Goal: Task Accomplishment & Management: Manage account settings

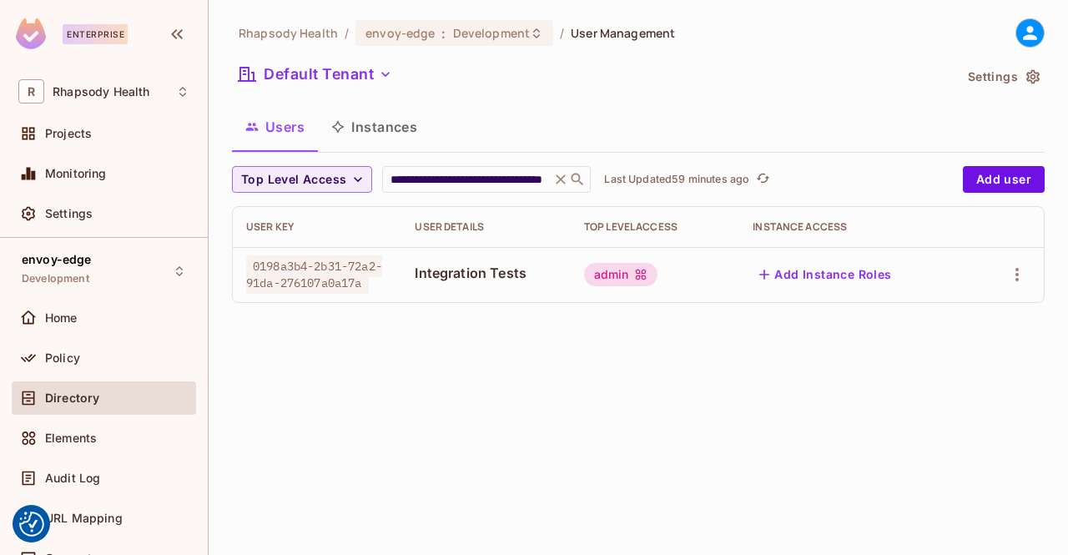
click at [112, 437] on div "Elements" at bounding box center [117, 437] width 144 height 13
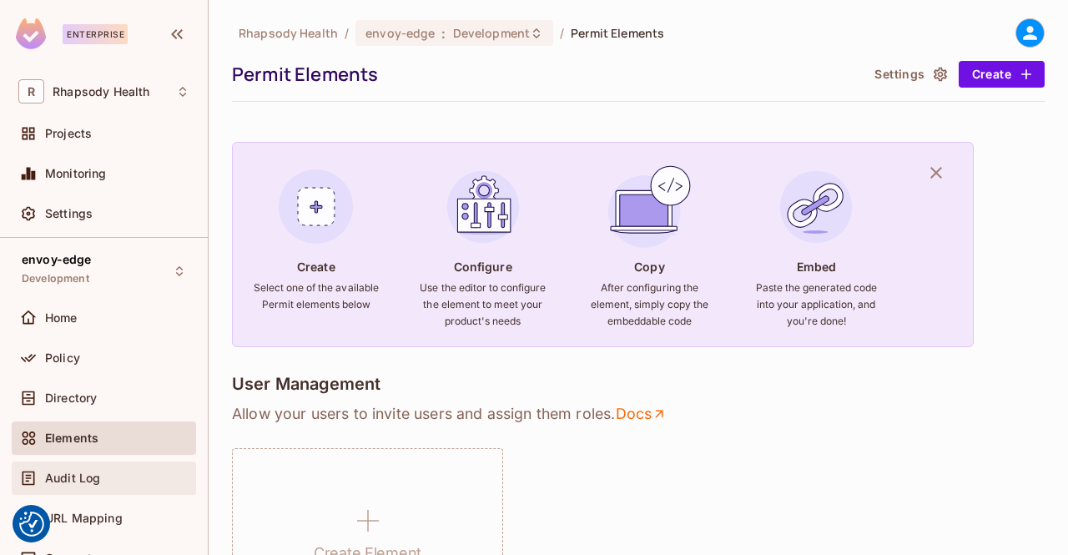
click at [72, 479] on span "Audit Log" at bounding box center [72, 477] width 55 height 13
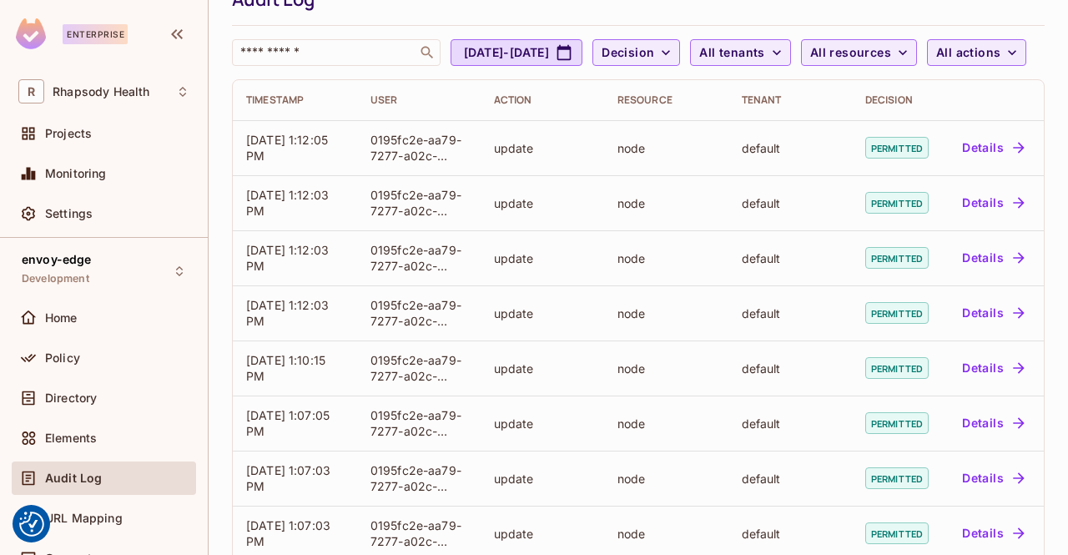
scroll to position [81, 0]
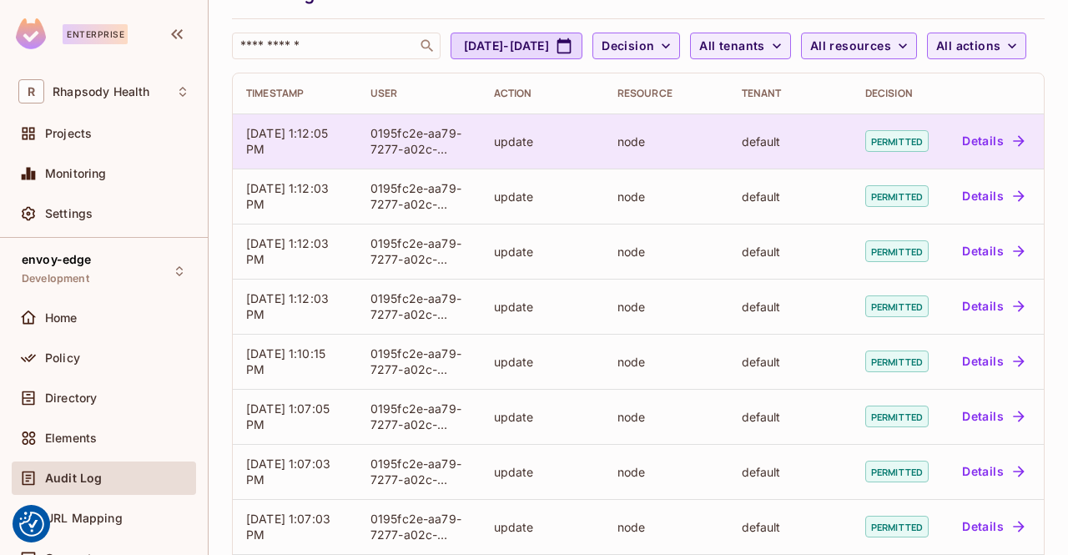
click at [988, 154] on button "Details" at bounding box center [992, 141] width 75 height 27
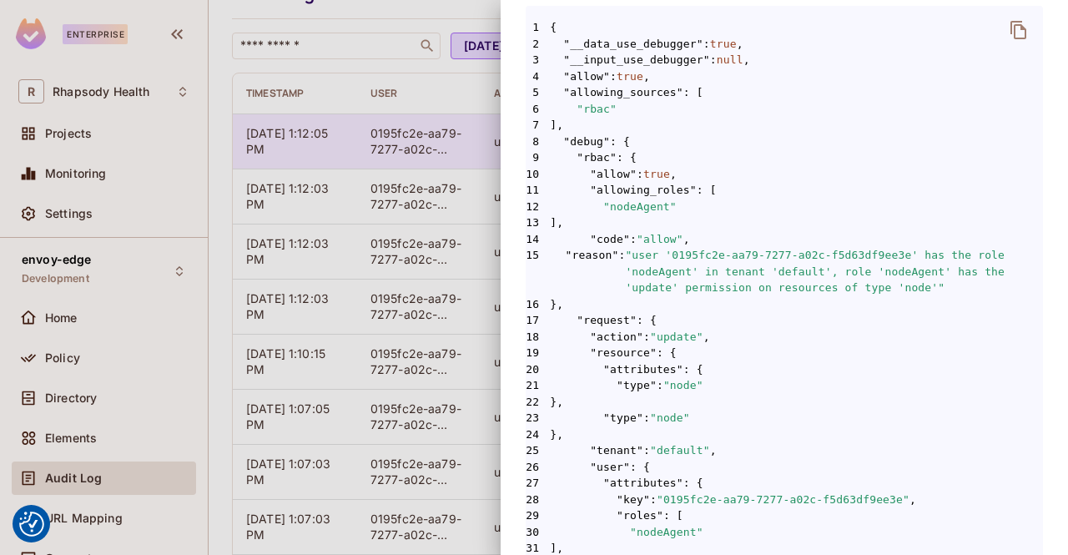
scroll to position [326, 0]
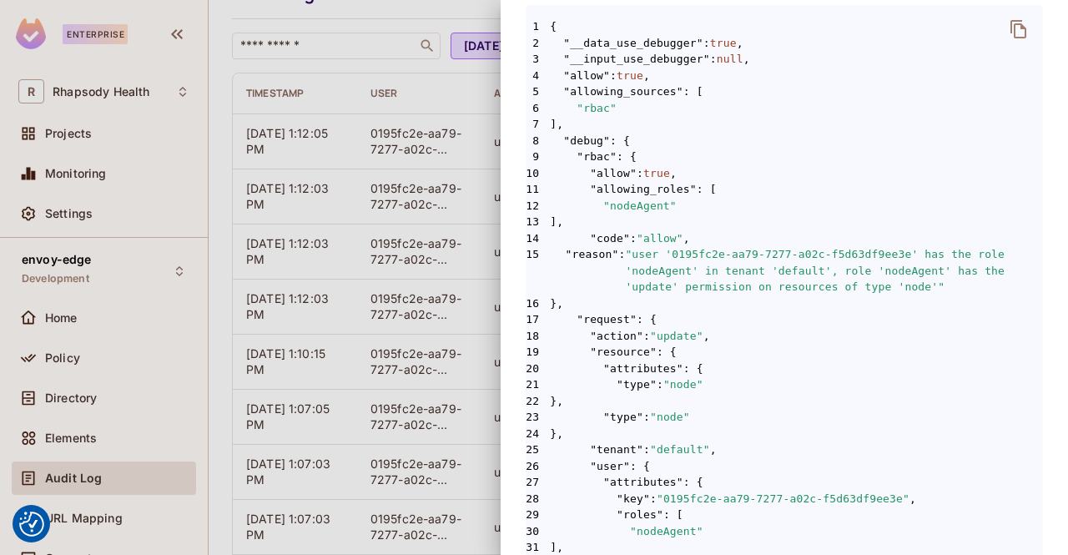
click at [392, 74] on div at bounding box center [534, 277] width 1068 height 555
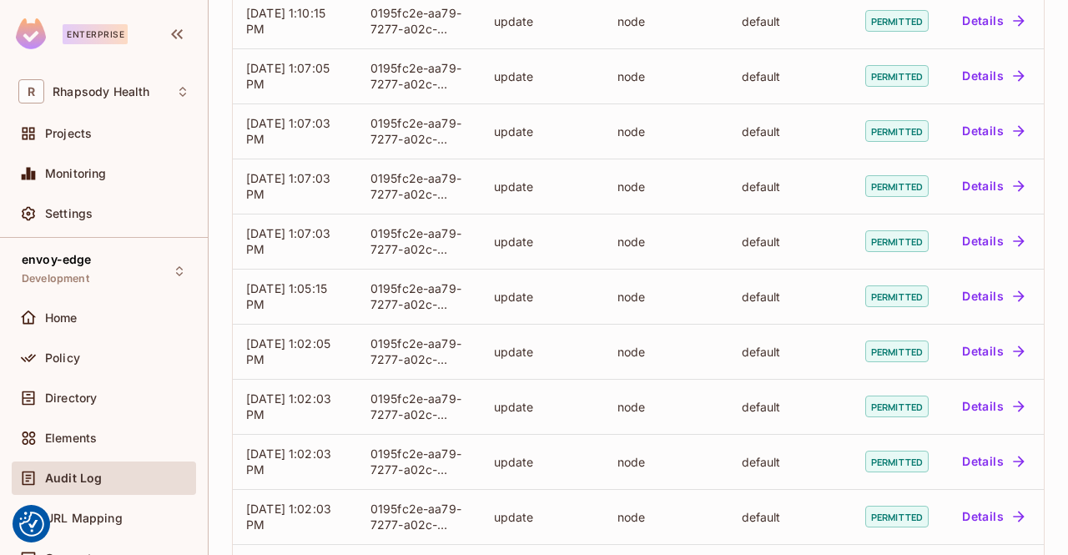
scroll to position [412, 0]
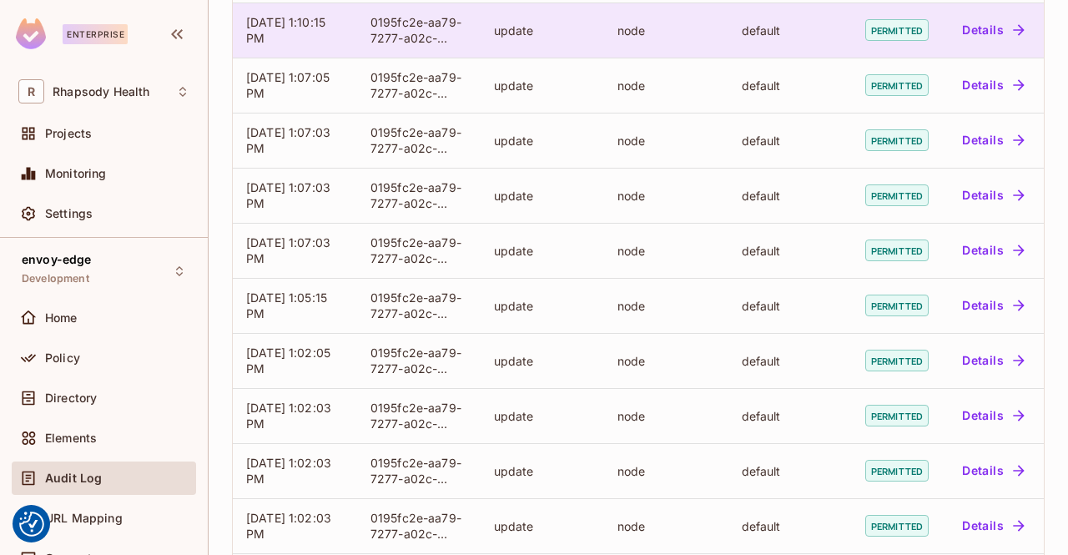
click at [992, 43] on button "Details" at bounding box center [992, 30] width 75 height 27
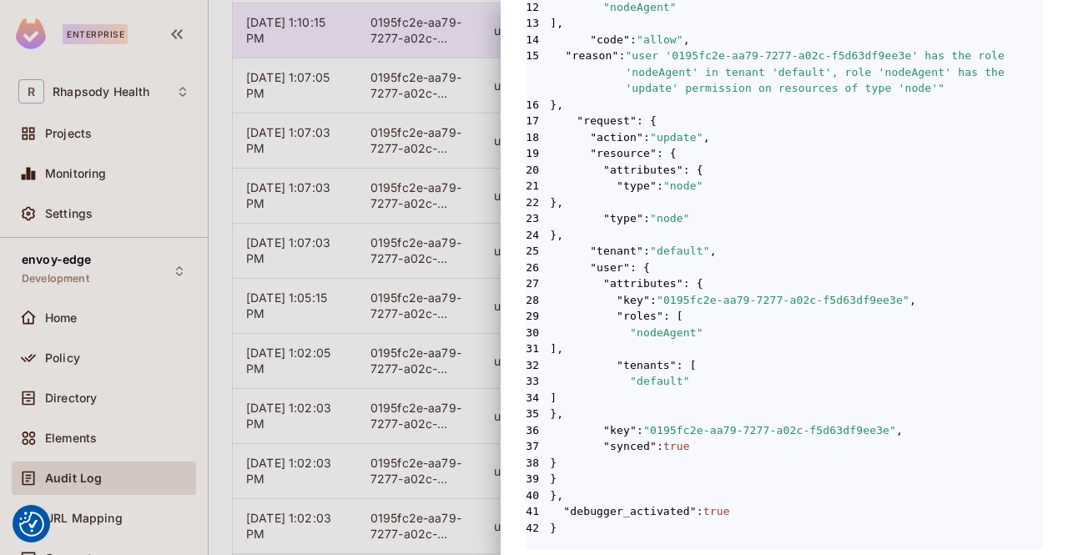
scroll to position [533, 0]
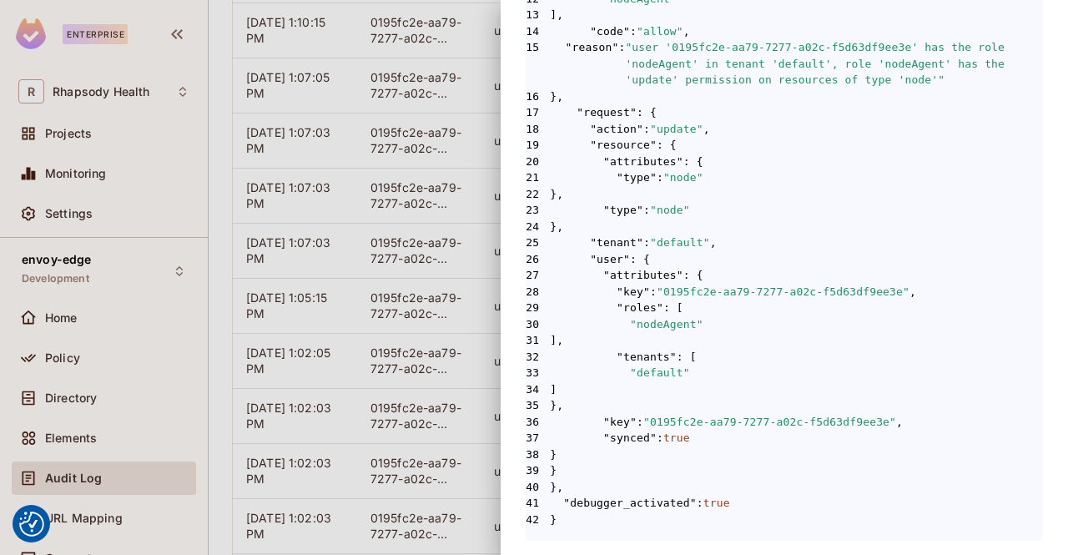
click at [315, 224] on div at bounding box center [534, 277] width 1068 height 555
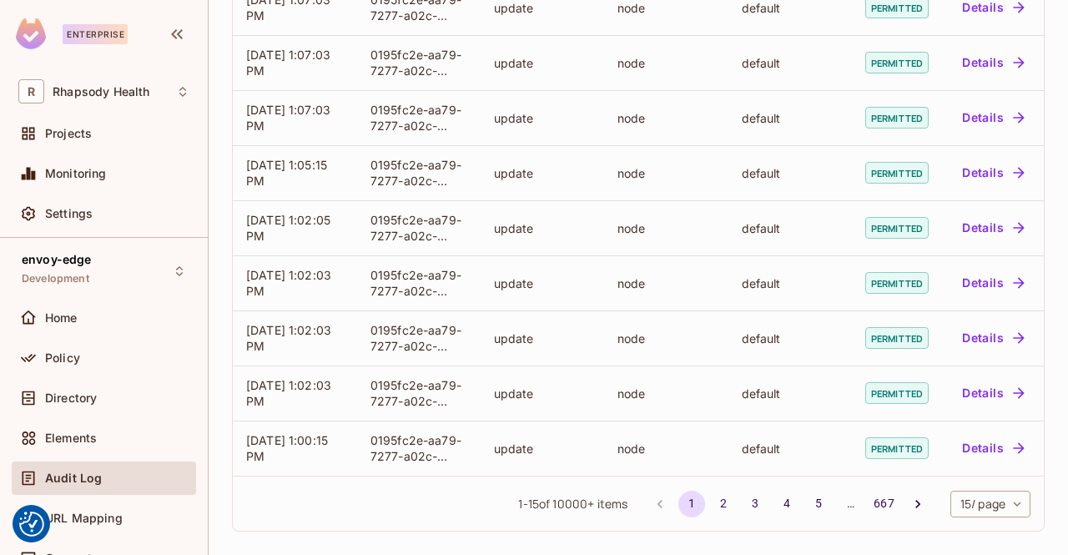
scroll to position [590, 0]
click at [910, 508] on icon "Go to next page" at bounding box center [918, 504] width 17 height 17
click at [910, 503] on icon "Go to next page" at bounding box center [918, 504] width 17 height 17
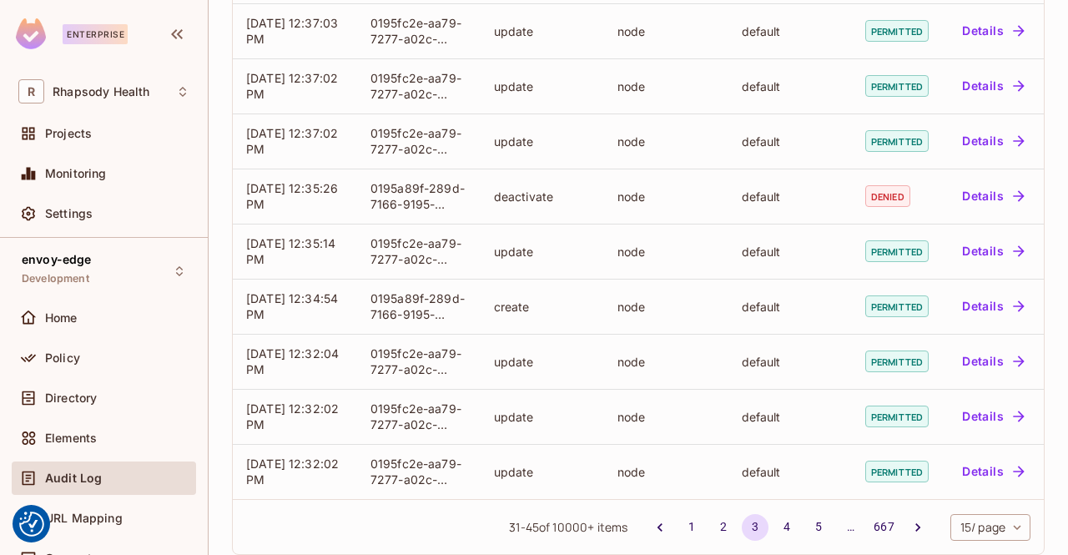
scroll to position [523, 0]
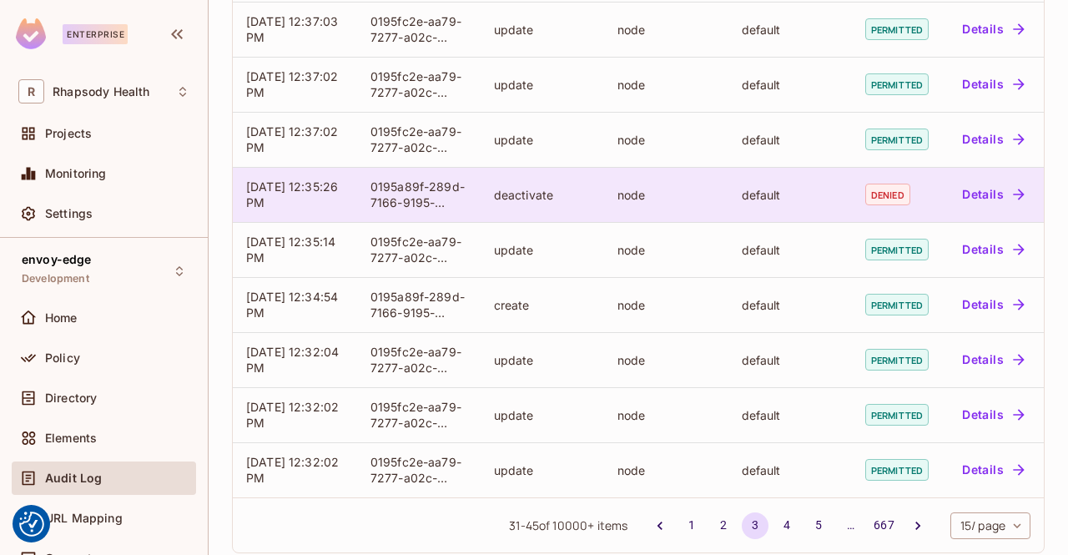
click at [979, 208] on button "Details" at bounding box center [992, 194] width 75 height 27
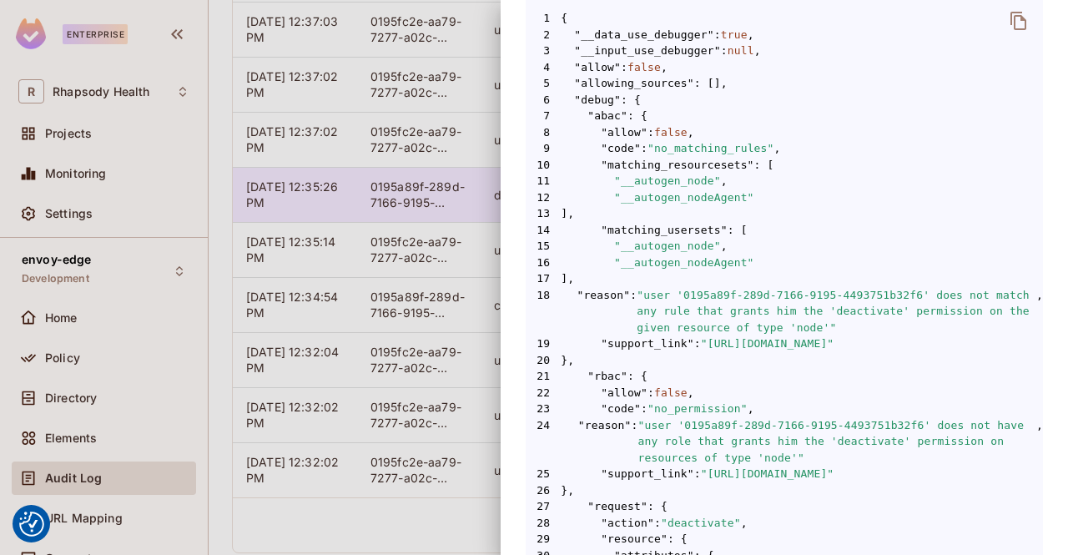
scroll to position [351, 0]
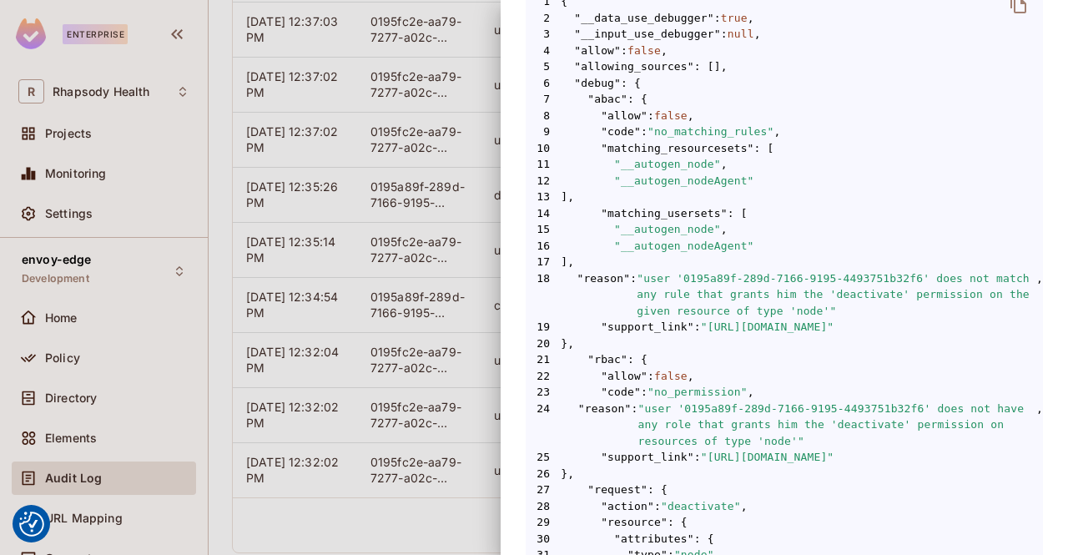
click at [148, 407] on div at bounding box center [534, 277] width 1068 height 555
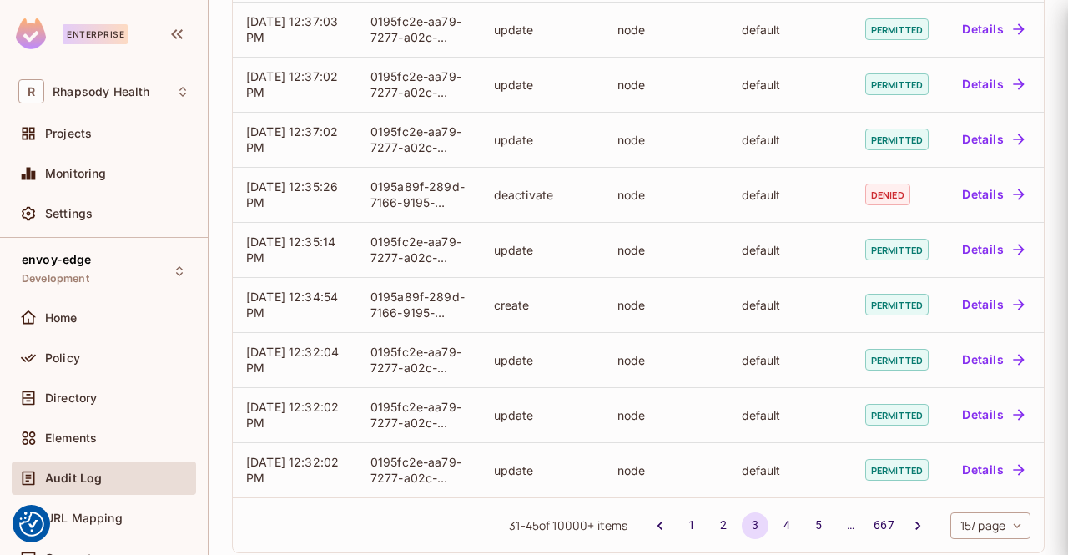
scroll to position [0, 0]
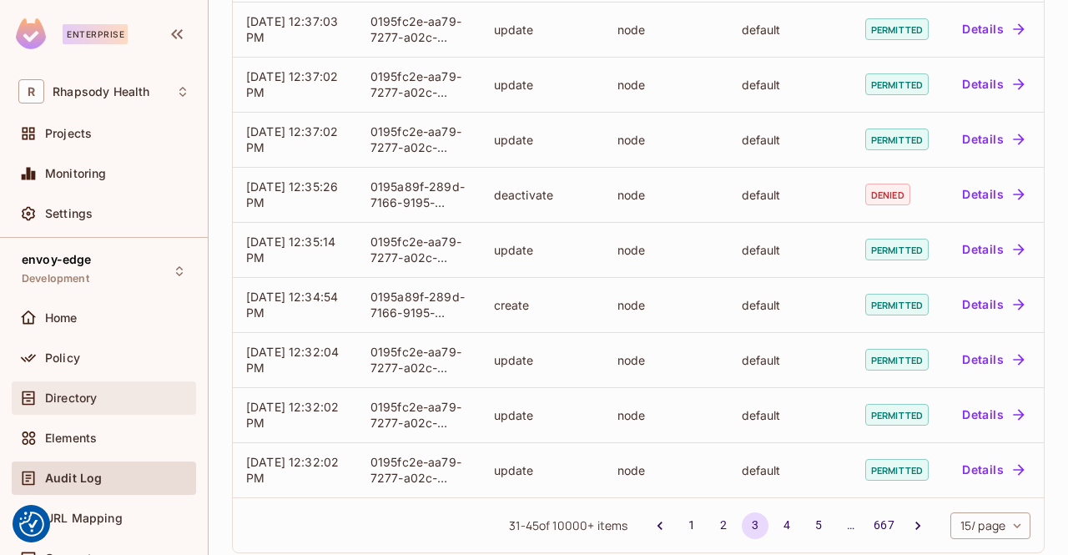
click at [63, 398] on span "Directory" at bounding box center [71, 397] width 52 height 13
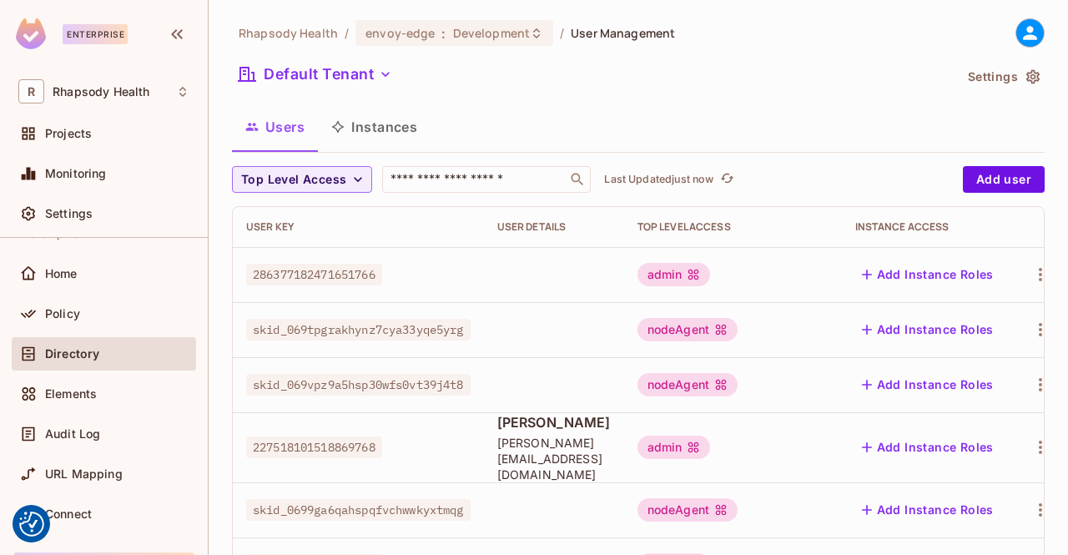
scroll to position [43, 0]
click at [57, 317] on span "Policy" at bounding box center [62, 315] width 35 height 13
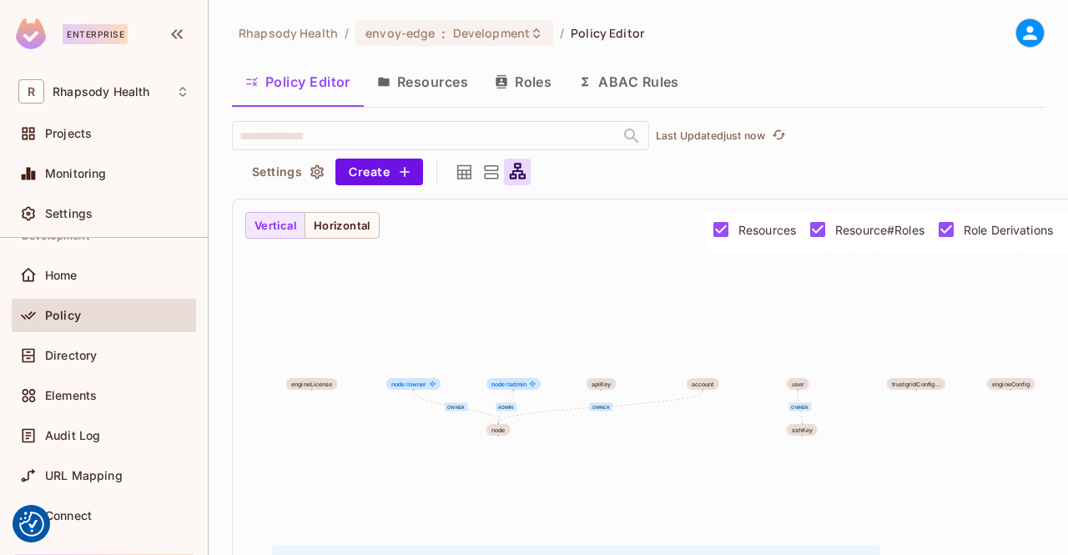
click at [416, 83] on button "Resources" at bounding box center [423, 82] width 118 height 42
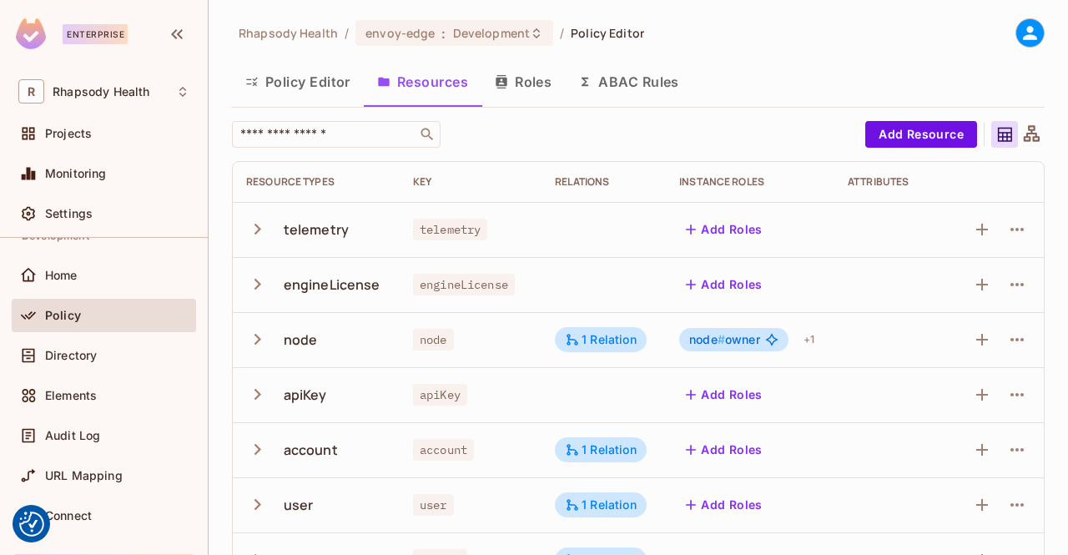
click at [543, 97] on button "Roles" at bounding box center [522, 82] width 83 height 42
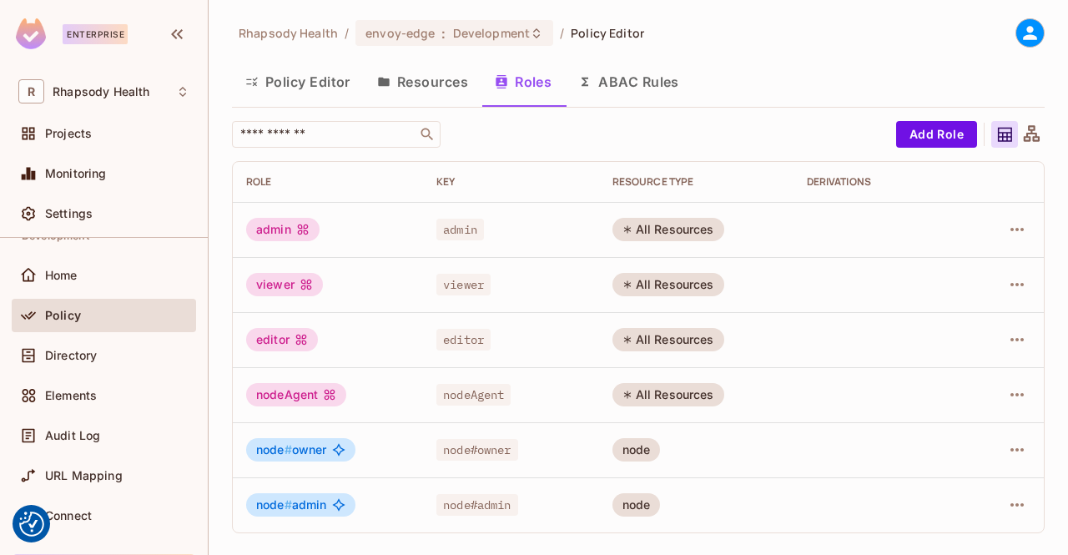
click at [283, 239] on div "admin" at bounding box center [282, 229] width 73 height 23
click at [1017, 229] on icon "button" at bounding box center [1017, 229] width 13 height 3
click at [997, 305] on div "Edit Attributes" at bounding box center [959, 304] width 83 height 17
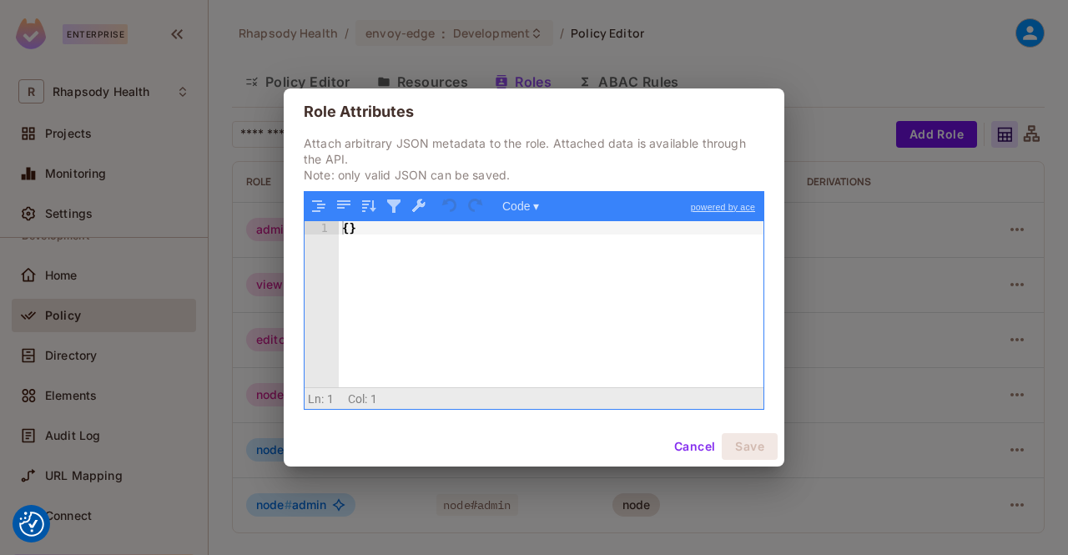
click at [693, 450] on button "Cancel" at bounding box center [695, 446] width 54 height 27
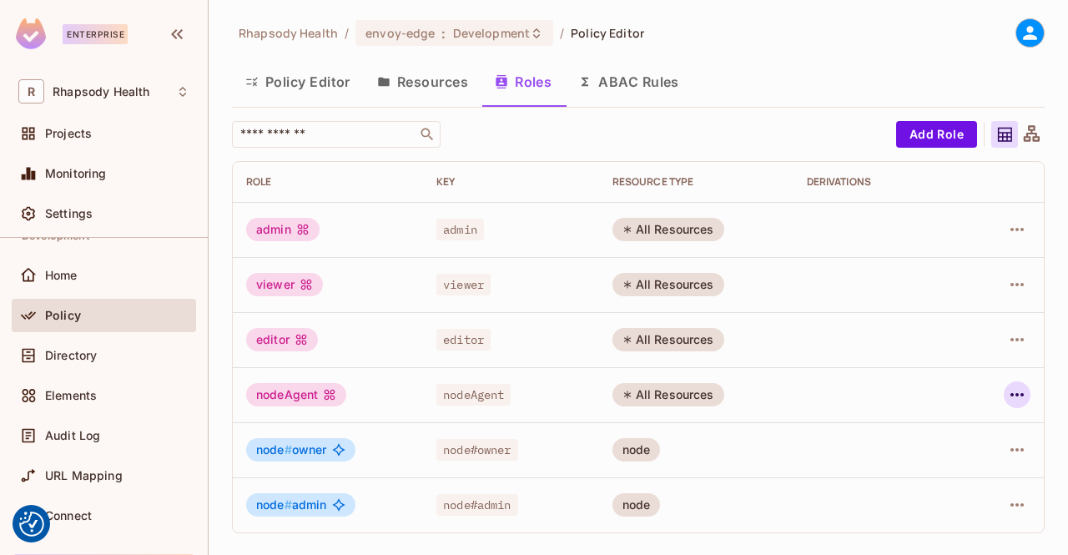
click at [1016, 395] on icon "button" at bounding box center [1017, 394] width 13 height 3
click at [961, 432] on div "Edit Role" at bounding box center [943, 433] width 50 height 17
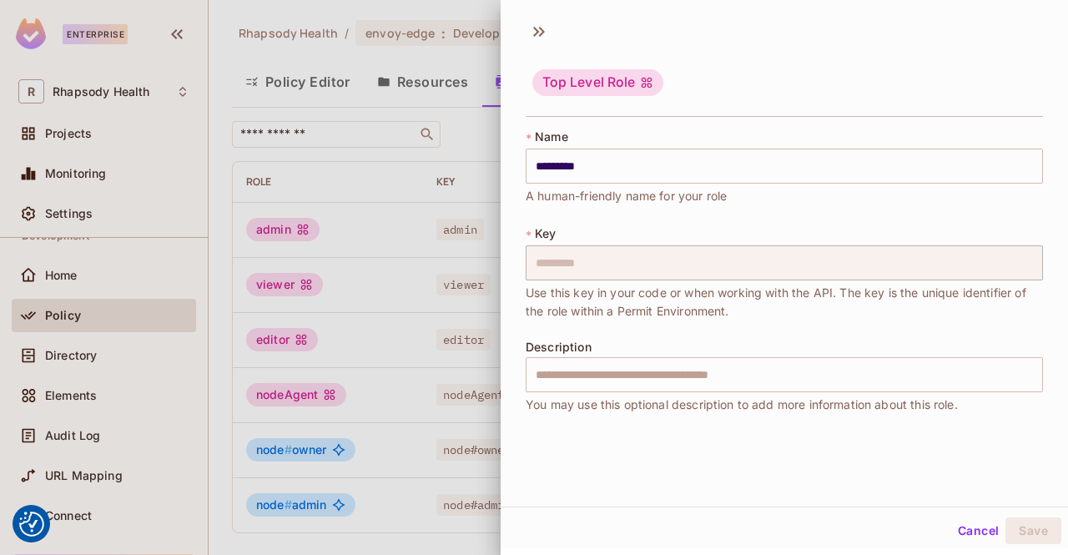
scroll to position [3, 0]
click at [979, 524] on button "Cancel" at bounding box center [978, 528] width 54 height 27
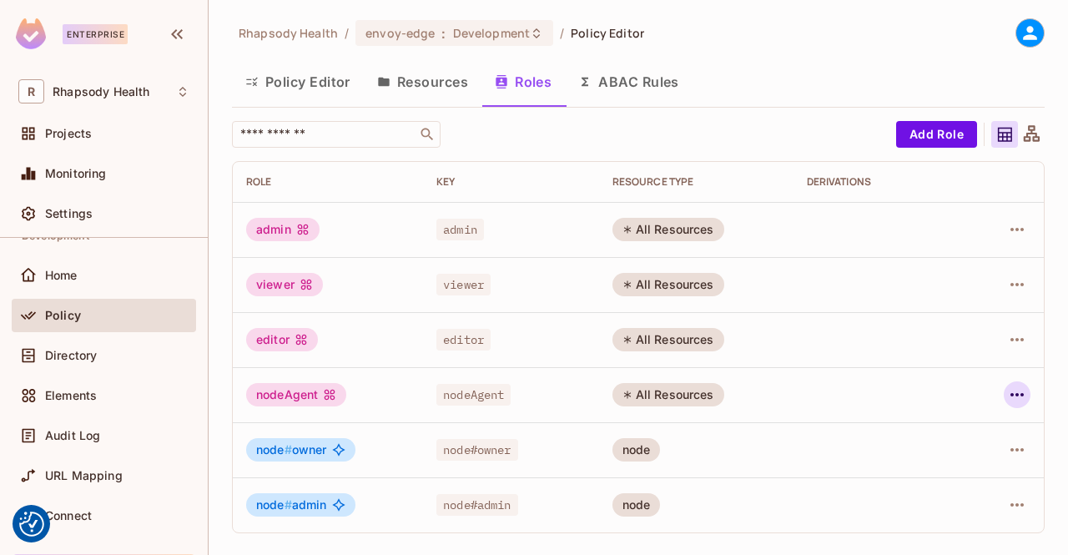
click at [1011, 395] on icon "button" at bounding box center [1017, 394] width 13 height 3
click at [986, 473] on div "Edit Attributes" at bounding box center [959, 469] width 83 height 17
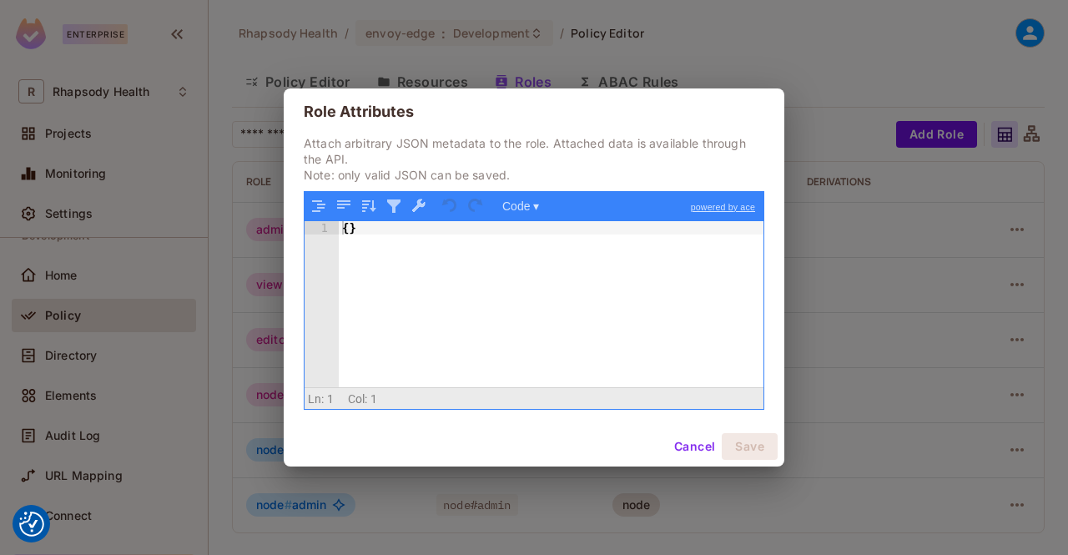
click at [699, 447] on button "Cancel" at bounding box center [695, 446] width 54 height 27
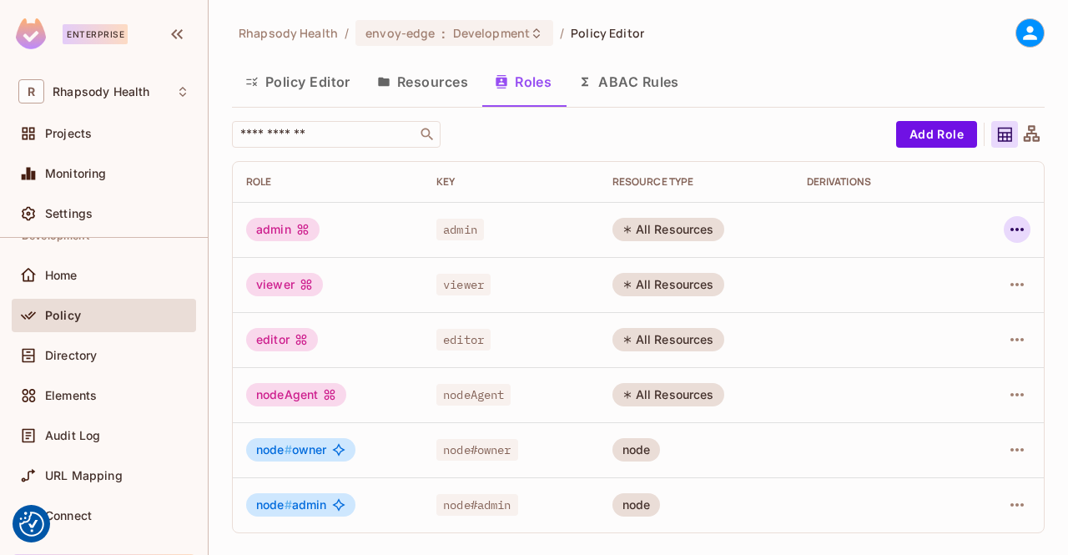
click at [1015, 229] on icon "button" at bounding box center [1017, 229] width 20 height 20
click at [986, 268] on li "Edit Role" at bounding box center [945, 268] width 148 height 37
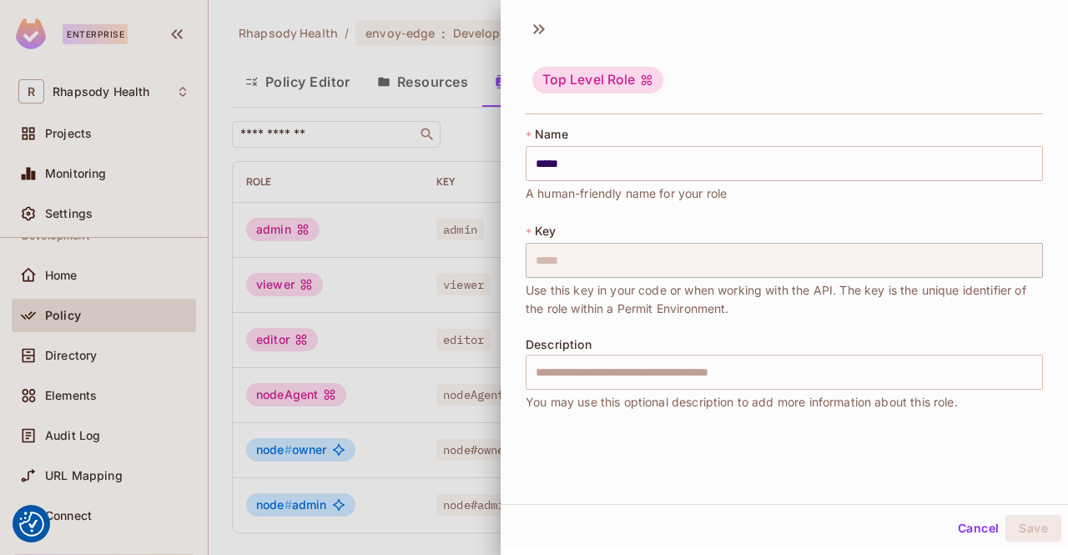
click at [350, 216] on div at bounding box center [534, 277] width 1068 height 555
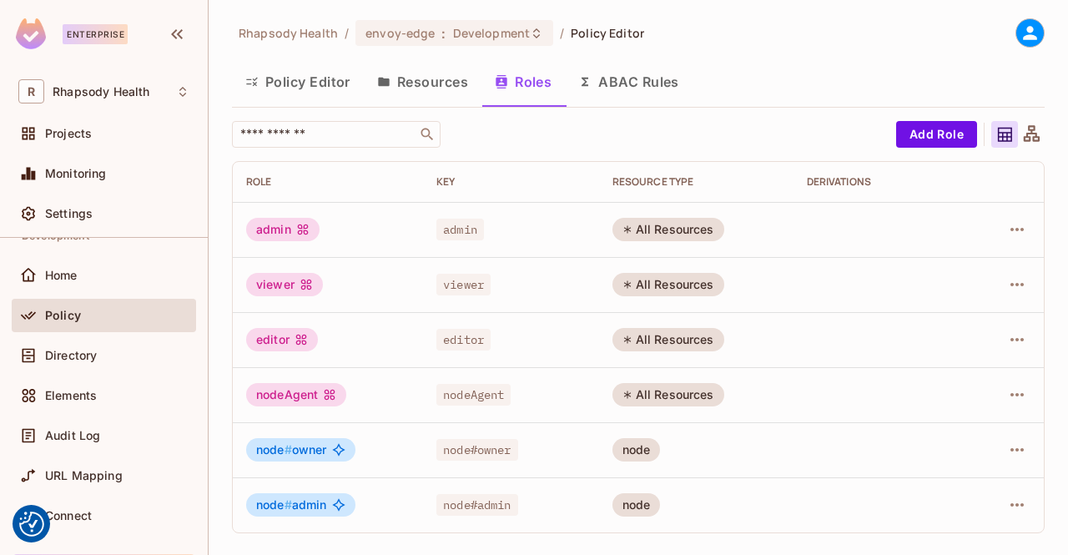
click at [445, 88] on button "Resources" at bounding box center [423, 82] width 118 height 42
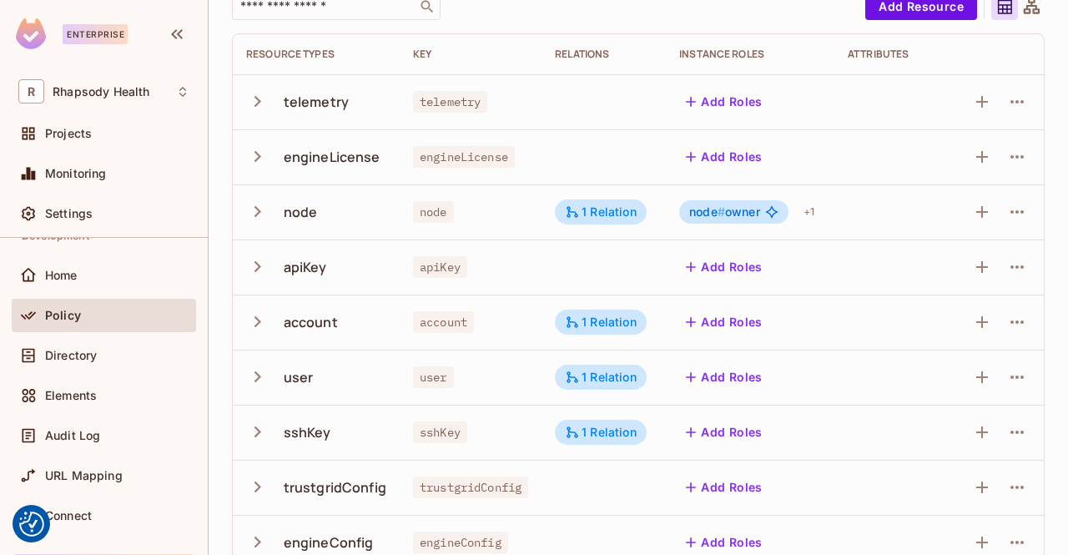
scroll to position [133, 0]
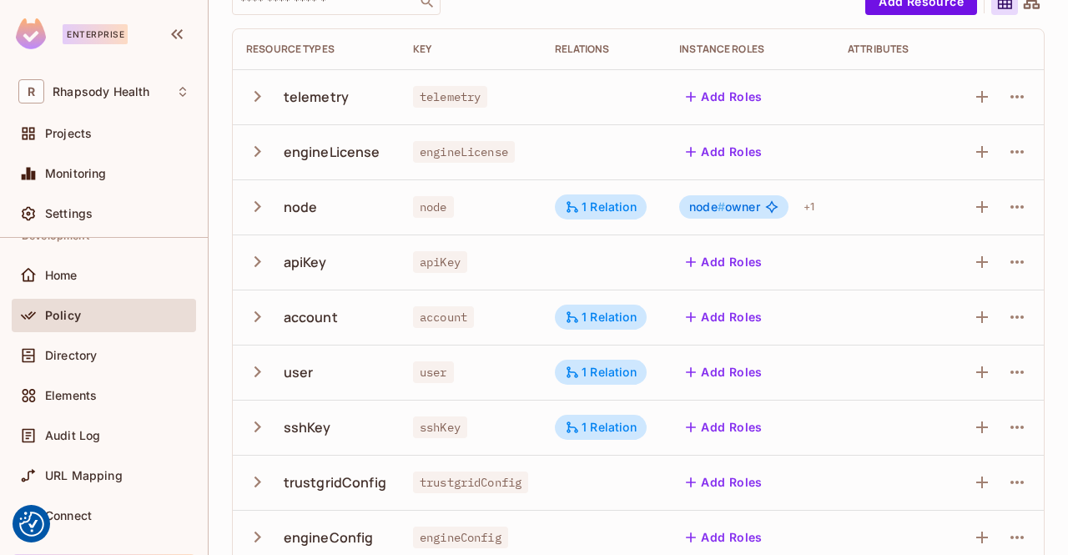
click at [257, 206] on icon "button" at bounding box center [257, 206] width 23 height 23
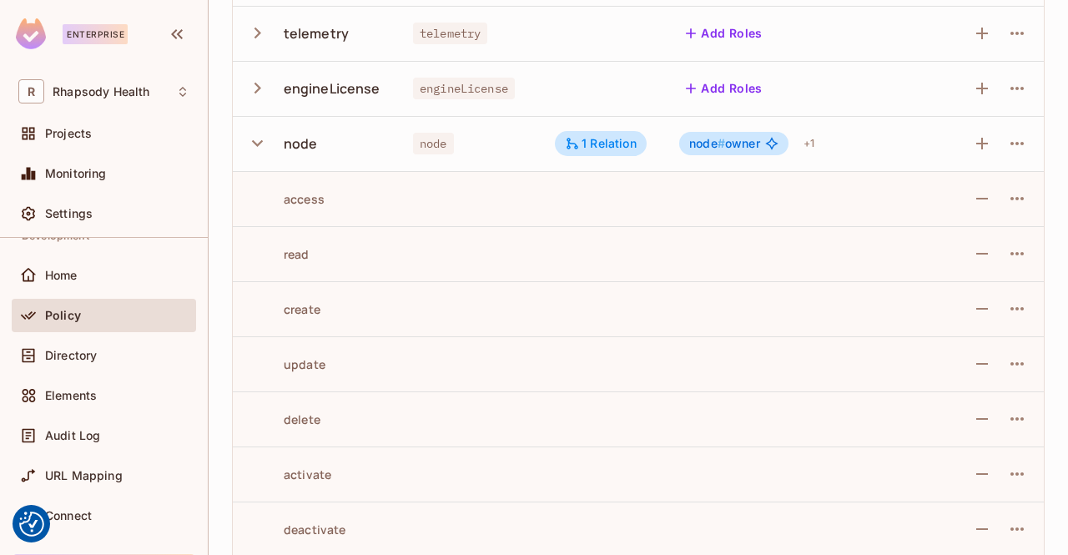
scroll to position [196, 0]
click at [257, 143] on icon "button" at bounding box center [257, 143] width 23 height 23
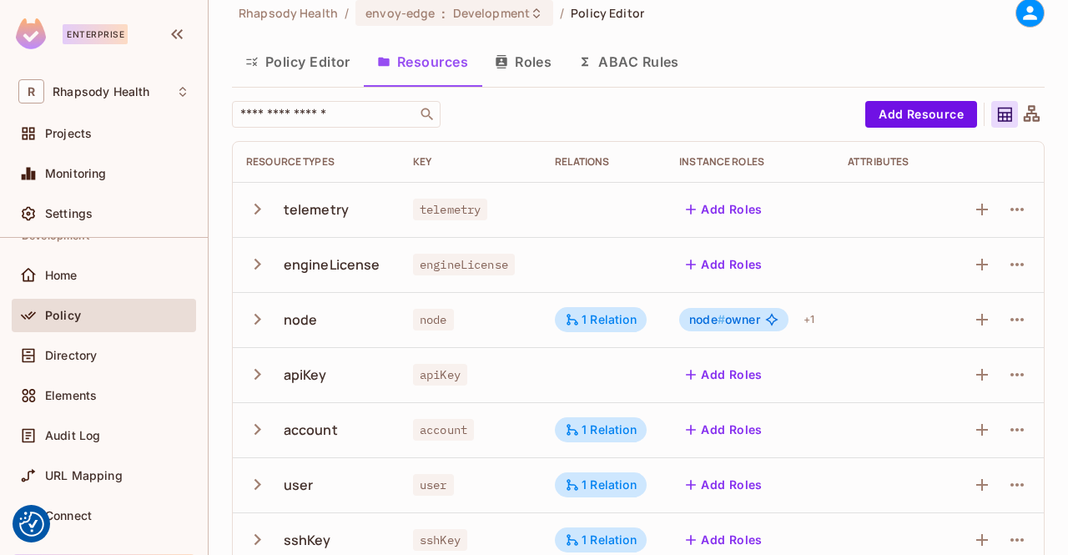
scroll to position [0, 0]
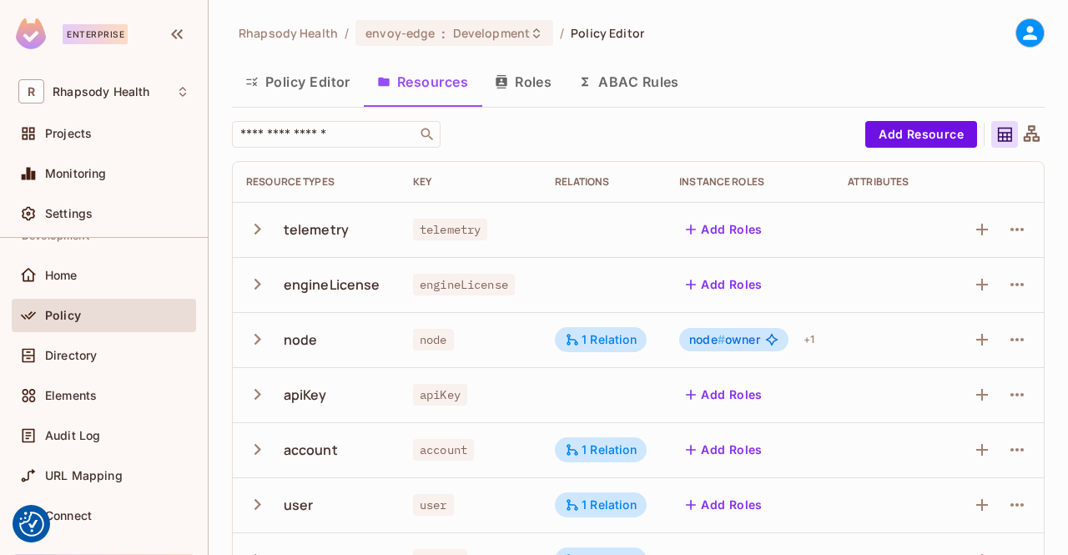
click at [284, 88] on button "Policy Editor" at bounding box center [298, 82] width 132 height 42
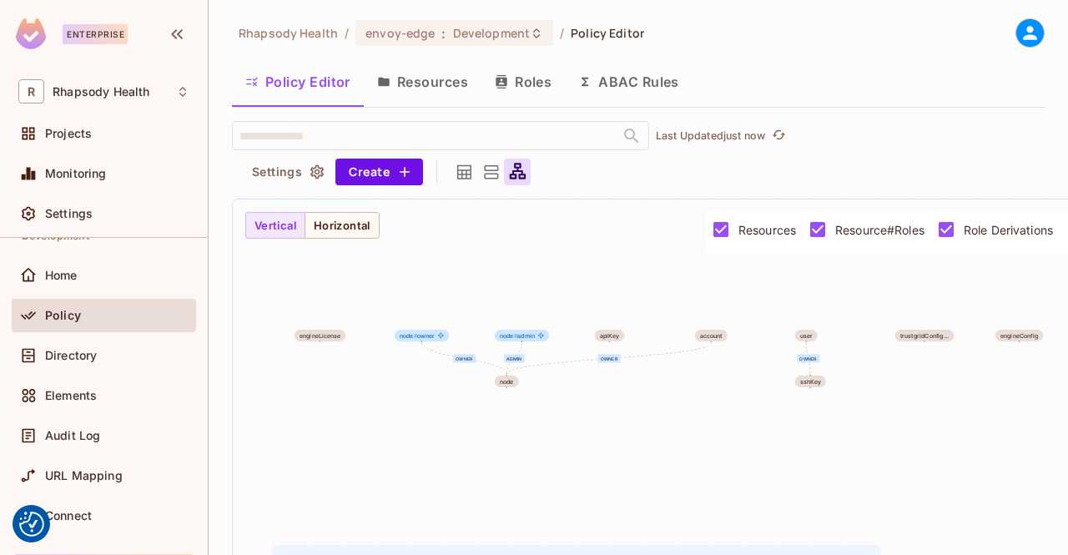
click at [395, 71] on button "Resources" at bounding box center [423, 82] width 118 height 42
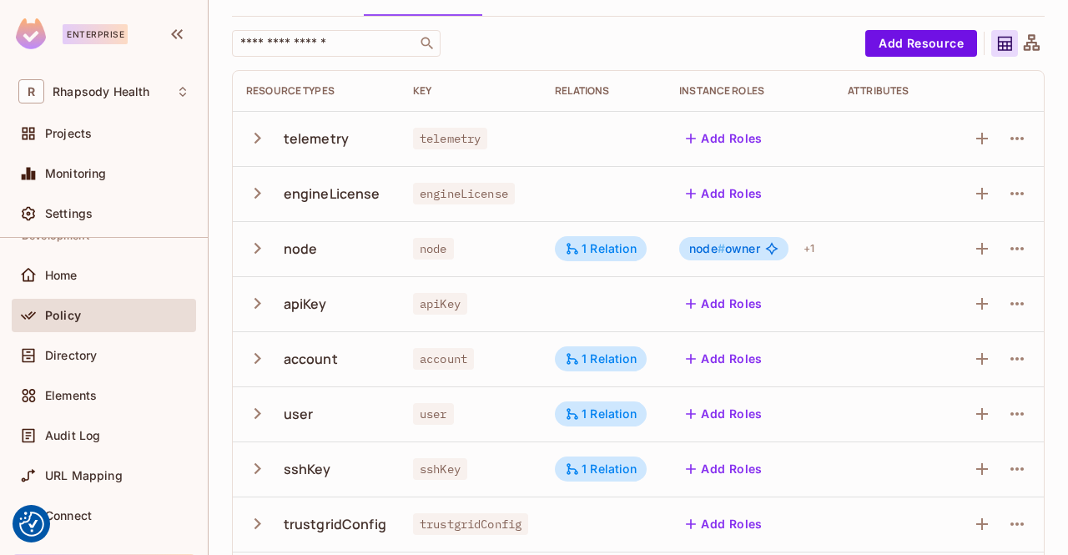
scroll to position [98, 0]
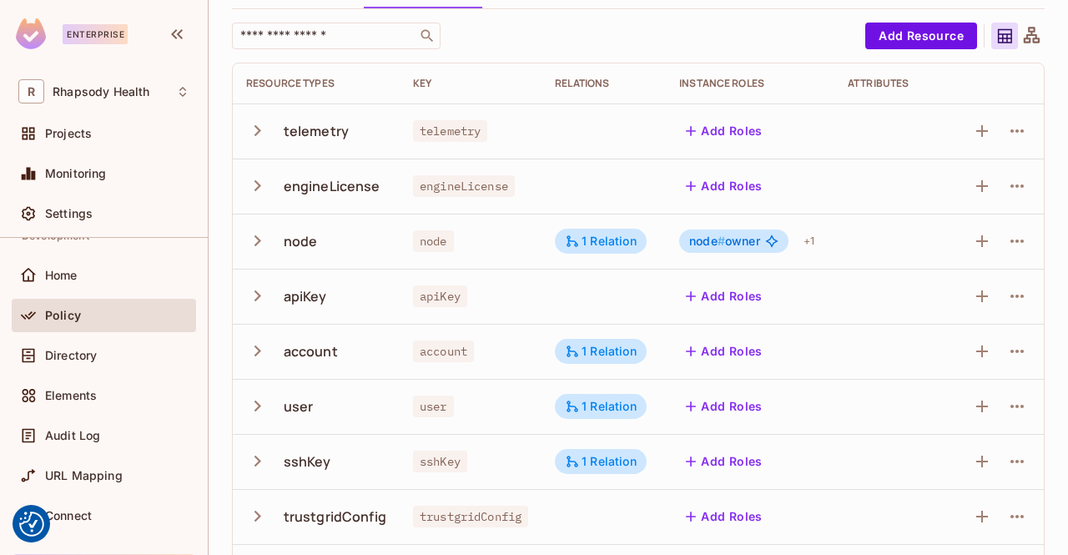
click at [257, 240] on icon "button" at bounding box center [257, 240] width 23 height 23
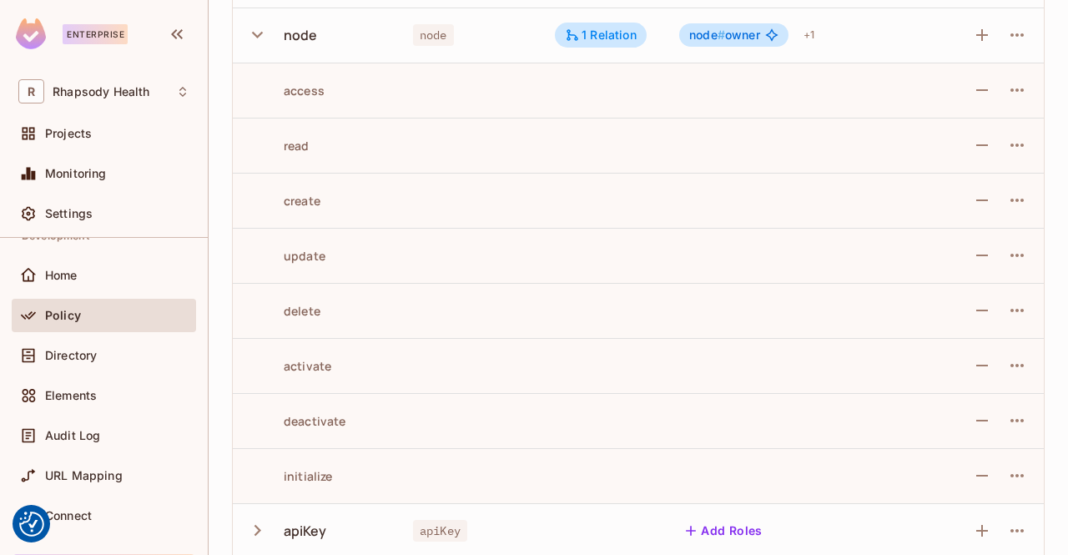
scroll to position [315, 0]
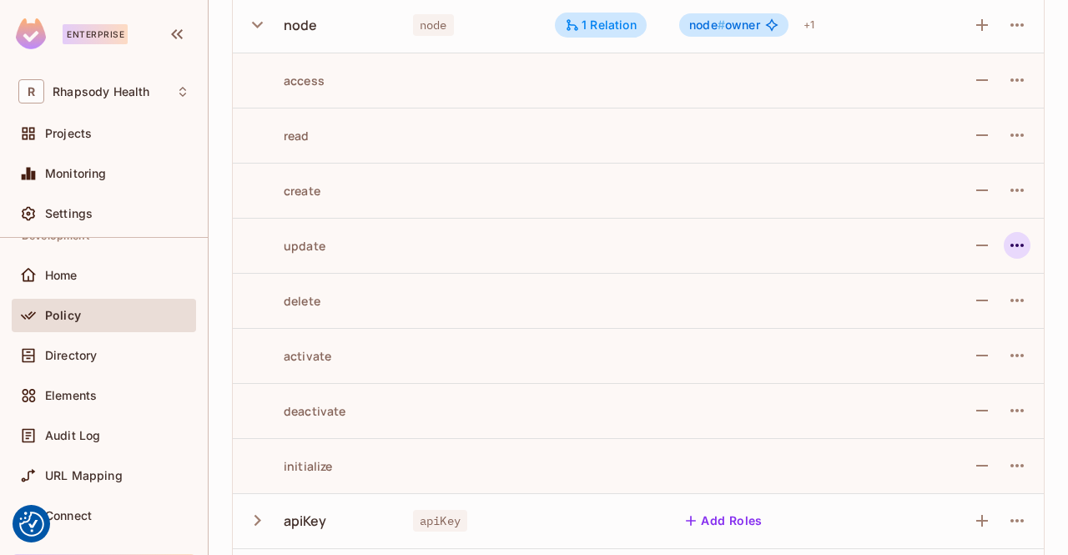
click at [1011, 245] on icon "button" at bounding box center [1017, 245] width 13 height 3
click at [1032, 299] on div at bounding box center [534, 277] width 1068 height 555
click at [1011, 300] on icon "button" at bounding box center [1017, 300] width 13 height 3
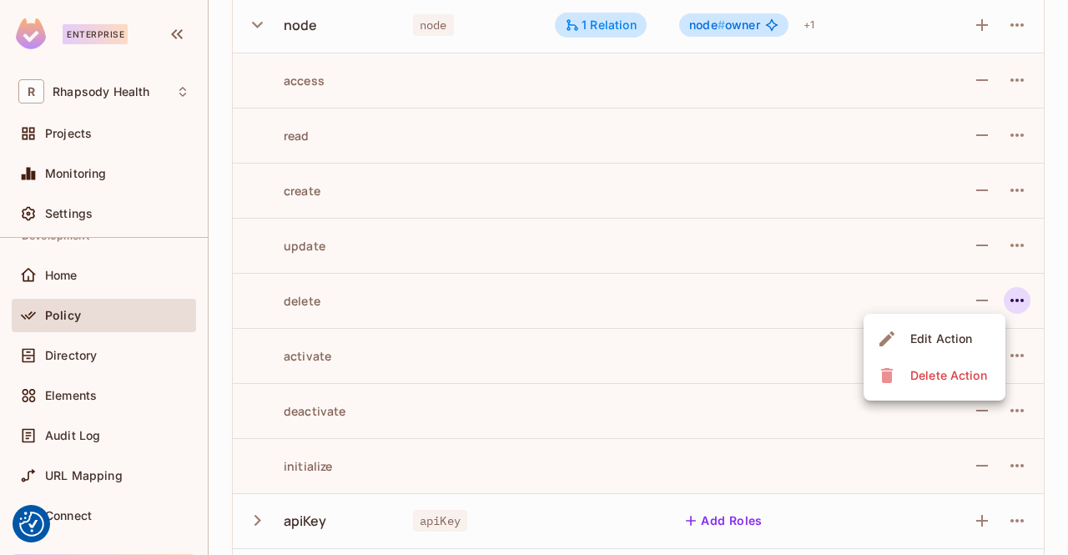
click at [970, 338] on div "Edit Action" at bounding box center [941, 338] width 62 height 17
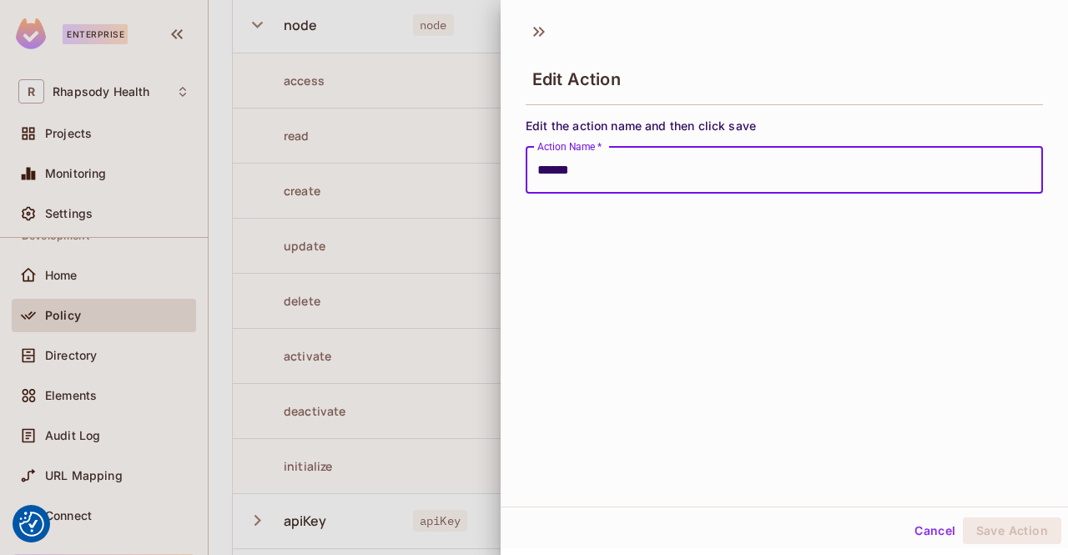
click at [285, 171] on div at bounding box center [534, 277] width 1068 height 555
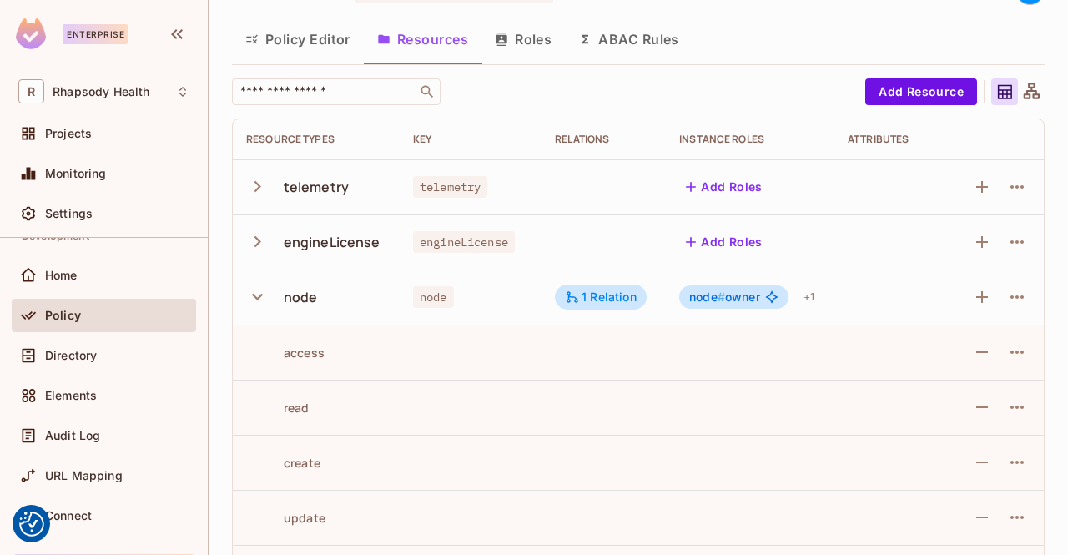
scroll to position [129, 0]
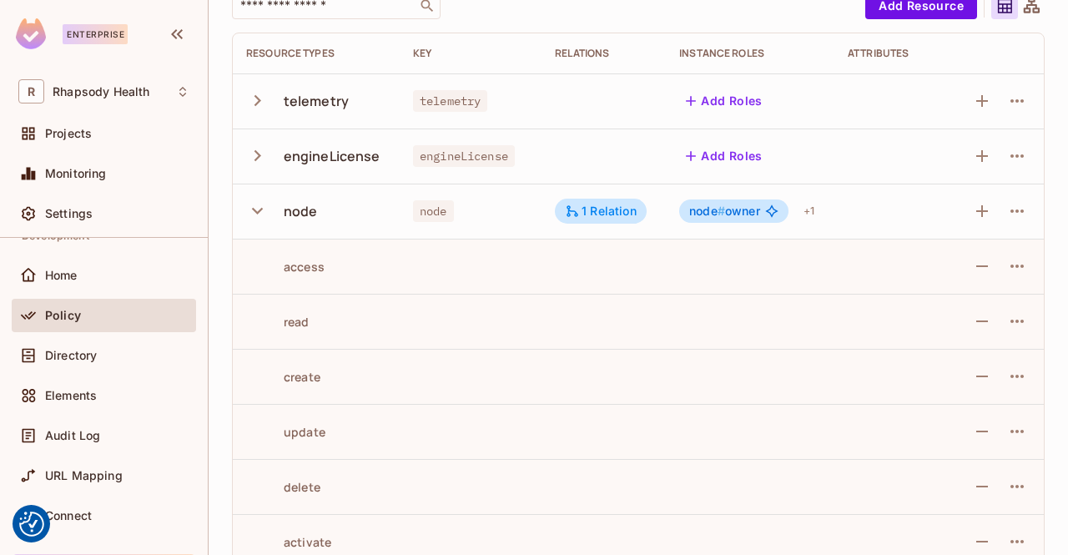
click at [261, 214] on icon "button" at bounding box center [257, 210] width 23 height 23
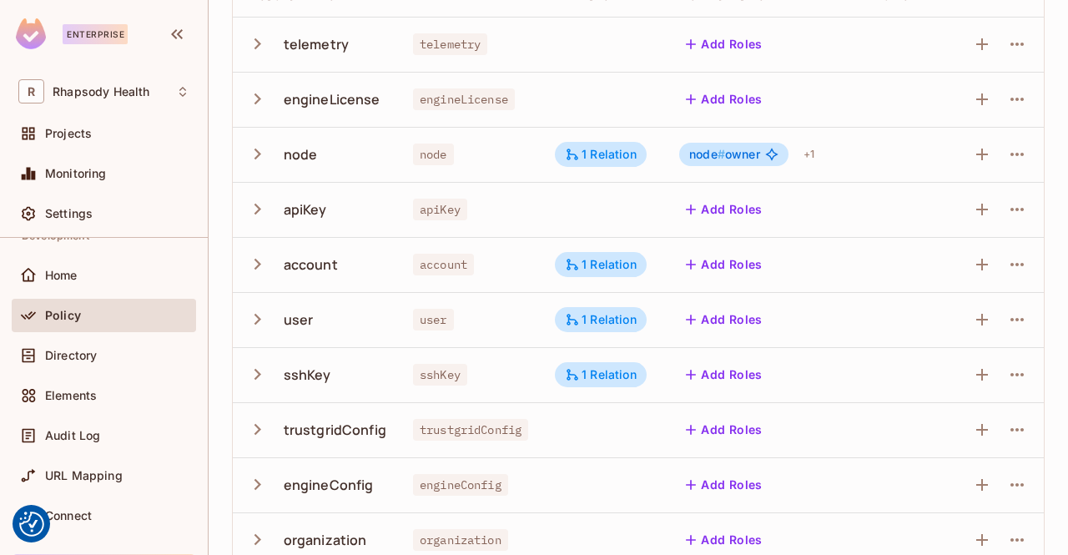
scroll to position [212, 0]
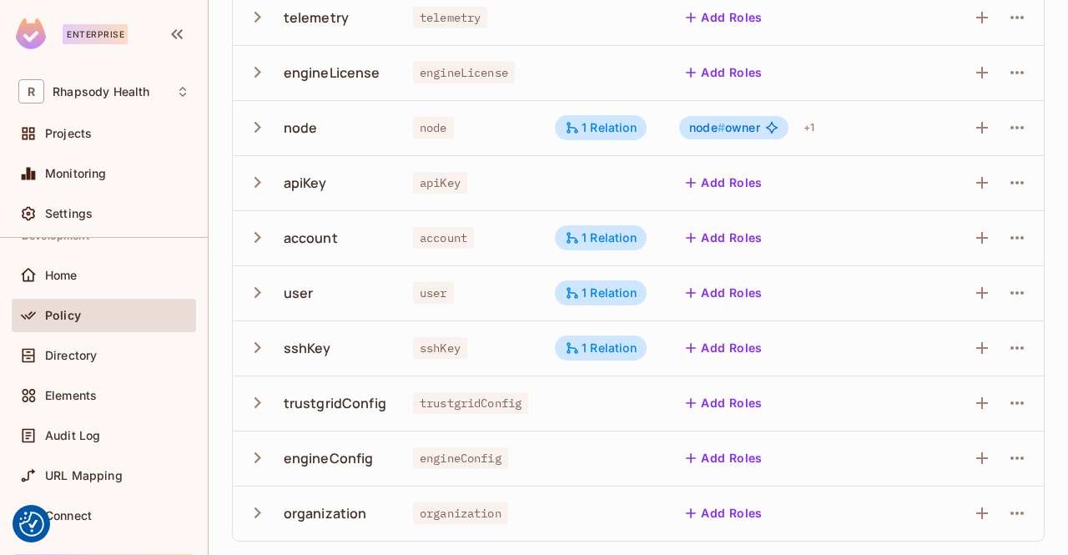
click at [255, 286] on icon "button" at bounding box center [257, 292] width 23 height 23
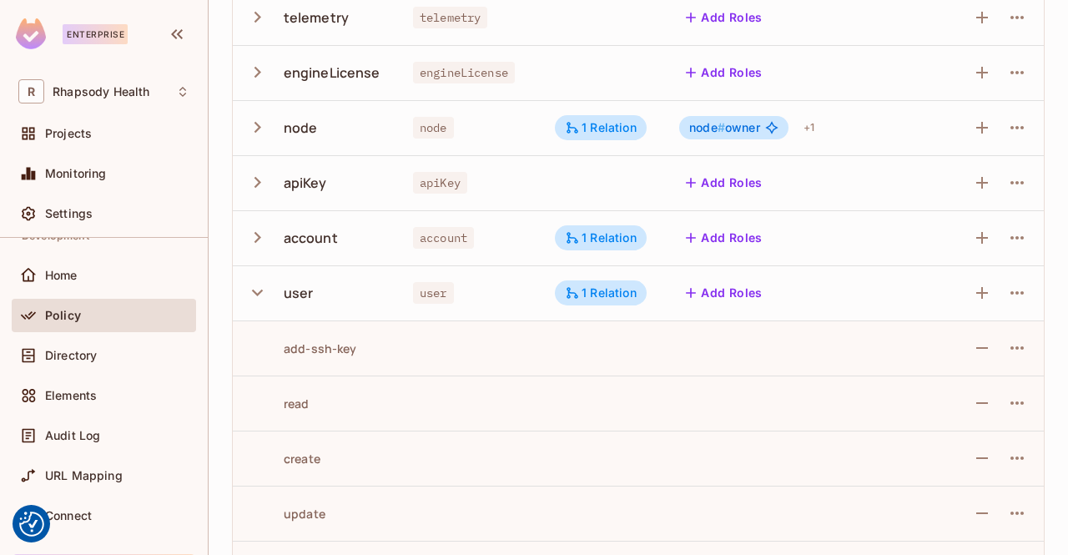
click at [257, 292] on icon "button" at bounding box center [257, 292] width 23 height 23
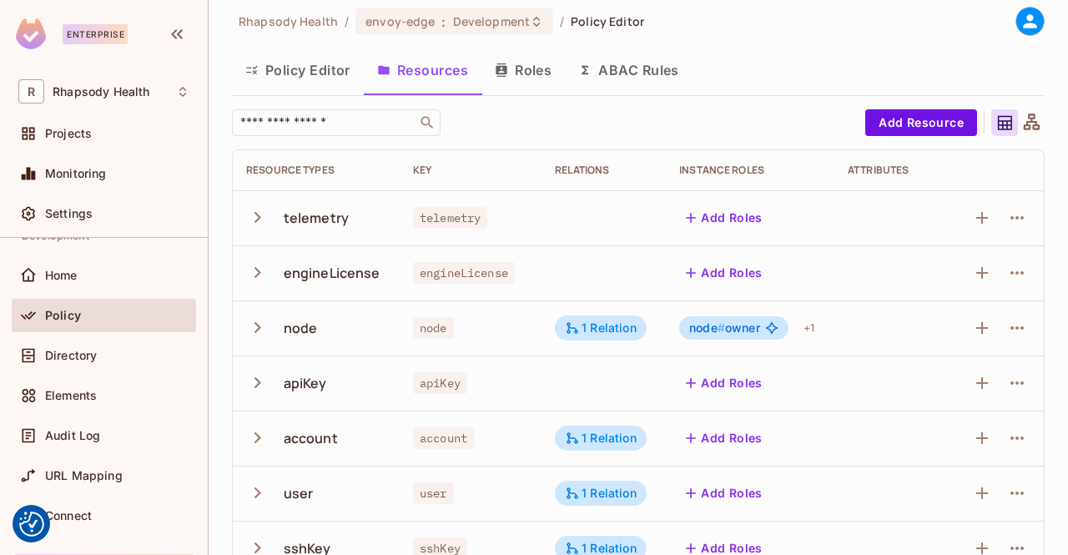
scroll to position [0, 0]
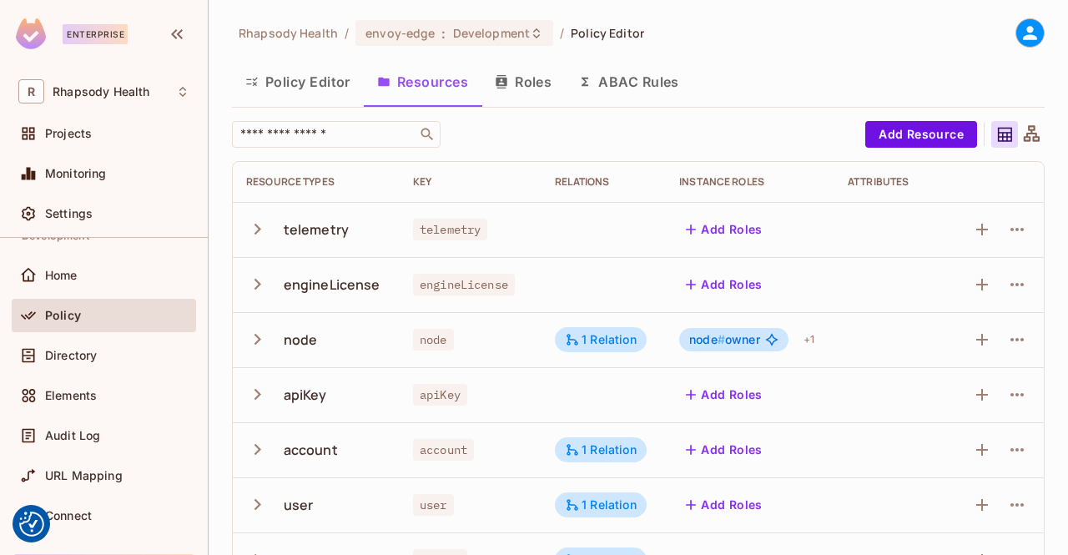
click at [303, 70] on button "Policy Editor" at bounding box center [298, 82] width 132 height 42
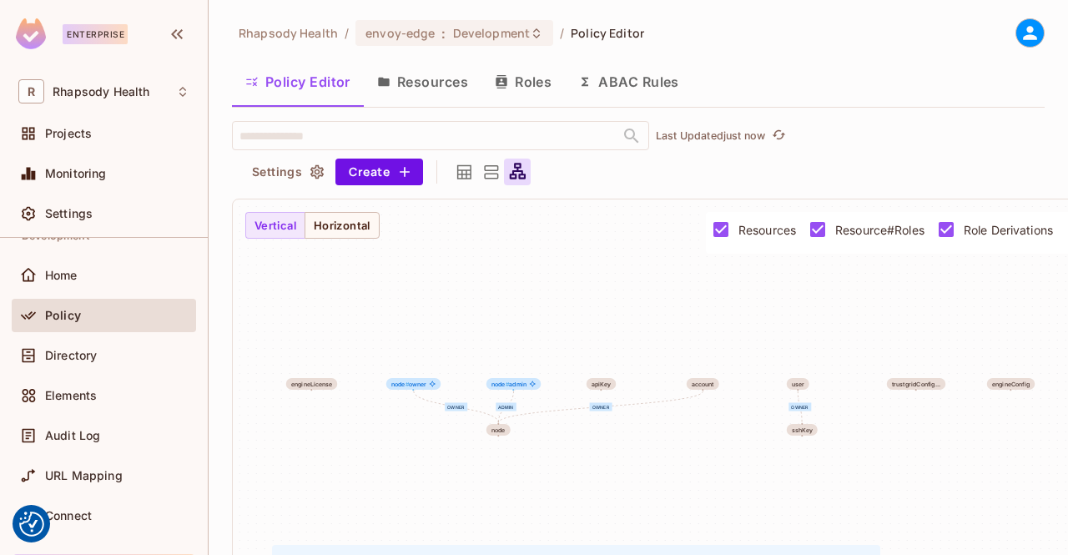
click at [658, 75] on button "ABAC Rules" at bounding box center [629, 82] width 128 height 42
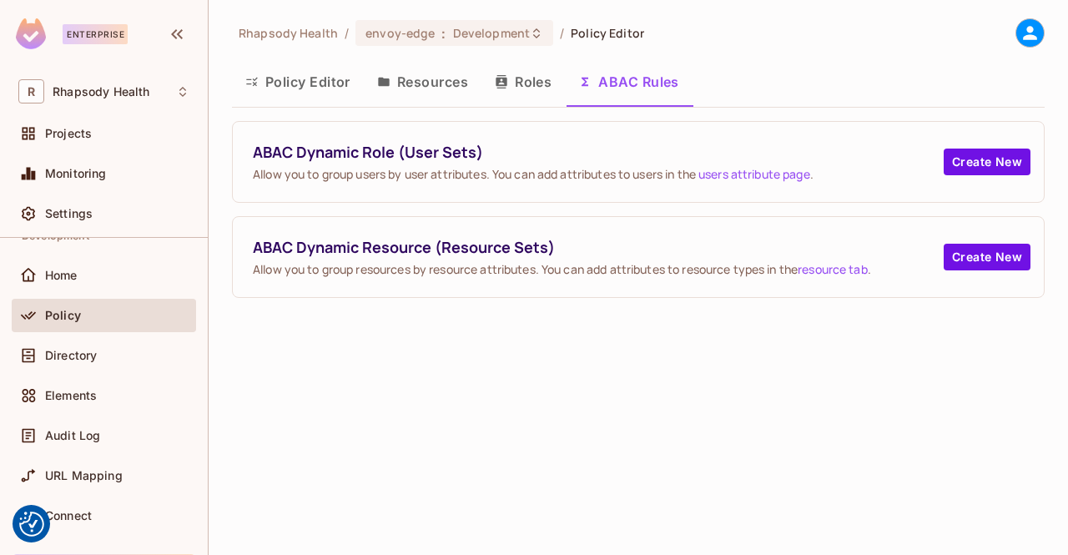
click at [509, 81] on button "Roles" at bounding box center [522, 82] width 83 height 42
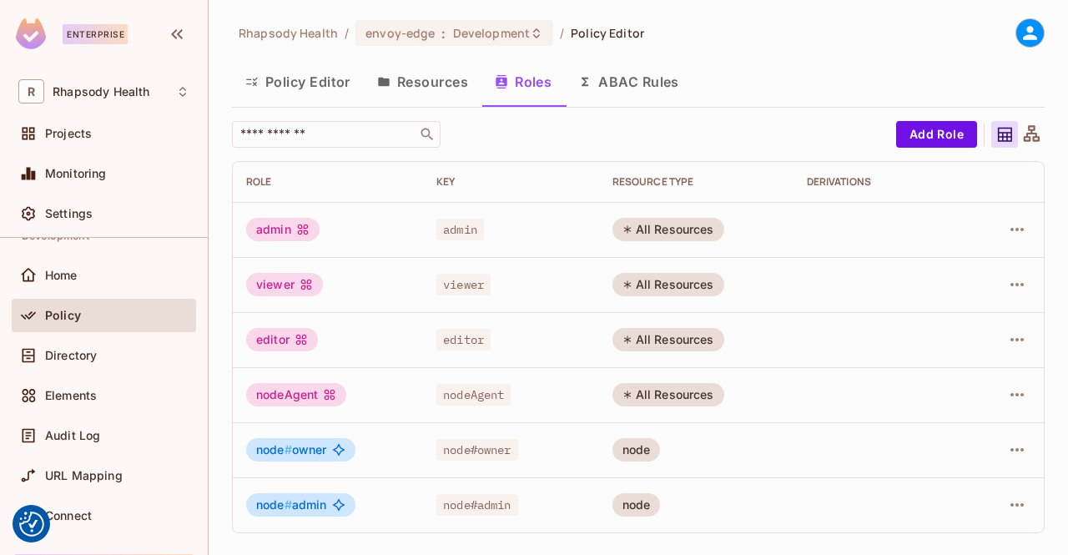
click at [277, 221] on div "admin" at bounding box center [282, 229] width 73 height 23
click at [458, 223] on span "admin" at bounding box center [460, 230] width 48 height 22
click at [668, 224] on div "All Resources" at bounding box center [669, 229] width 112 height 23
click at [1031, 139] on icon at bounding box center [1031, 134] width 21 height 21
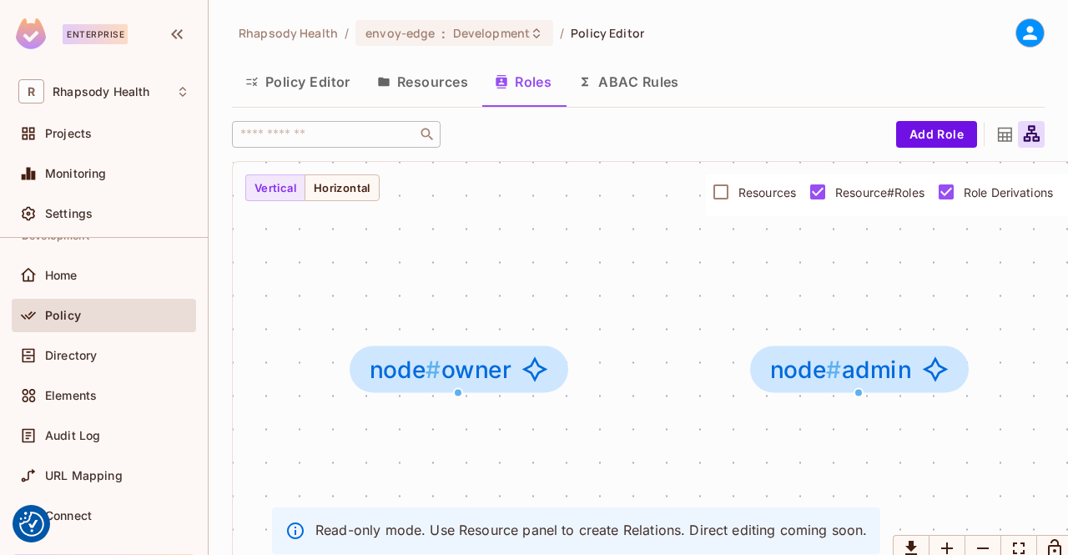
click at [996, 134] on icon at bounding box center [1005, 134] width 21 height 21
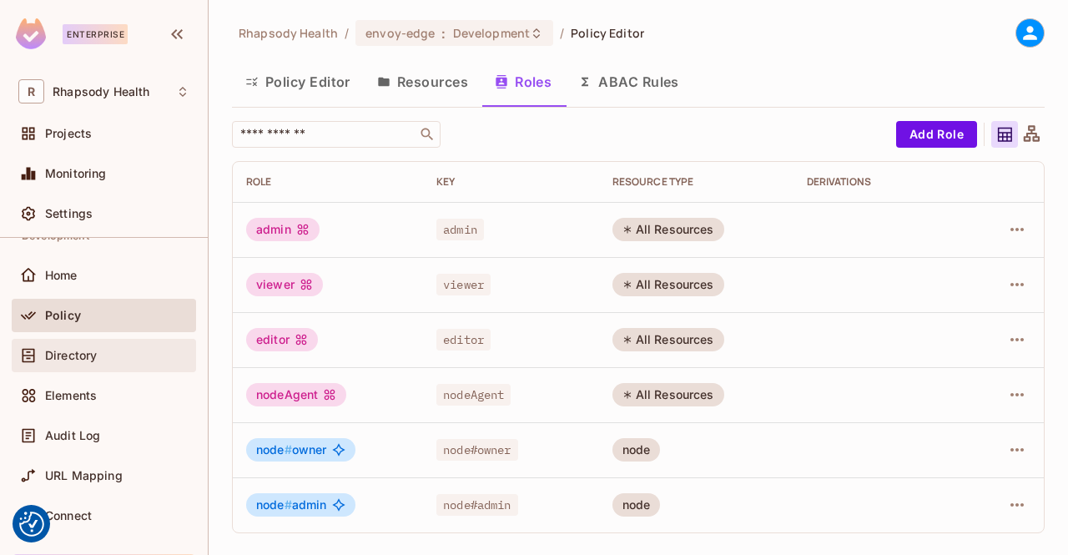
click at [63, 369] on div "Directory" at bounding box center [104, 355] width 184 height 33
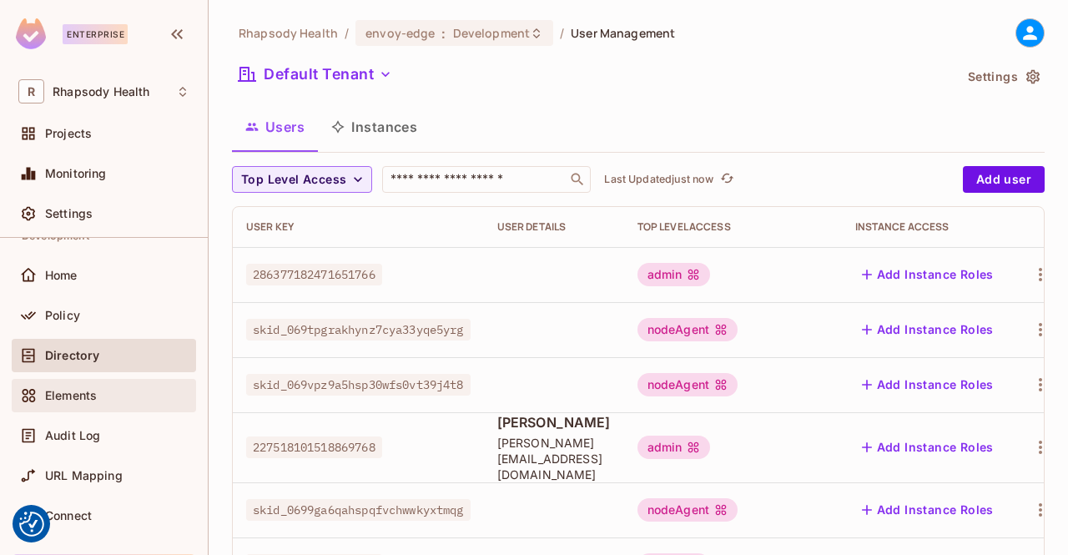
click at [57, 398] on span "Elements" at bounding box center [71, 395] width 52 height 13
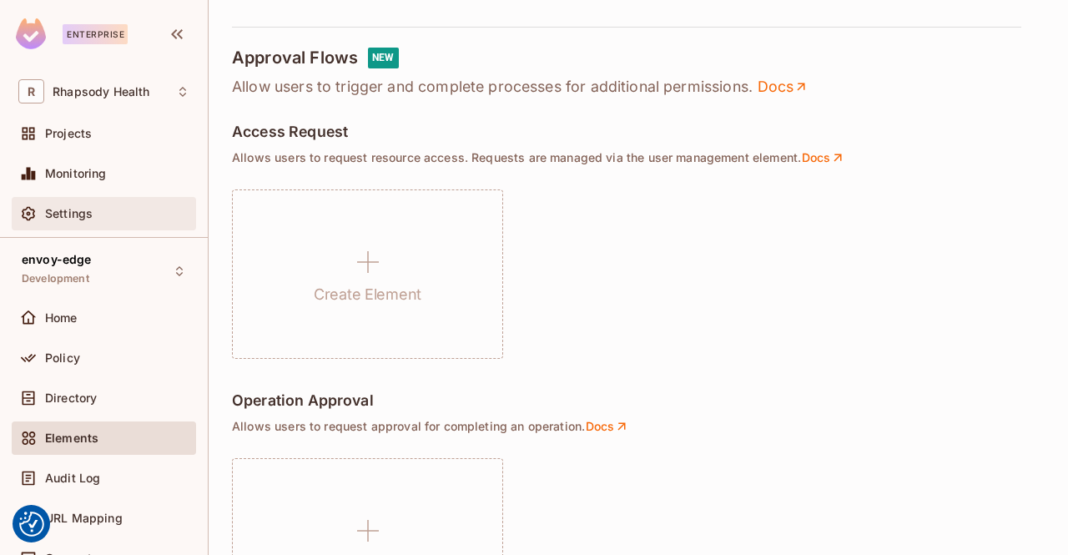
click at [31, 213] on icon at bounding box center [28, 213] width 17 height 17
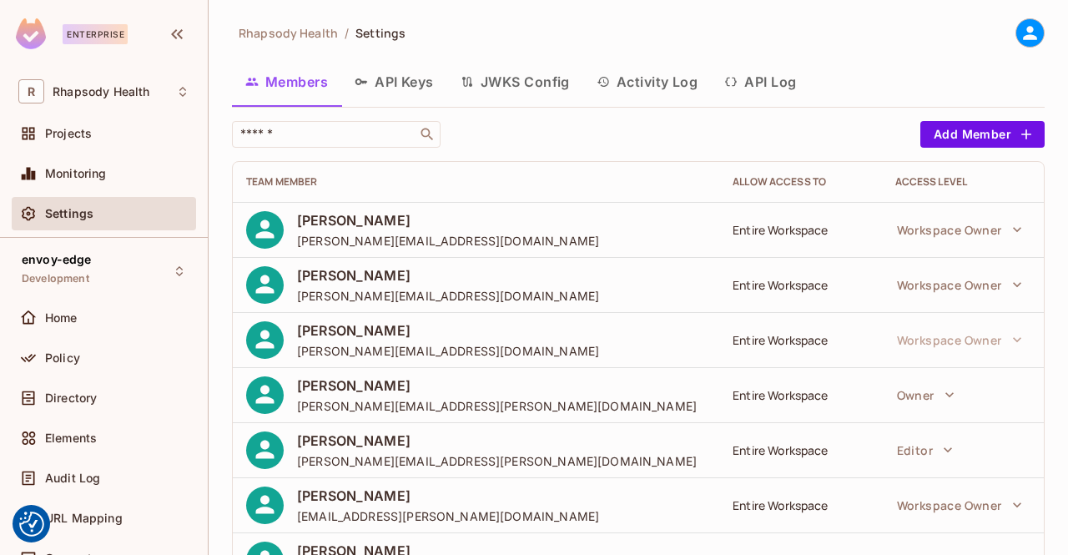
click at [406, 70] on button "API Keys" at bounding box center [394, 82] width 106 height 42
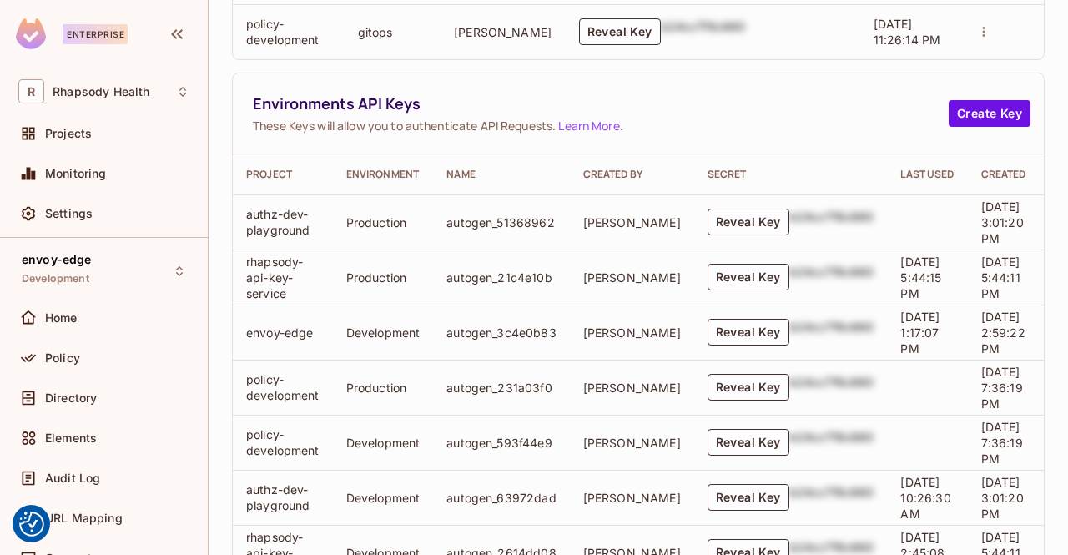
scroll to position [402, 0]
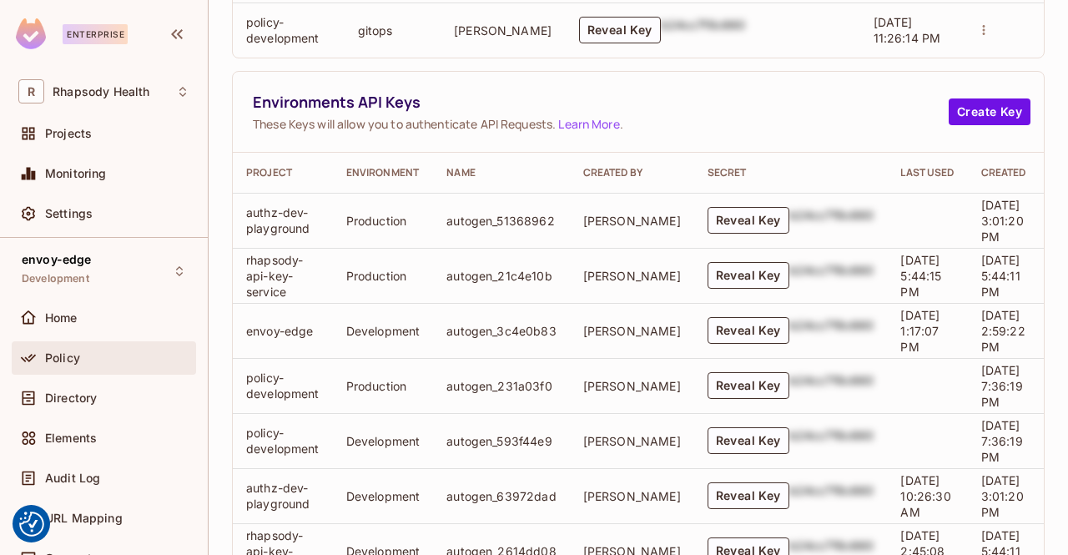
click at [58, 359] on span "Policy" at bounding box center [62, 357] width 35 height 13
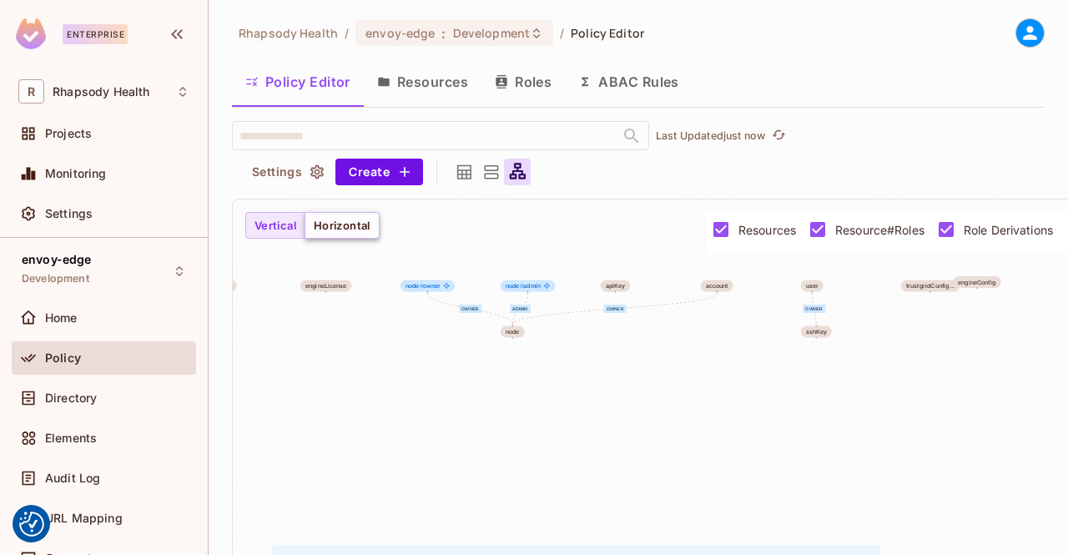
click at [330, 218] on button "Horizontal" at bounding box center [342, 225] width 75 height 27
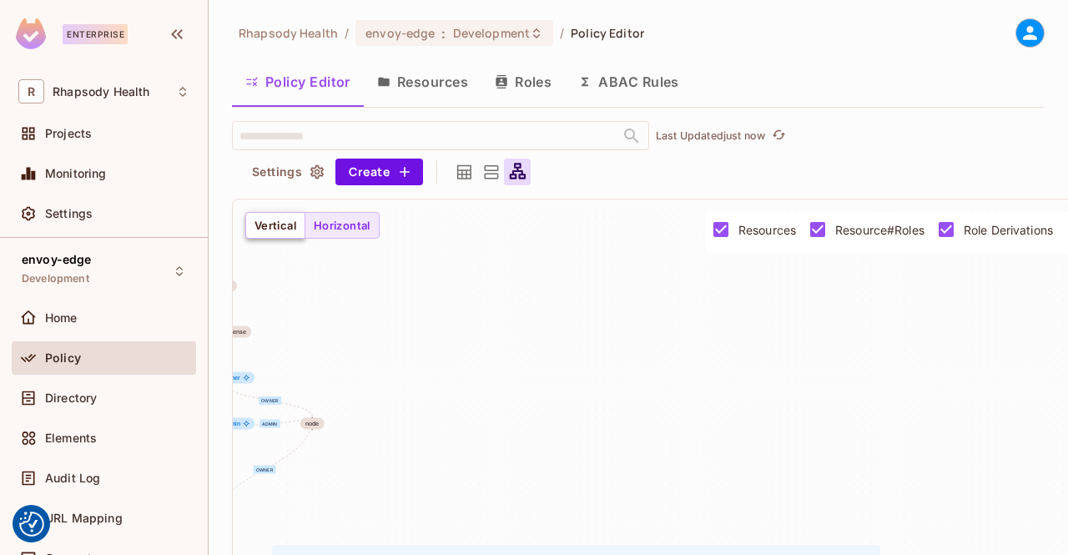
click at [266, 225] on button "Vertical" at bounding box center [275, 225] width 60 height 27
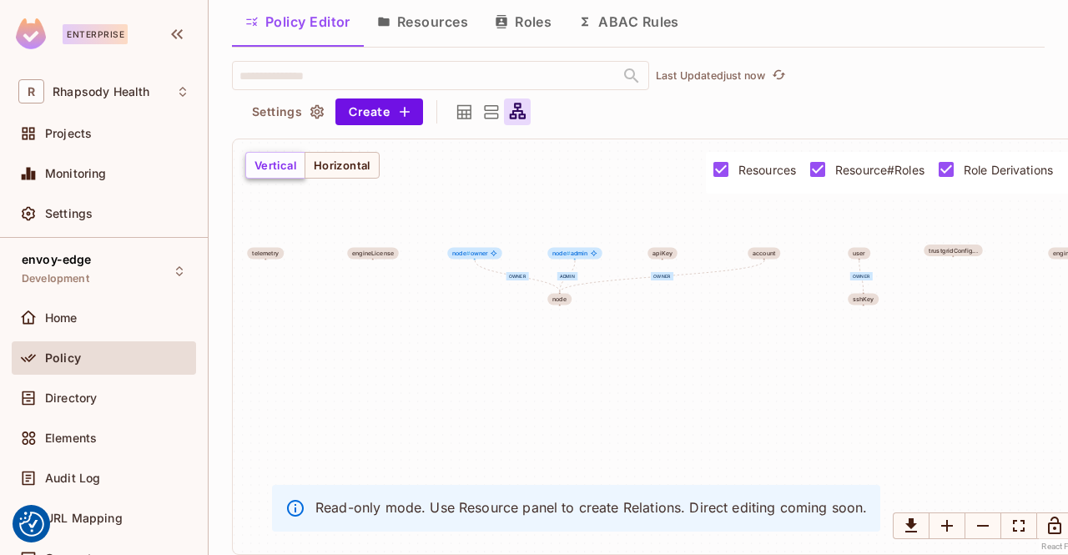
scroll to position [73, 0]
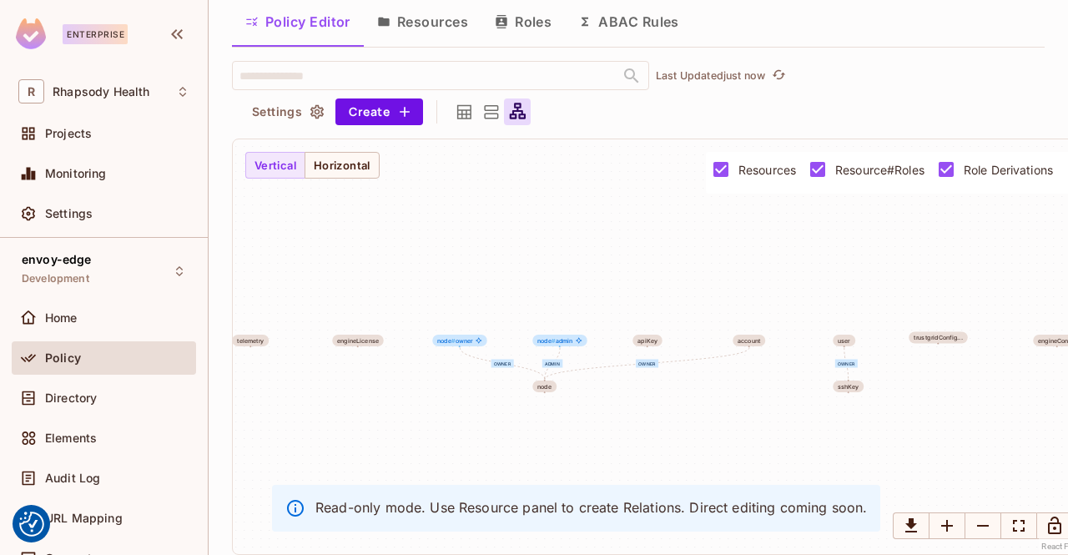
click at [413, 17] on button "Resources" at bounding box center [423, 22] width 118 height 42
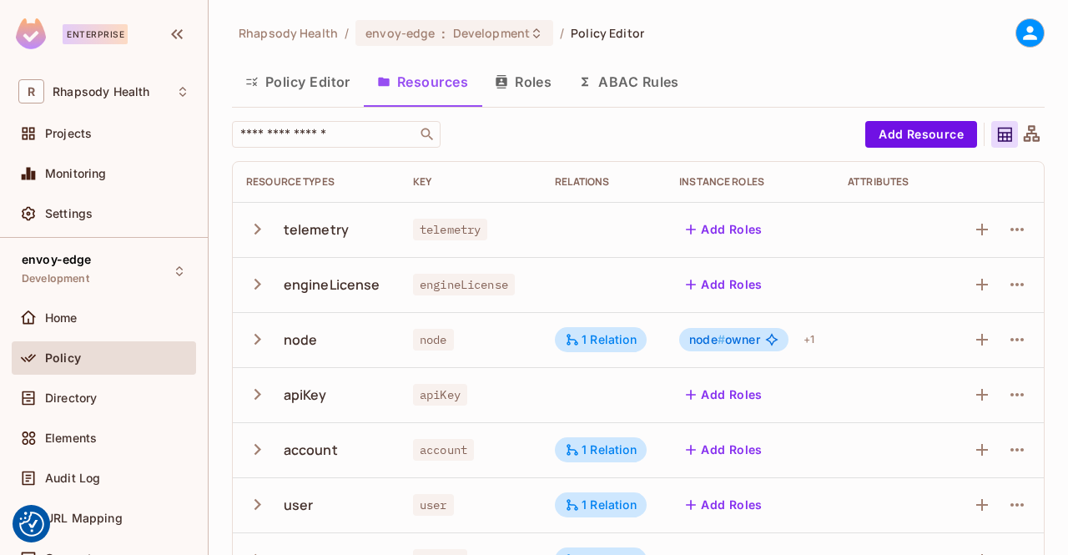
click at [539, 88] on button "Roles" at bounding box center [522, 82] width 83 height 42
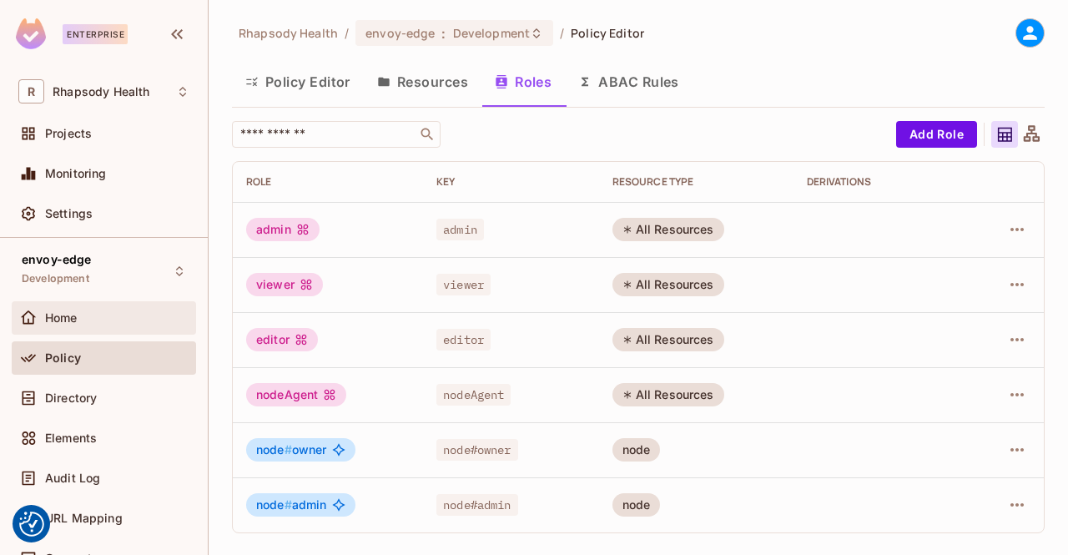
click at [55, 315] on span "Home" at bounding box center [61, 317] width 33 height 13
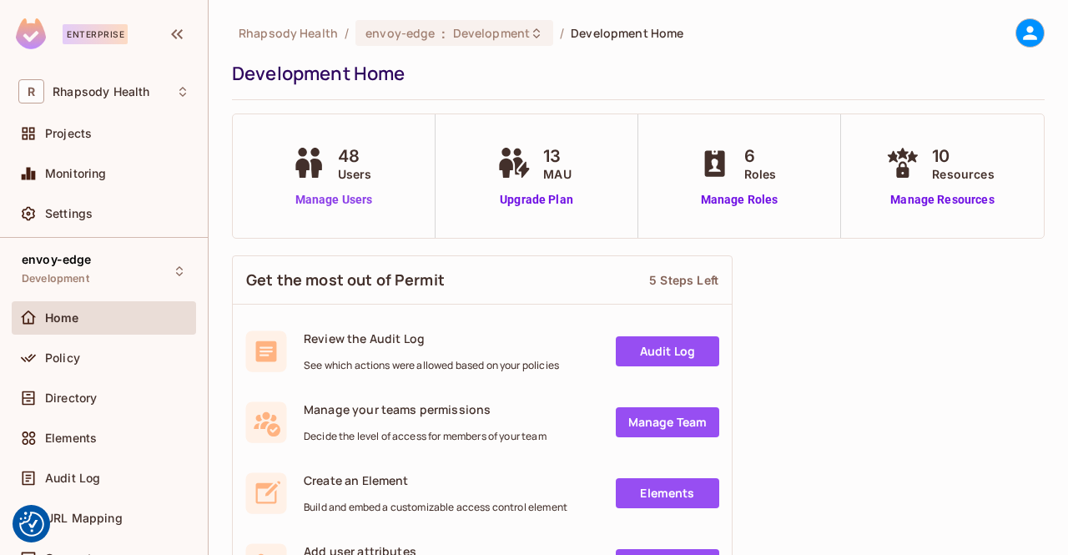
click at [344, 200] on link "Manage Users" at bounding box center [334, 200] width 93 height 18
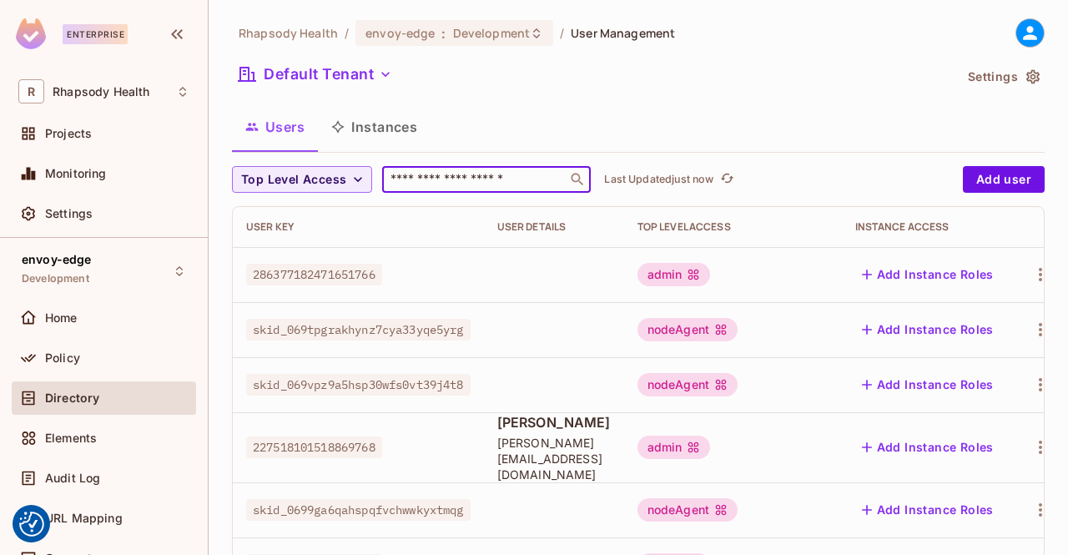
type input "*"
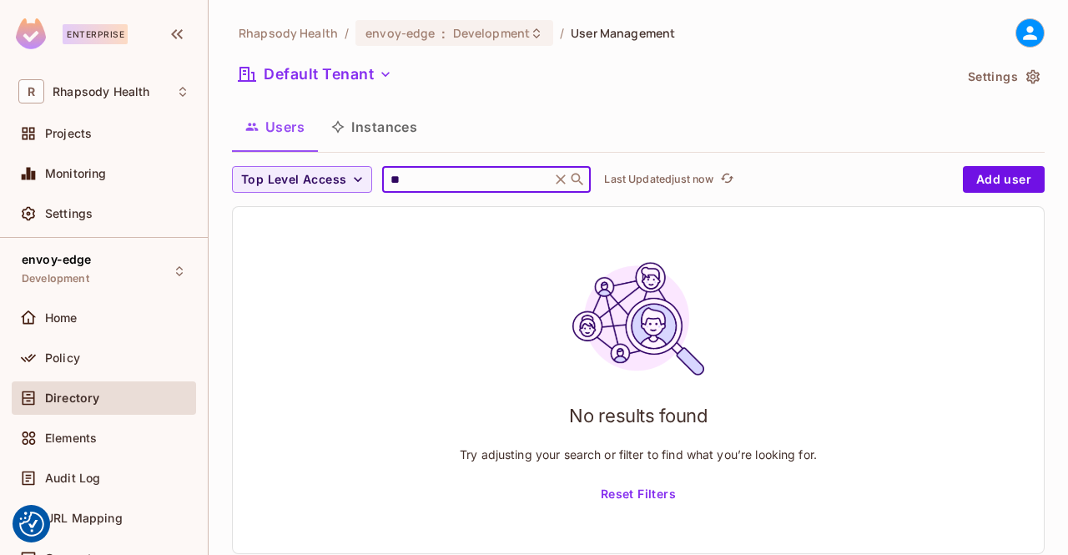
type input "*"
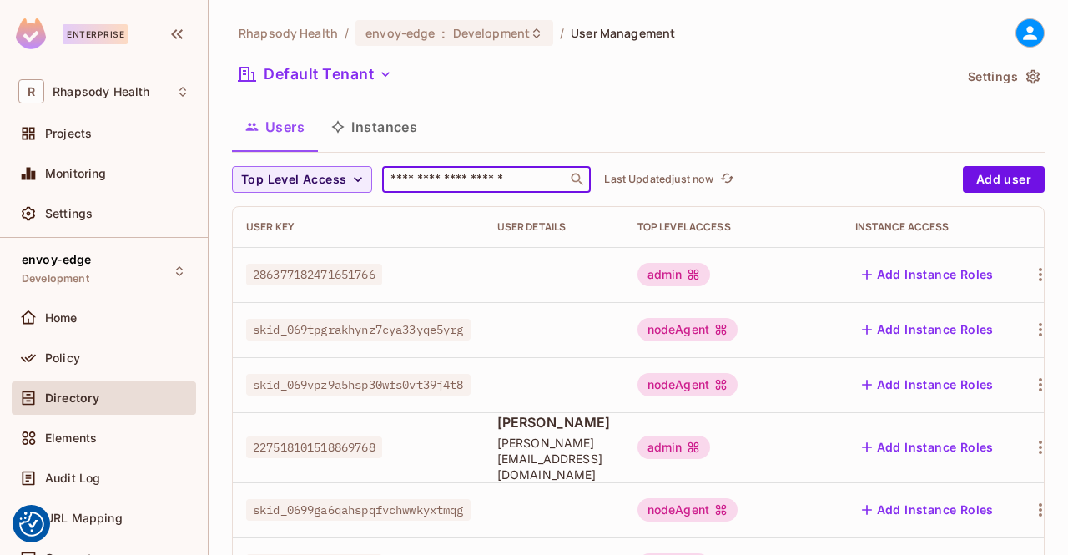
click at [754, 221] on div "Top Level Access" at bounding box center [733, 226] width 191 height 13
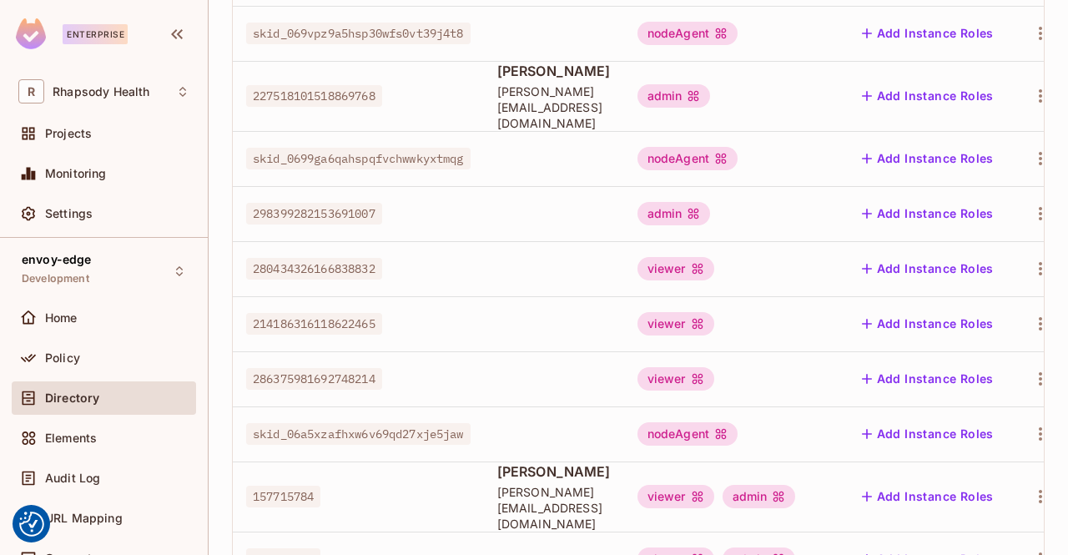
scroll to position [623, 0]
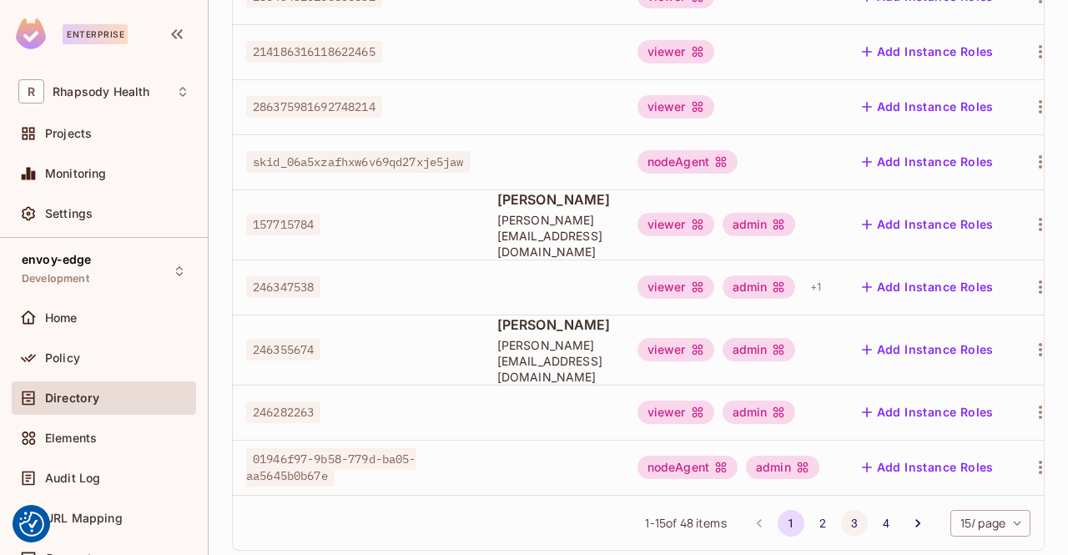
click at [841, 510] on button "3" at bounding box center [854, 523] width 27 height 27
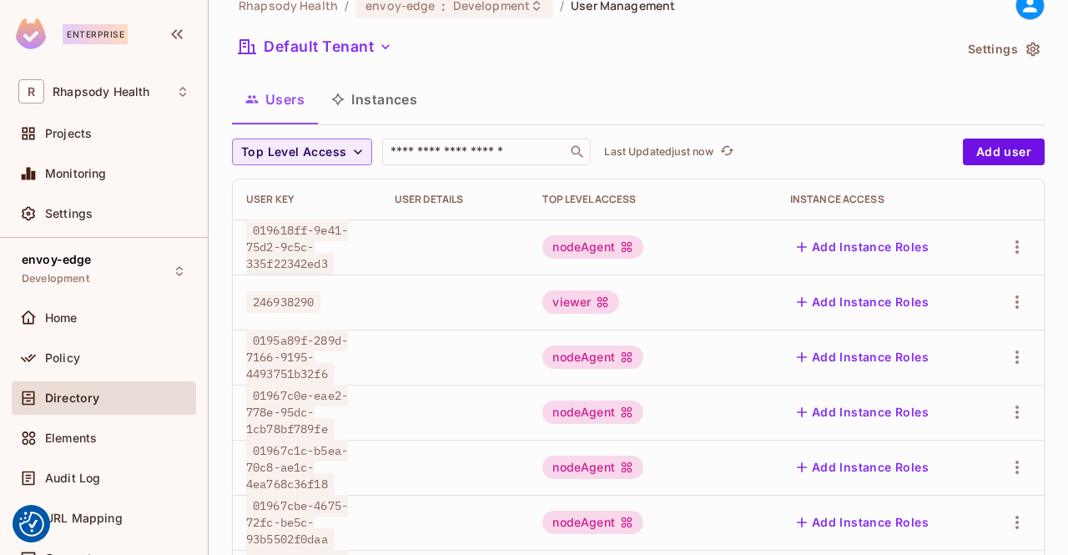
scroll to position [0, 0]
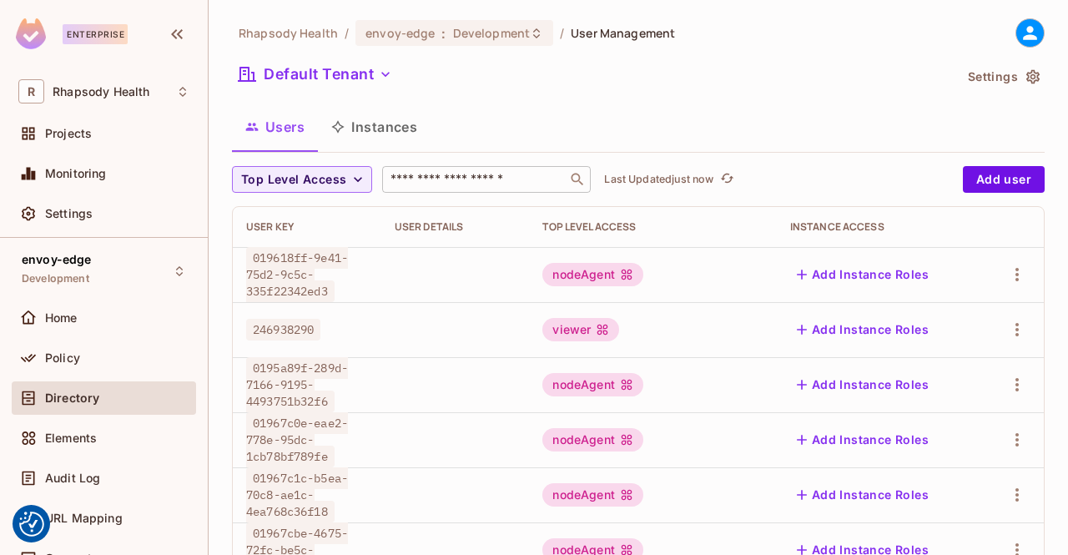
click at [482, 182] on input "text" at bounding box center [474, 179] width 175 height 17
paste input "**********"
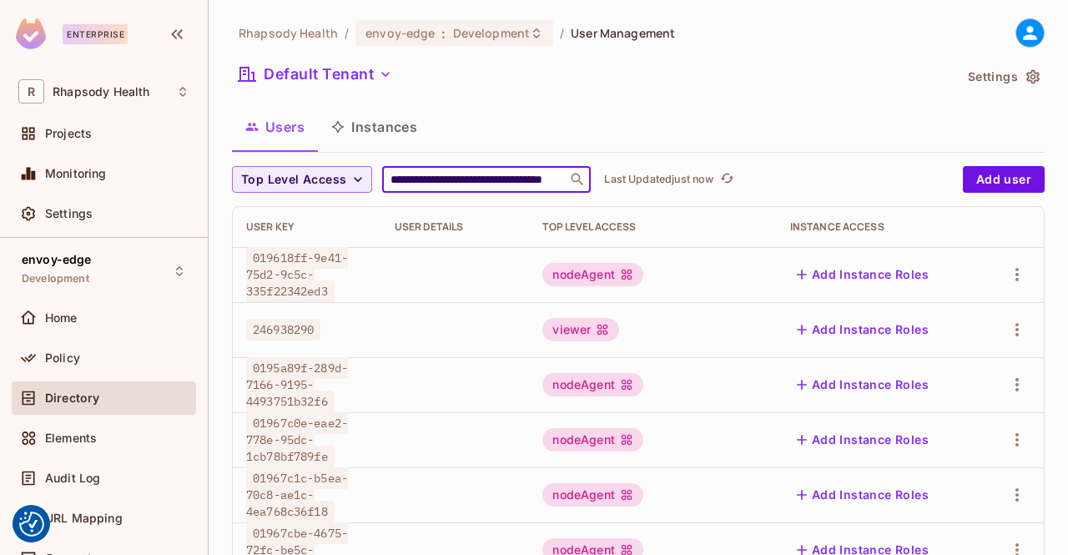
scroll to position [0, 82]
type input "**********"
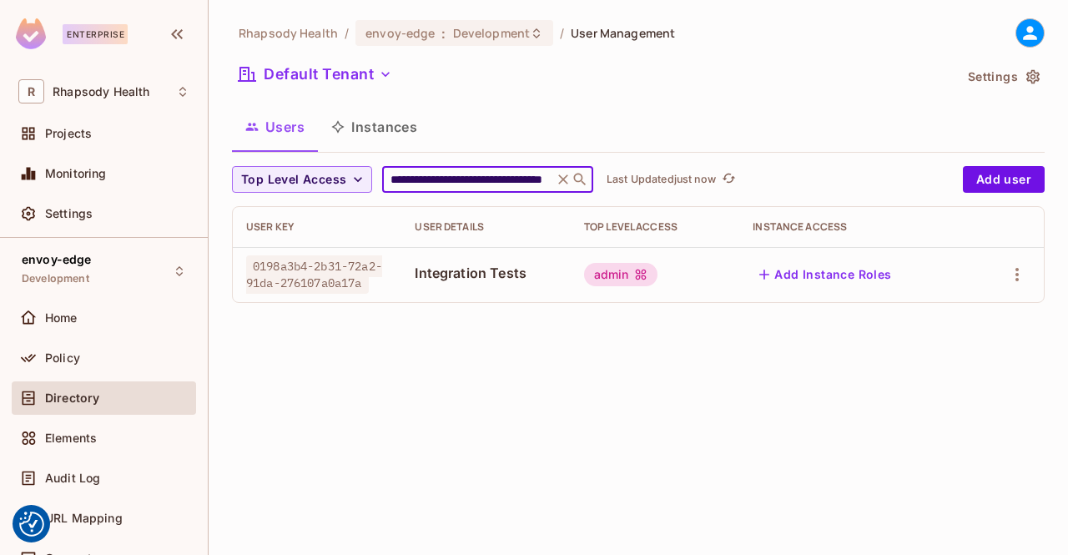
click at [454, 275] on span "Integration Tests" at bounding box center [486, 273] width 142 height 18
click at [329, 255] on td "0198a3b4-2b31-72a2-91da-276107a0a17a" at bounding box center [317, 274] width 169 height 55
click at [1020, 267] on icon "button" at bounding box center [1017, 275] width 20 height 20
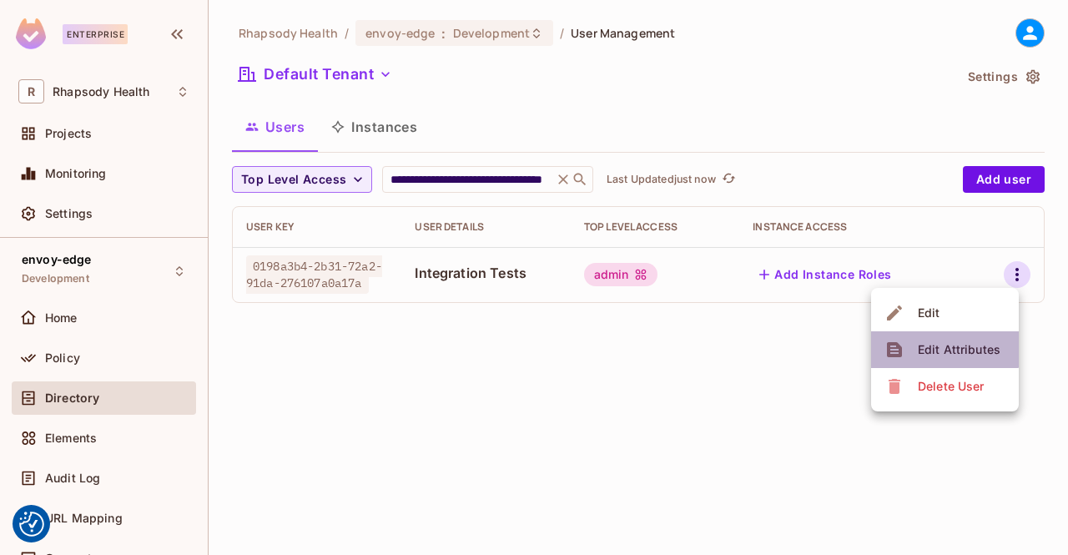
click at [944, 347] on div "Edit Attributes" at bounding box center [959, 349] width 83 height 17
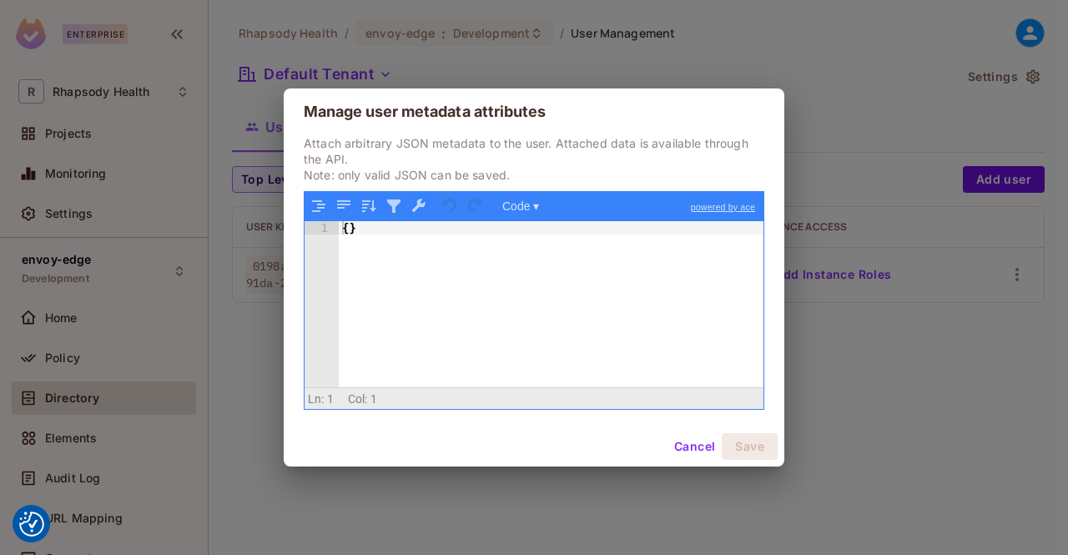
click at [684, 440] on button "Cancel" at bounding box center [695, 446] width 54 height 27
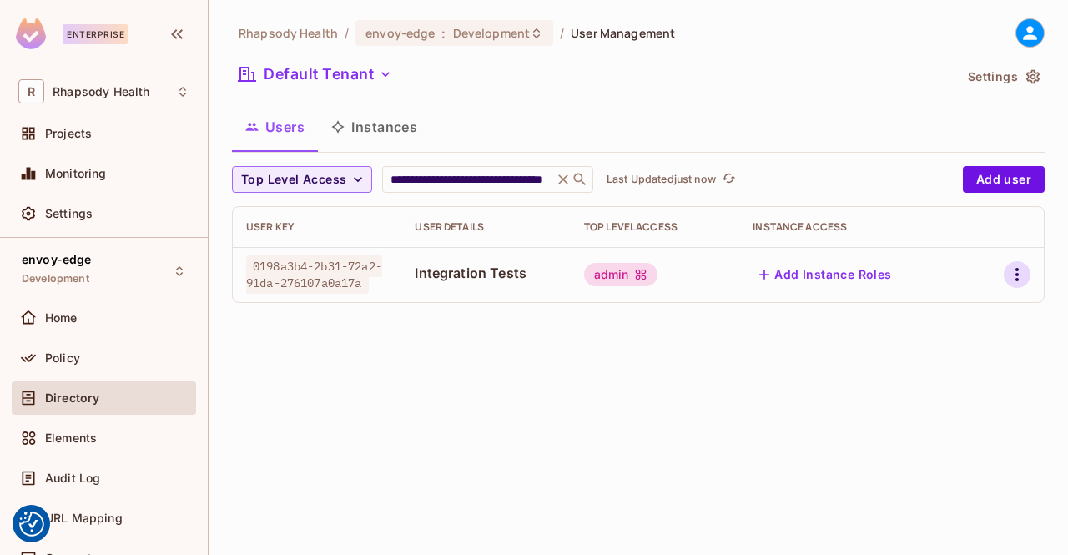
click at [1016, 279] on icon "button" at bounding box center [1017, 275] width 20 height 20
click at [955, 315] on li "Edit" at bounding box center [945, 313] width 148 height 37
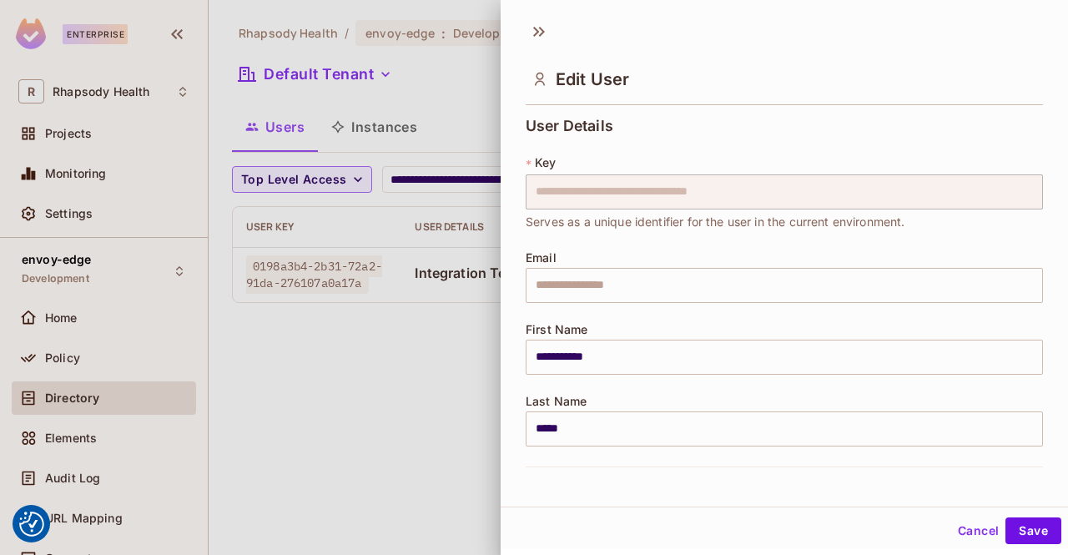
click at [386, 375] on div at bounding box center [534, 277] width 1068 height 555
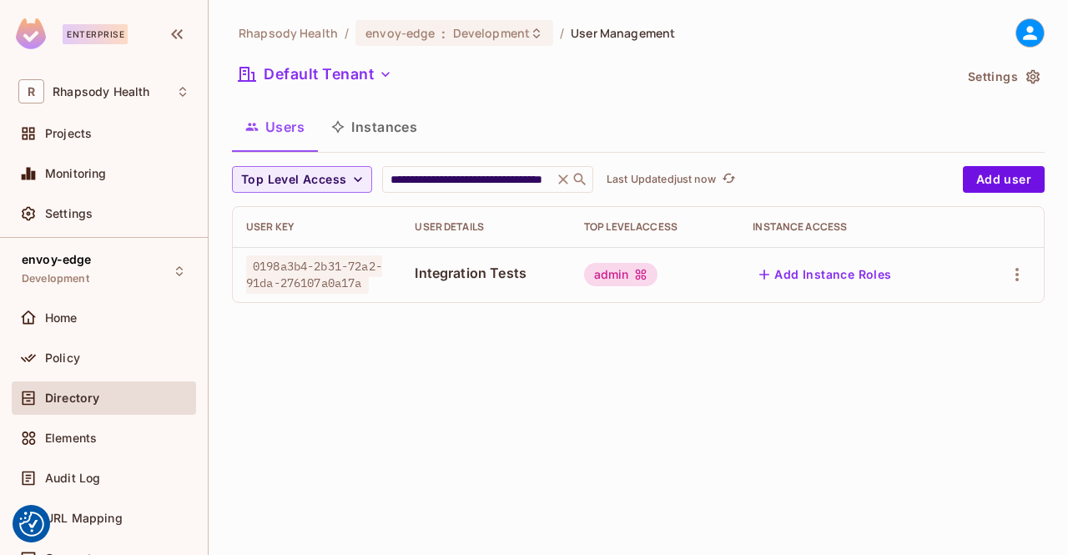
click at [830, 263] on button "Add Instance Roles" at bounding box center [825, 274] width 145 height 27
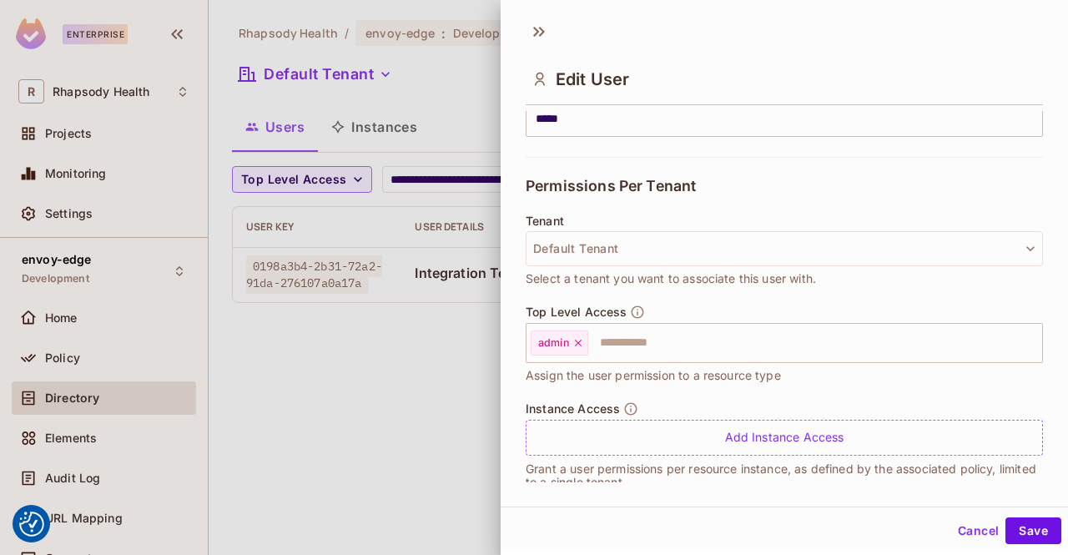
scroll to position [333, 0]
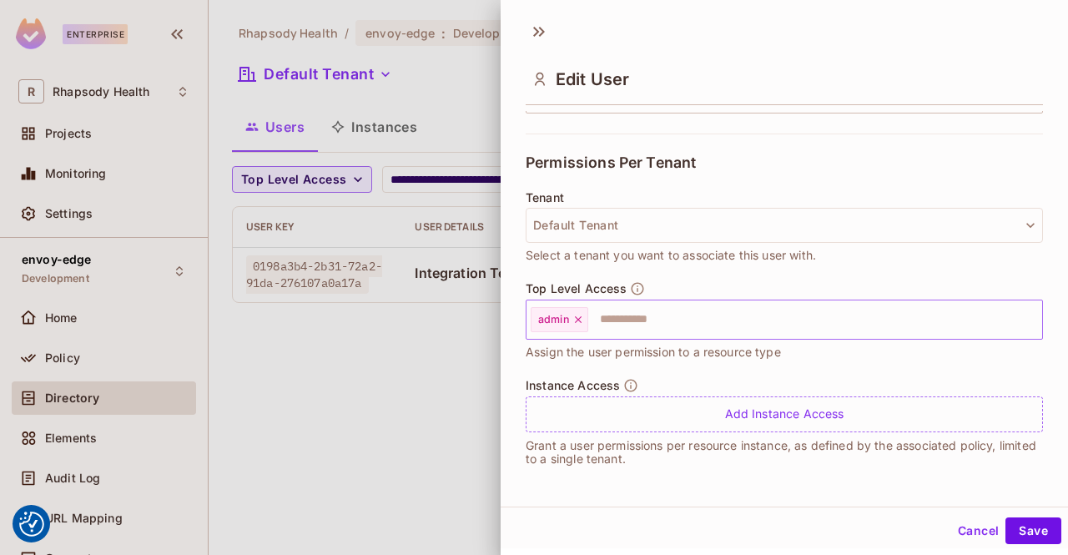
click at [863, 323] on input "text" at bounding box center [800, 319] width 421 height 33
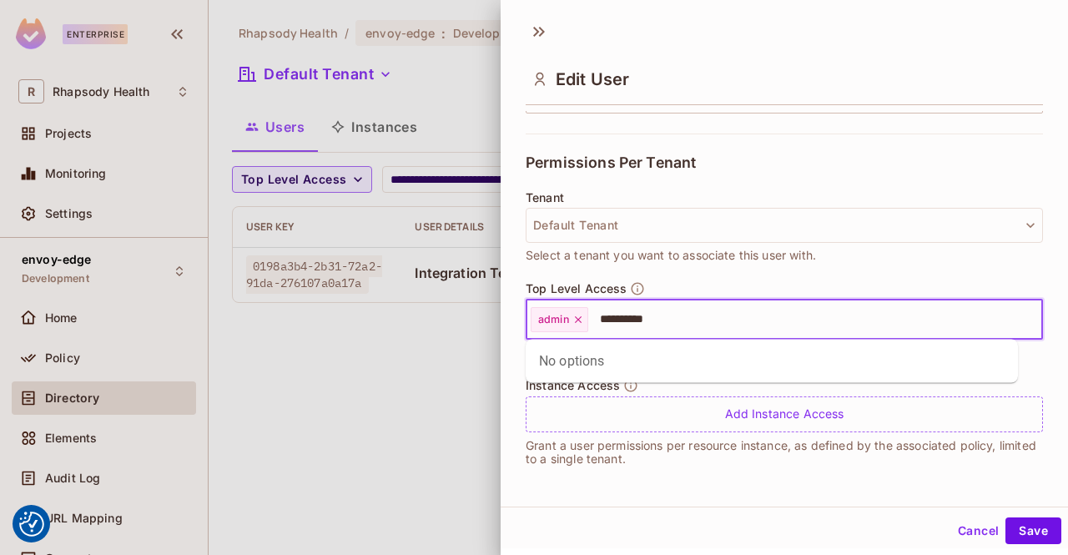
type input "**********"
click at [1006, 517] on button "Save" at bounding box center [1034, 530] width 56 height 27
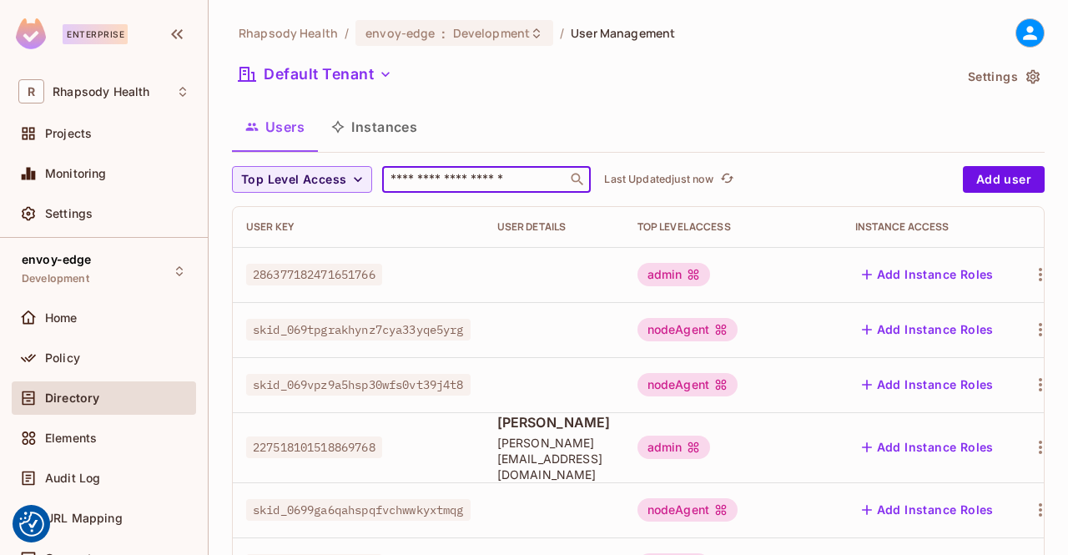
click at [483, 184] on input "text" at bounding box center [474, 179] width 175 height 17
paste input "**********"
type input "**********"
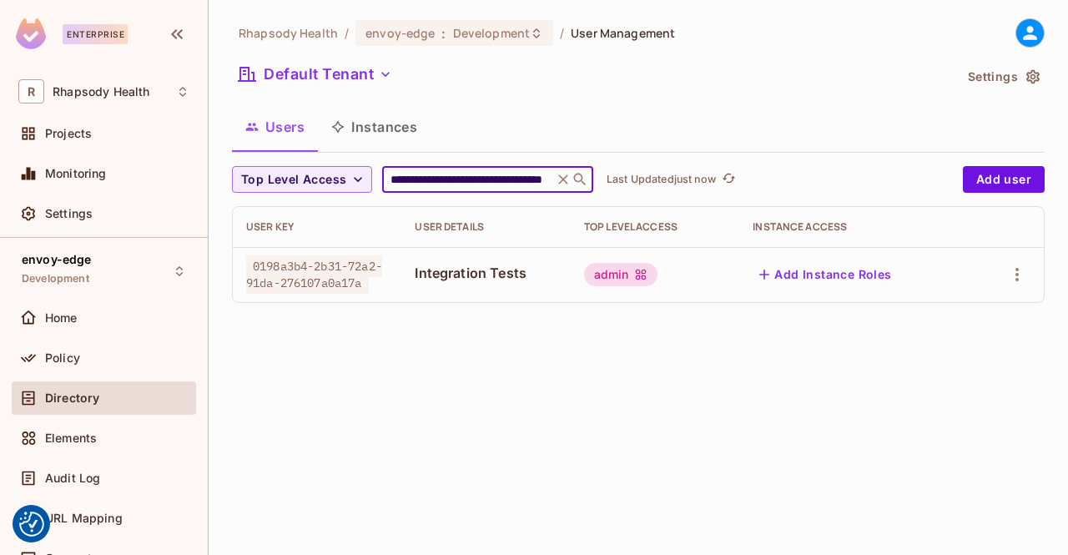
click at [629, 281] on div "admin" at bounding box center [620, 274] width 73 height 23
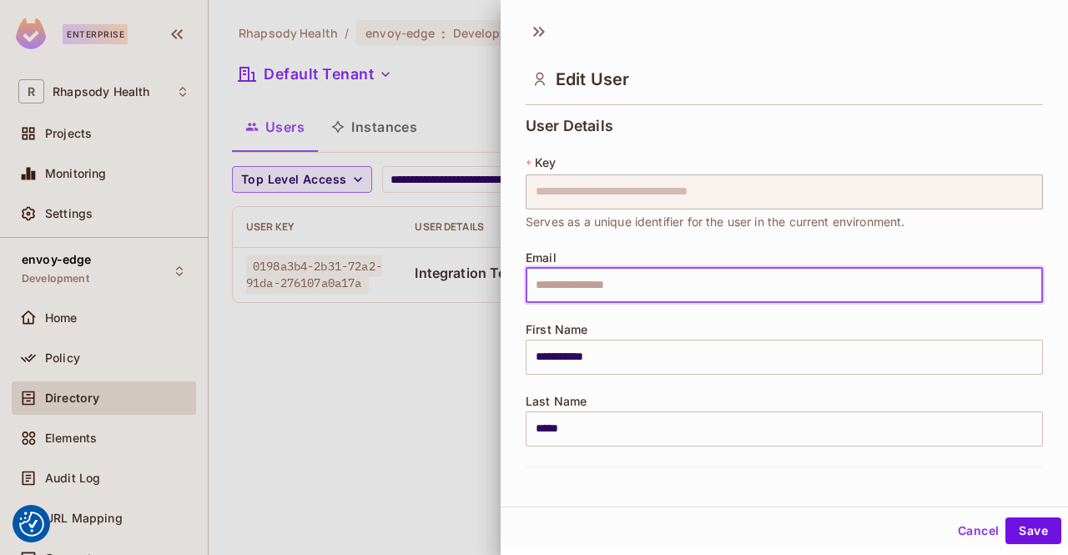
click at [966, 129] on div "**********" at bounding box center [784, 292] width 517 height 349
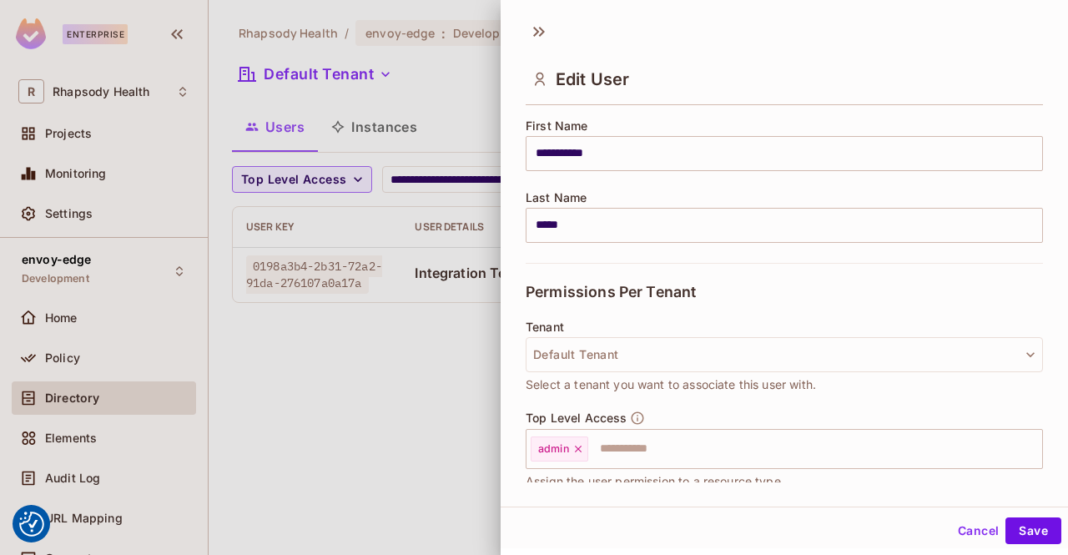
scroll to position [333, 0]
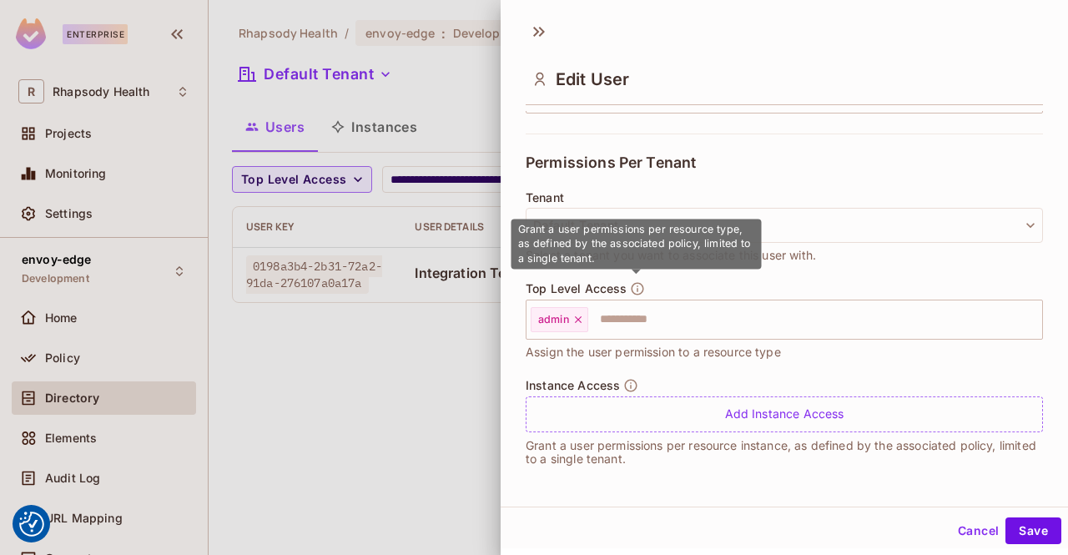
click at [636, 290] on icon "button" at bounding box center [638, 288] width 13 height 13
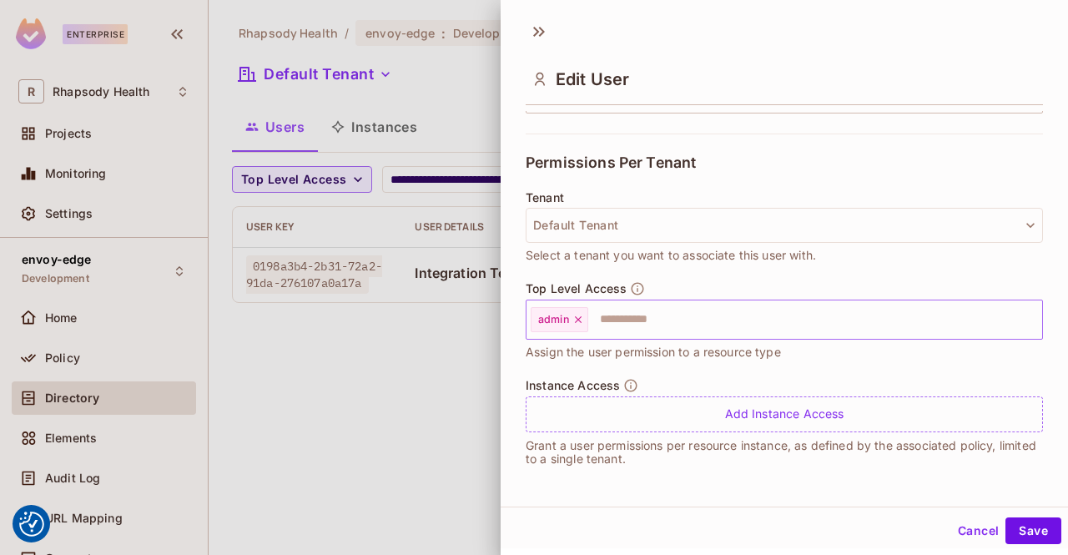
click at [653, 332] on input "text" at bounding box center [800, 319] width 421 height 33
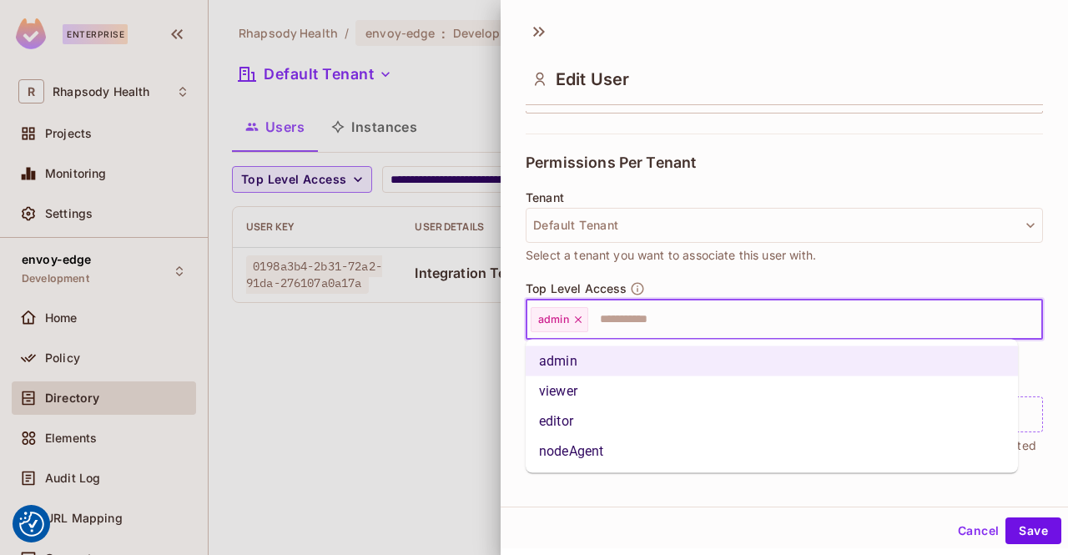
click at [413, 406] on div at bounding box center [534, 277] width 1068 height 555
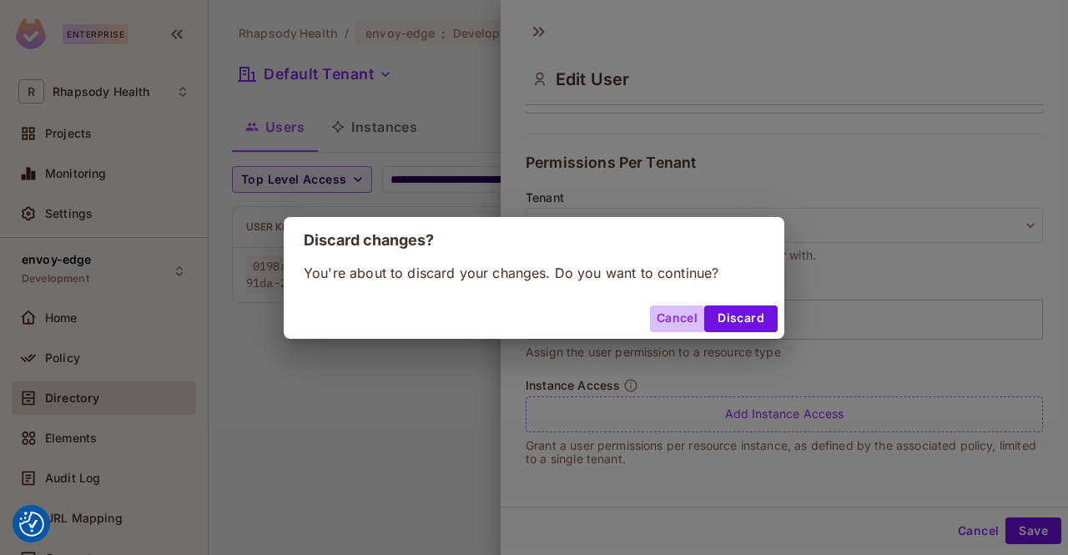
click at [680, 315] on button "Cancel" at bounding box center [677, 318] width 54 height 27
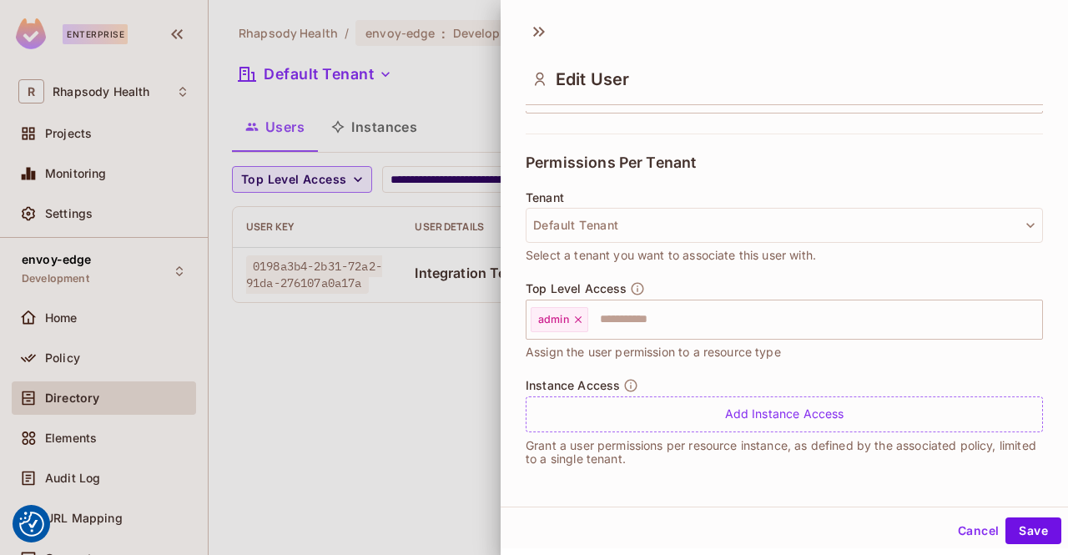
click at [309, 382] on div at bounding box center [534, 277] width 1068 height 555
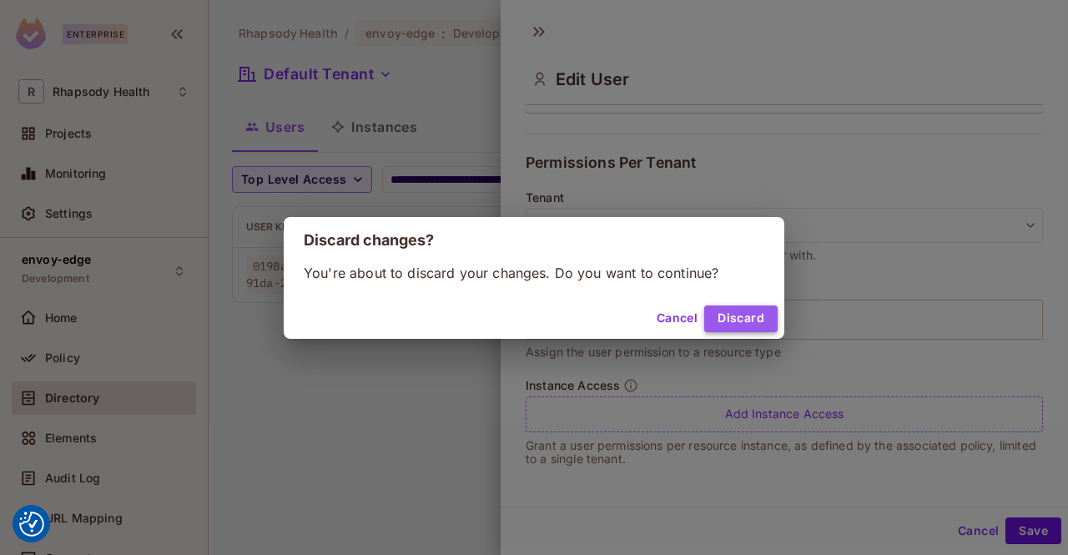
click at [735, 317] on button "Discard" at bounding box center [740, 318] width 73 height 27
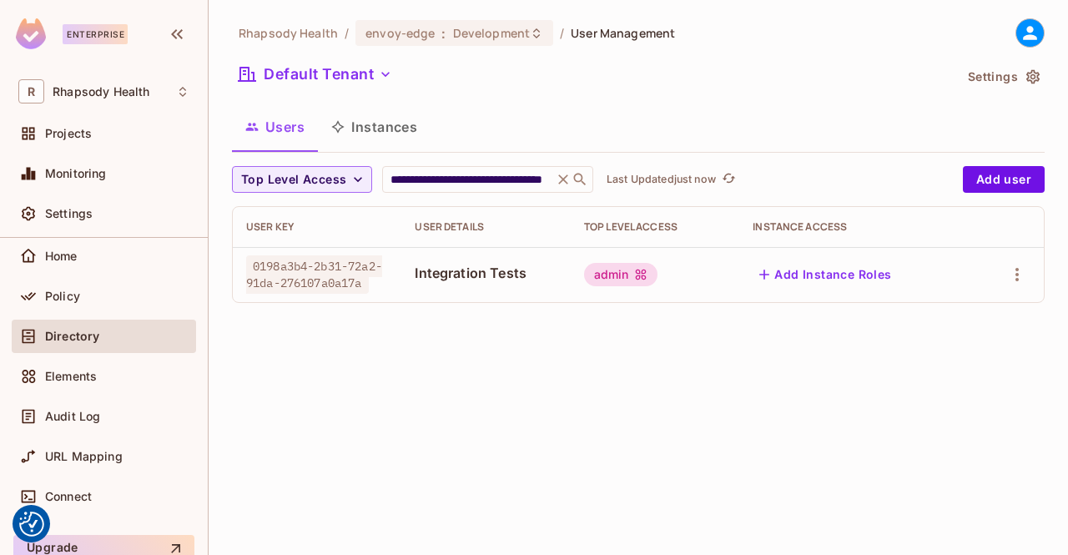
scroll to position [61, 0]
click at [75, 299] on span "Policy" at bounding box center [62, 296] width 35 height 13
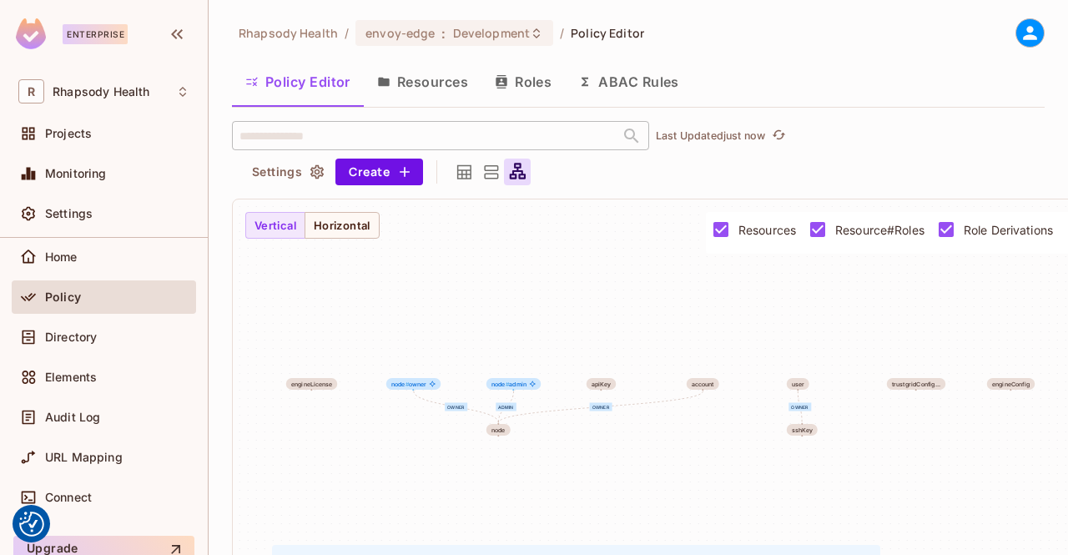
click at [443, 64] on button "Resources" at bounding box center [423, 82] width 118 height 42
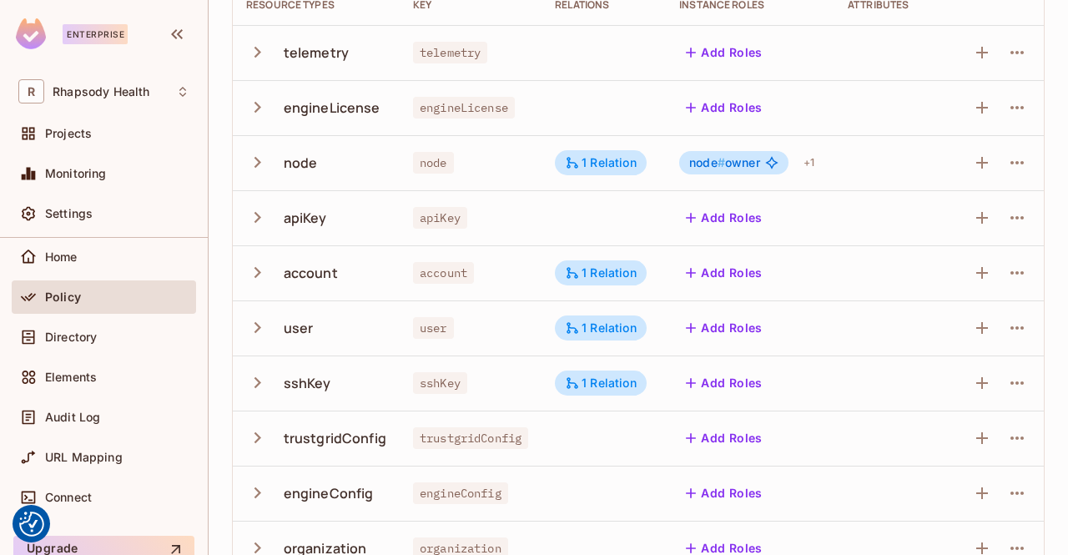
scroll to position [172, 0]
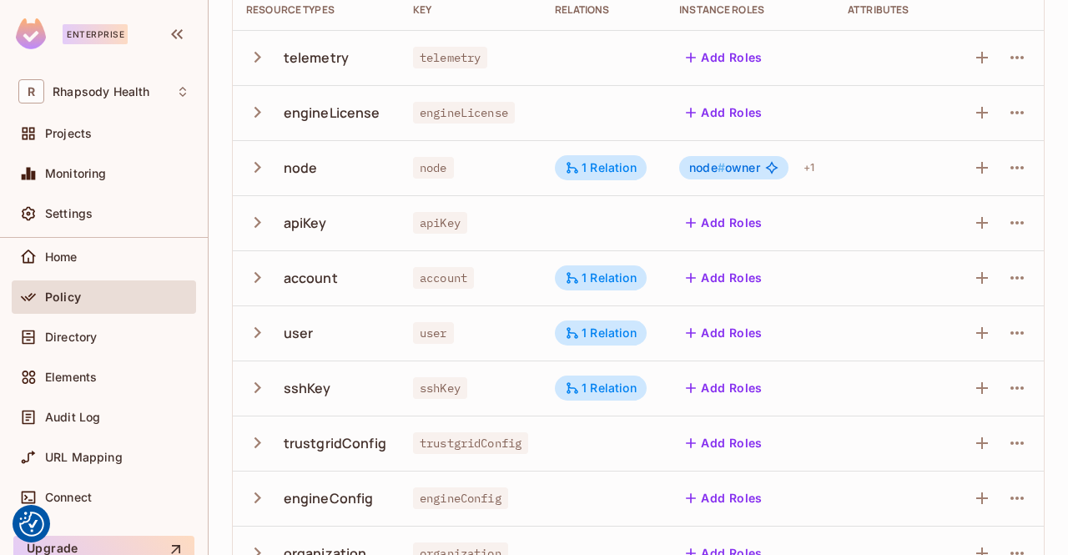
click at [257, 277] on icon "button" at bounding box center [257, 277] width 23 height 23
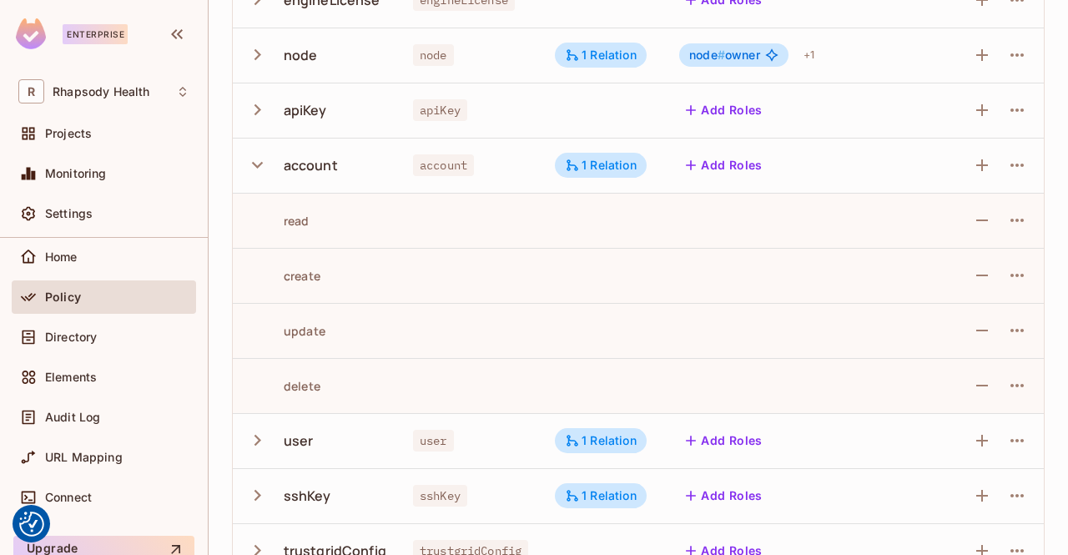
scroll to position [285, 0]
click at [255, 167] on icon "button" at bounding box center [257, 164] width 23 height 23
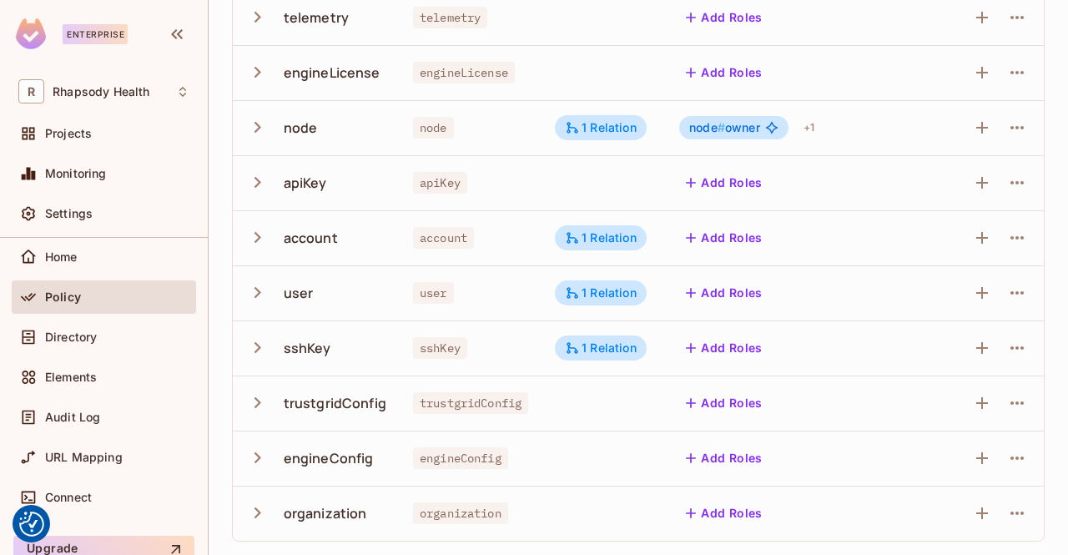
scroll to position [212, 0]
click at [257, 127] on icon "button" at bounding box center [257, 127] width 23 height 23
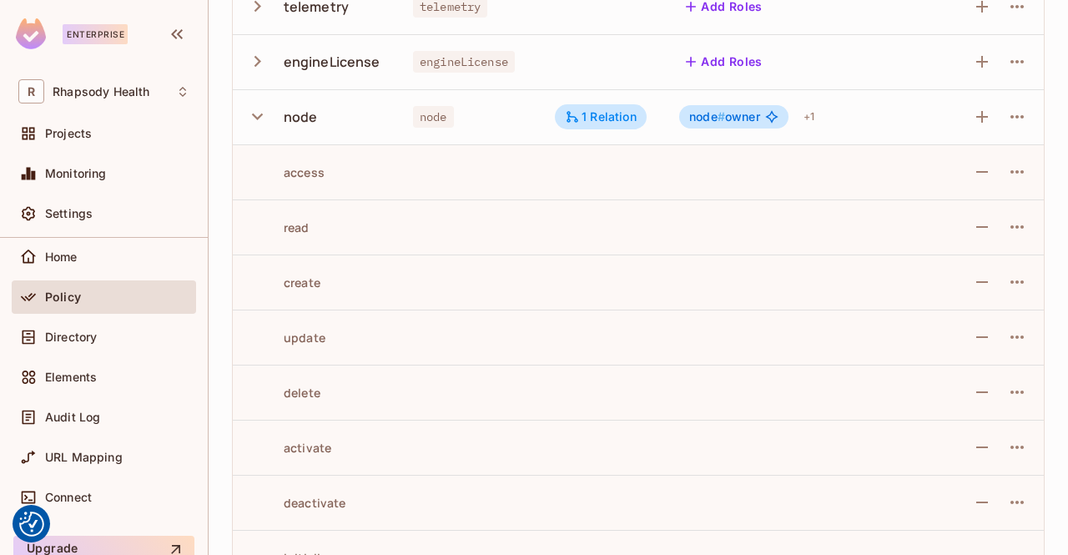
scroll to position [202, 0]
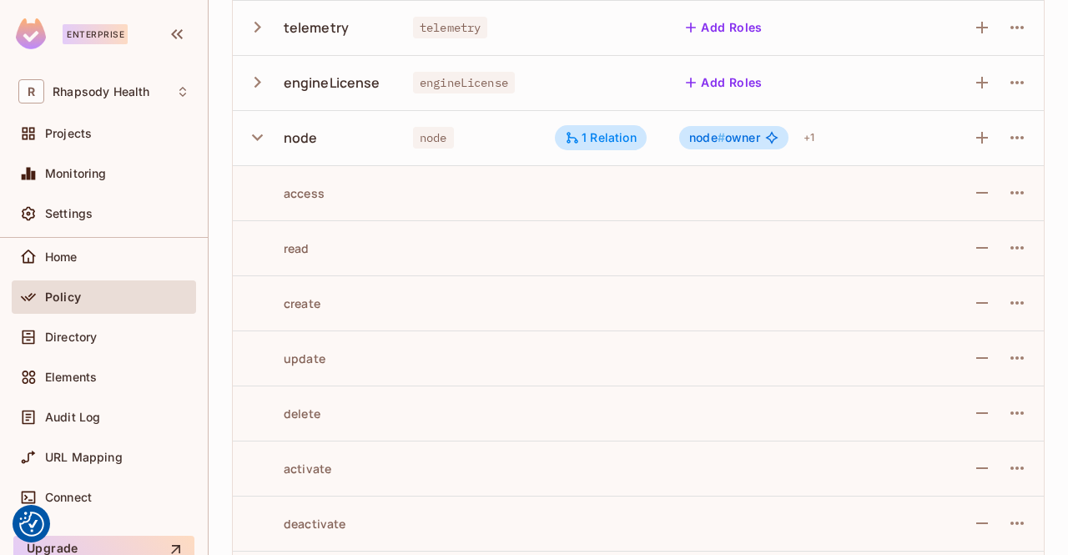
click at [253, 136] on icon "button" at bounding box center [257, 137] width 11 height 7
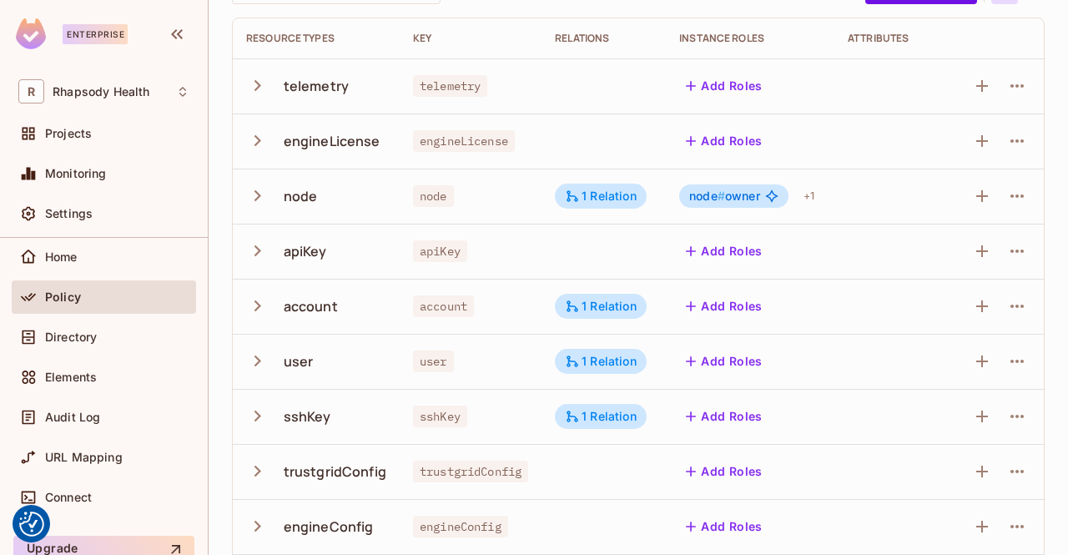
scroll to position [117, 0]
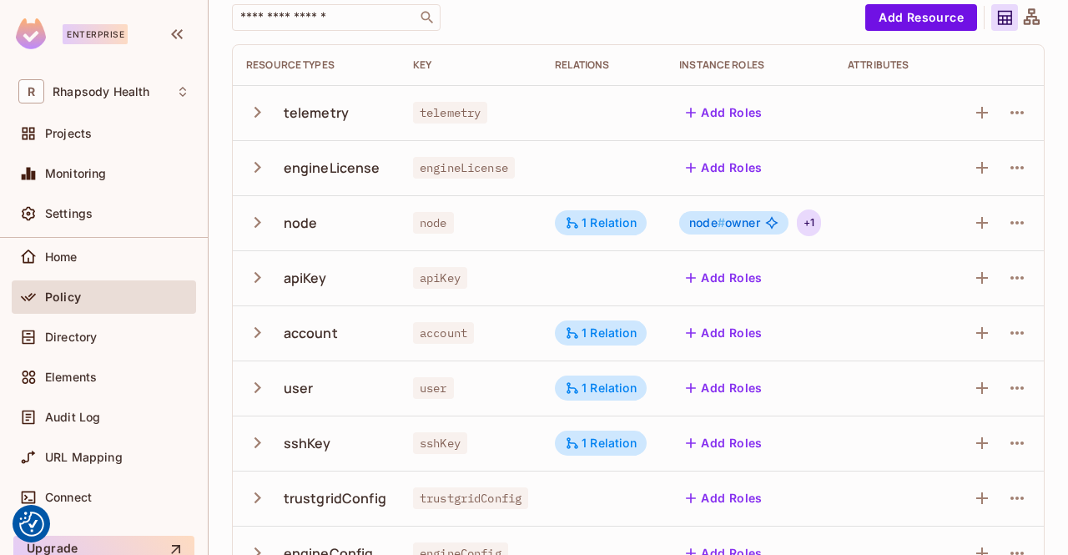
click at [814, 223] on div "+ 1" at bounding box center [809, 222] width 24 height 27
click at [812, 9] on div at bounding box center [534, 277] width 1068 height 555
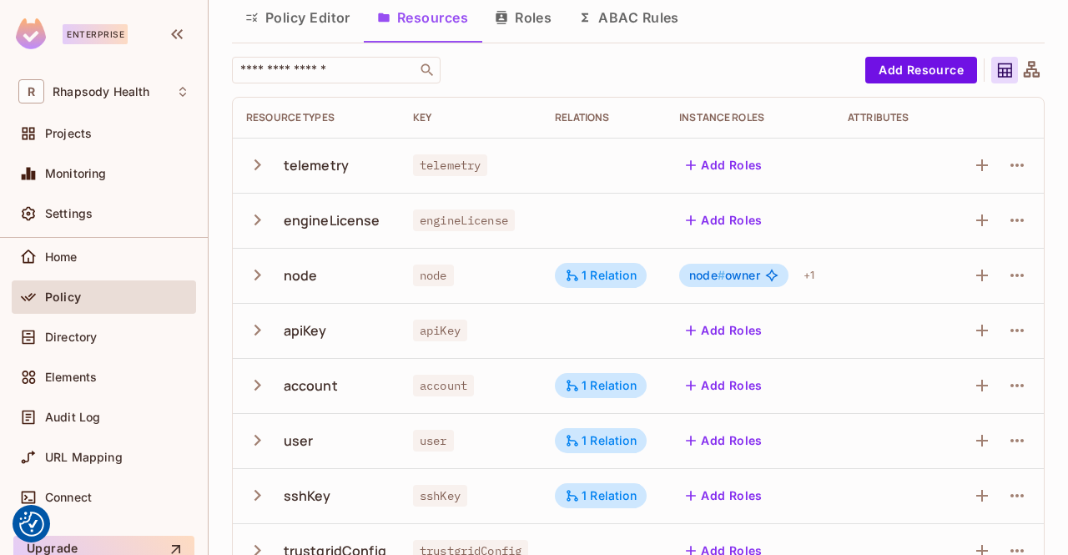
scroll to position [59, 0]
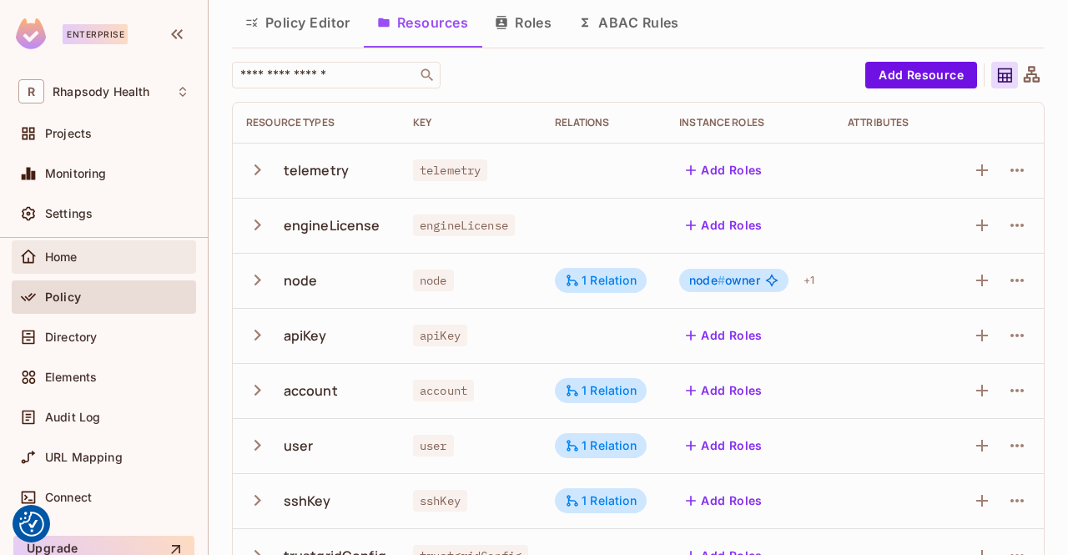
click at [57, 251] on span "Home" at bounding box center [61, 256] width 33 height 13
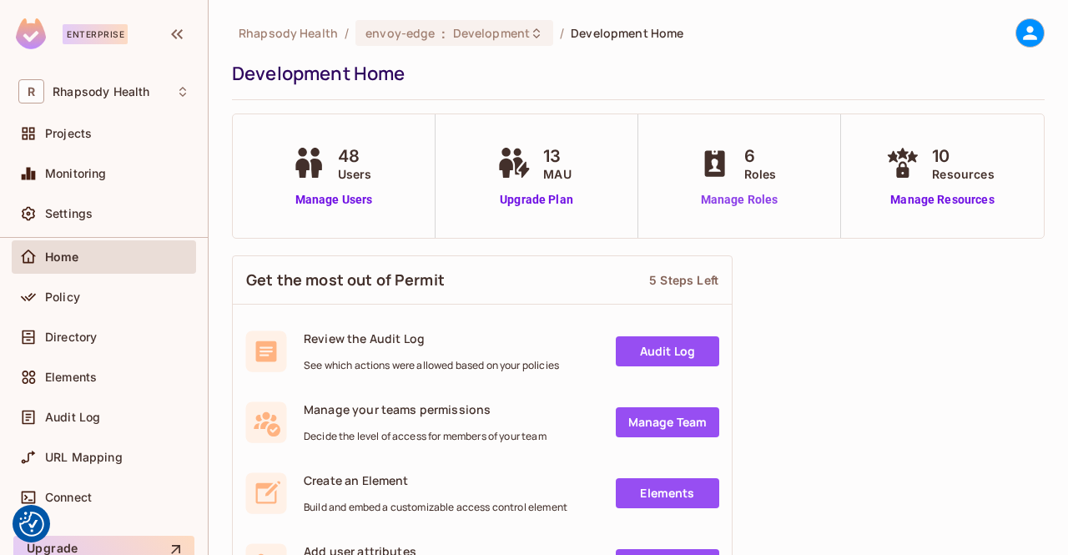
click at [750, 199] on link "Manage Roles" at bounding box center [739, 200] width 91 height 18
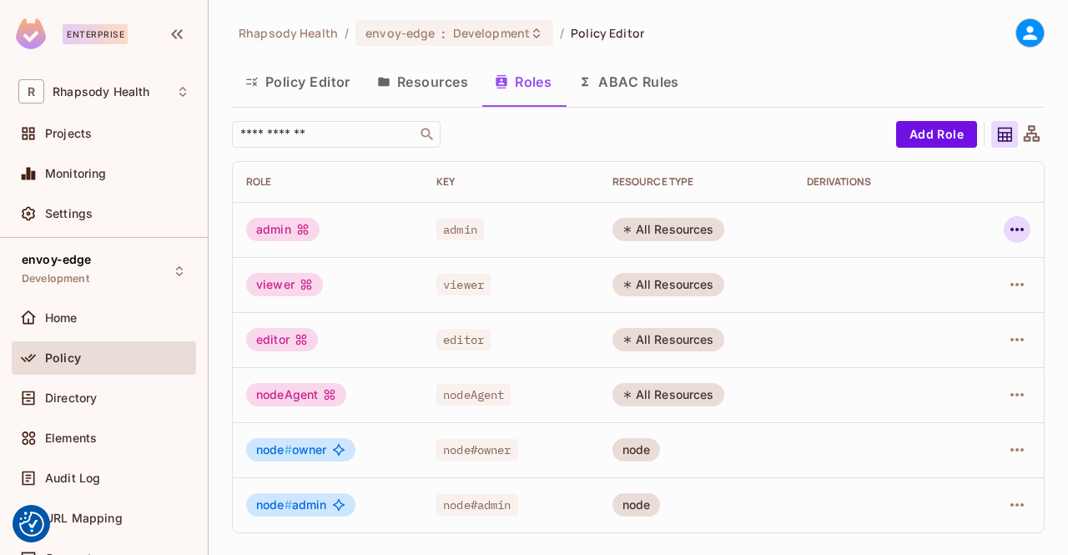
click at [1017, 229] on icon "button" at bounding box center [1017, 229] width 13 height 3
click at [974, 266] on li "Edit Role" at bounding box center [945, 268] width 148 height 37
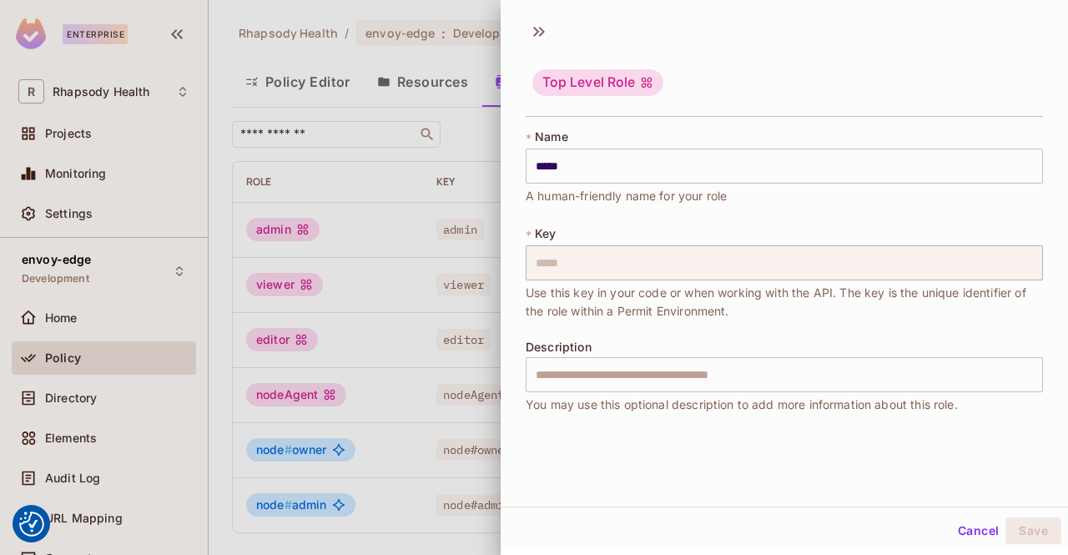
scroll to position [3, 0]
click at [369, 234] on div at bounding box center [534, 277] width 1068 height 555
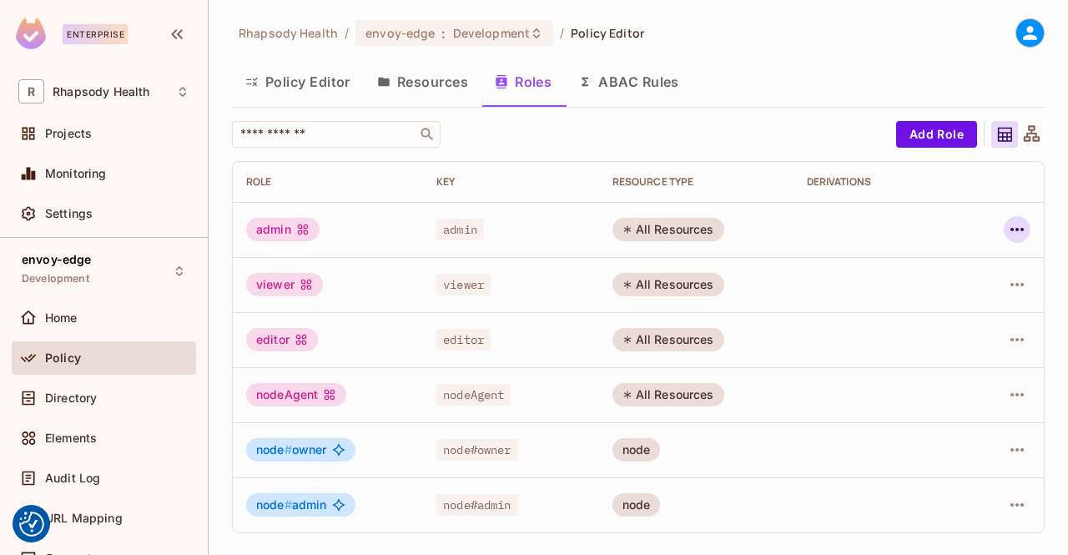
click at [1017, 229] on icon "button" at bounding box center [1017, 229] width 13 height 3
click at [969, 296] on div "Edit Attributes" at bounding box center [959, 304] width 83 height 17
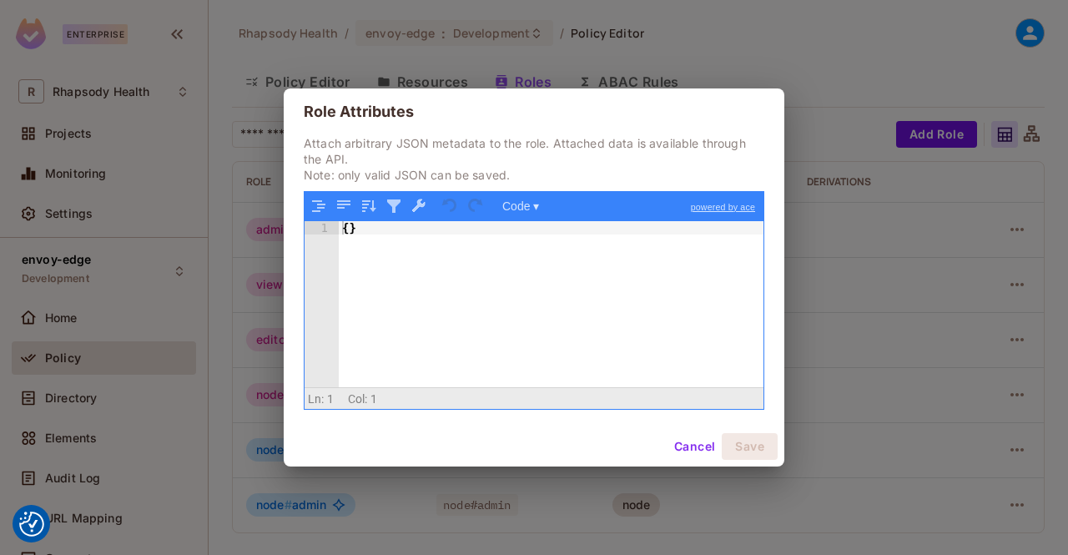
click at [345, 228] on div "{ }" at bounding box center [551, 318] width 425 height 194
click at [702, 446] on button "Cancel" at bounding box center [695, 446] width 54 height 27
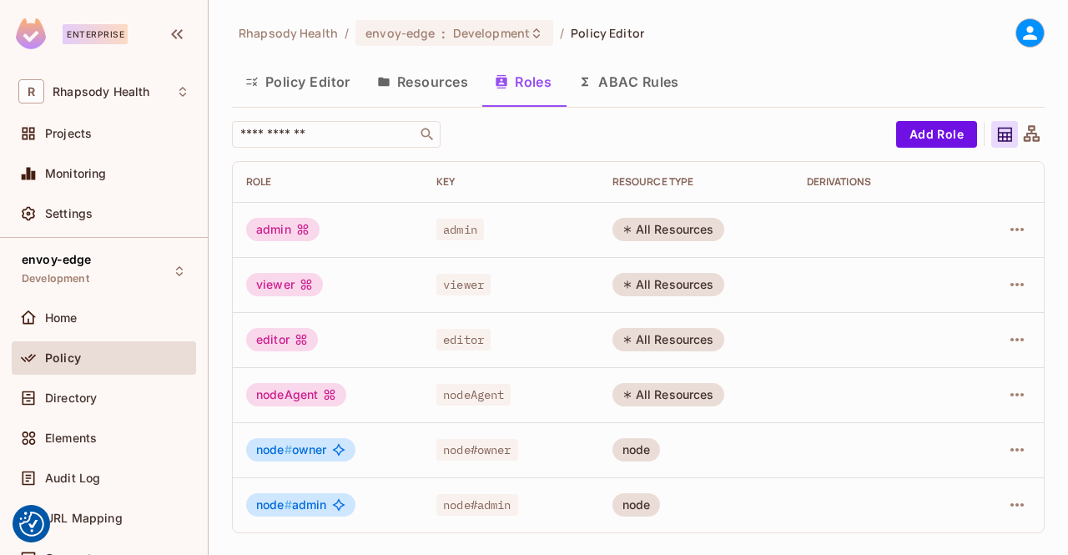
click at [53, 358] on span "Policy" at bounding box center [63, 357] width 36 height 13
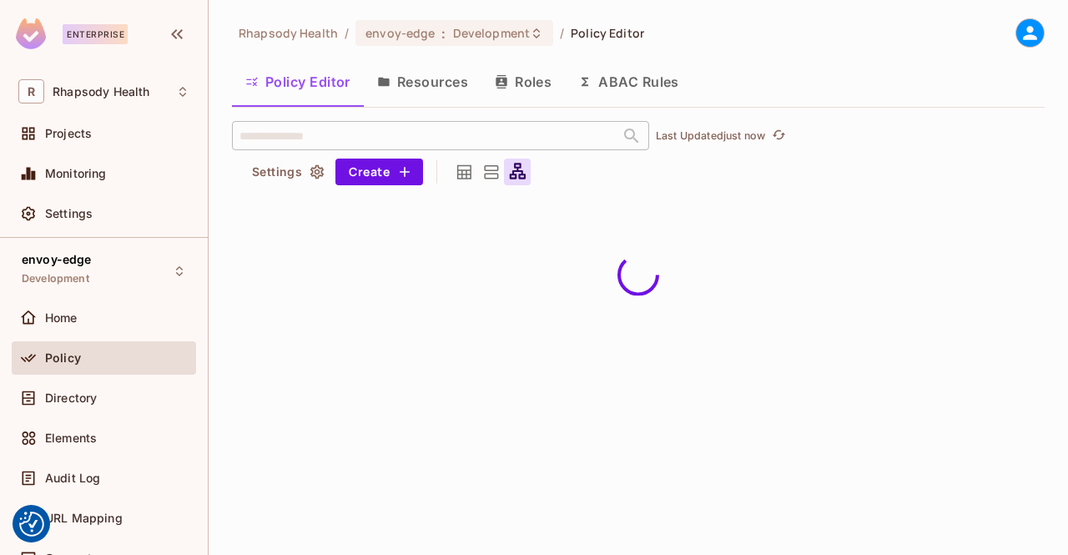
click at [427, 86] on button "Resources" at bounding box center [423, 82] width 118 height 42
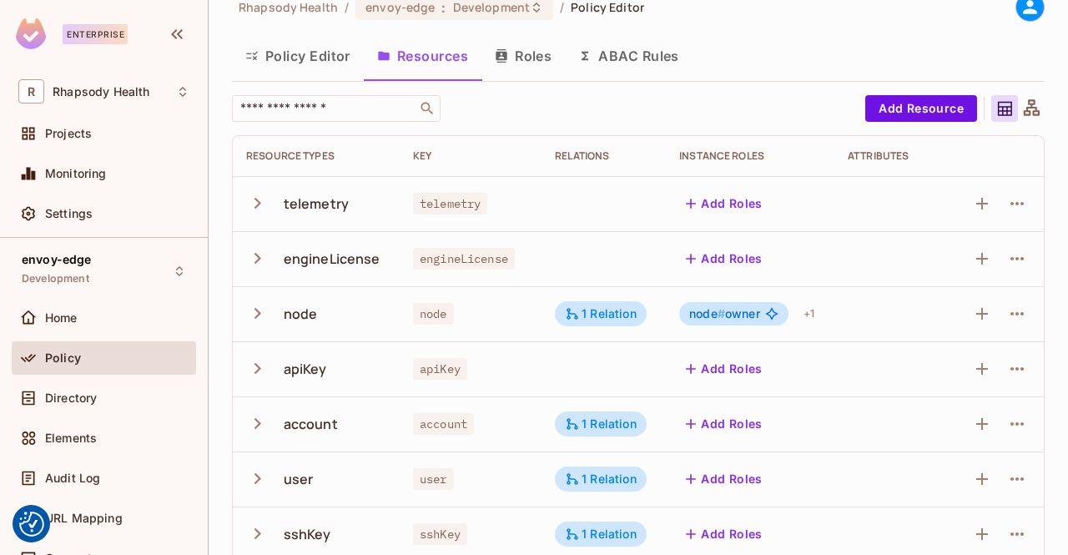
scroll to position [59, 0]
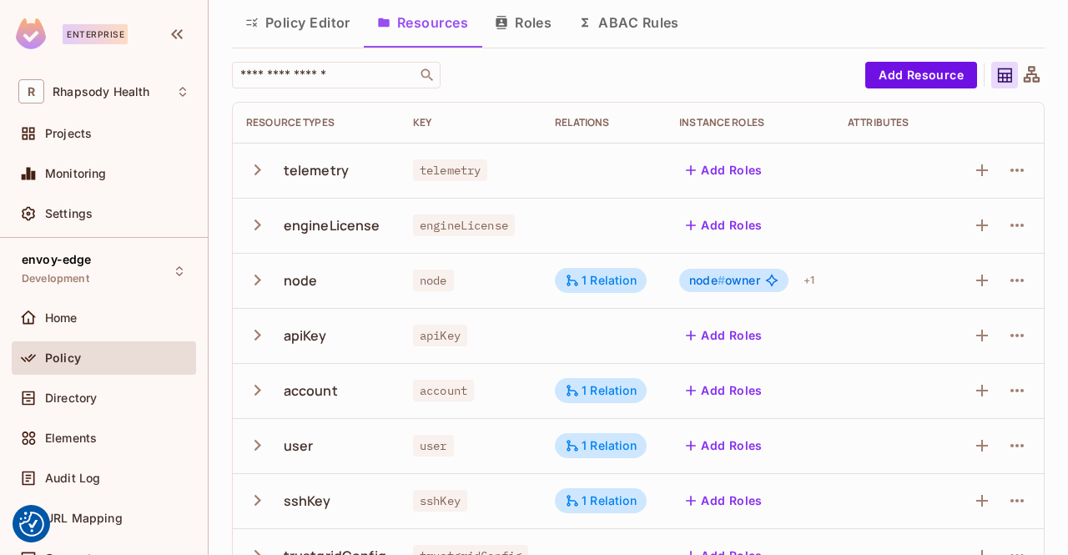
click at [257, 280] on icon "button" at bounding box center [257, 280] width 23 height 23
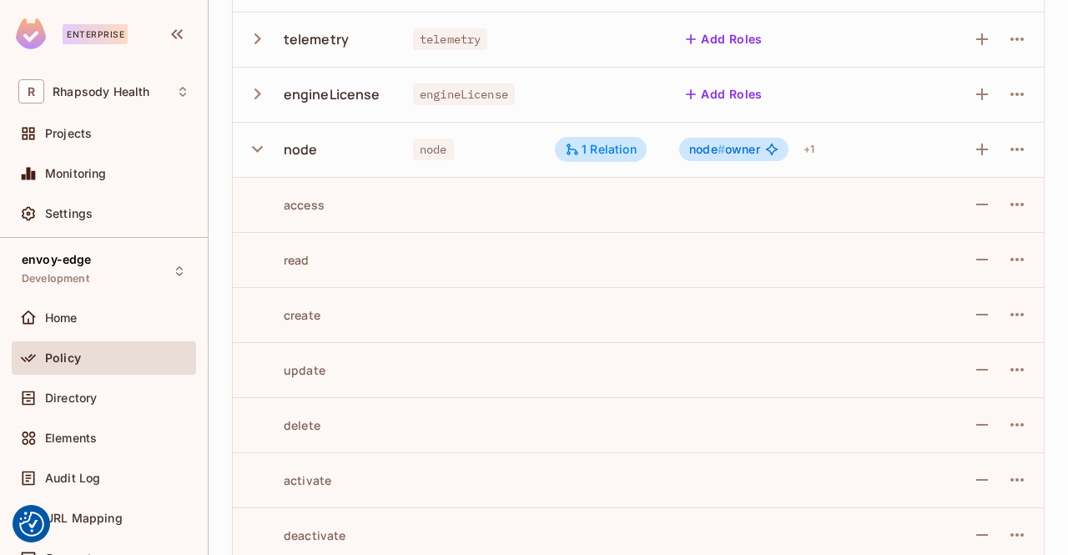
scroll to position [179, 0]
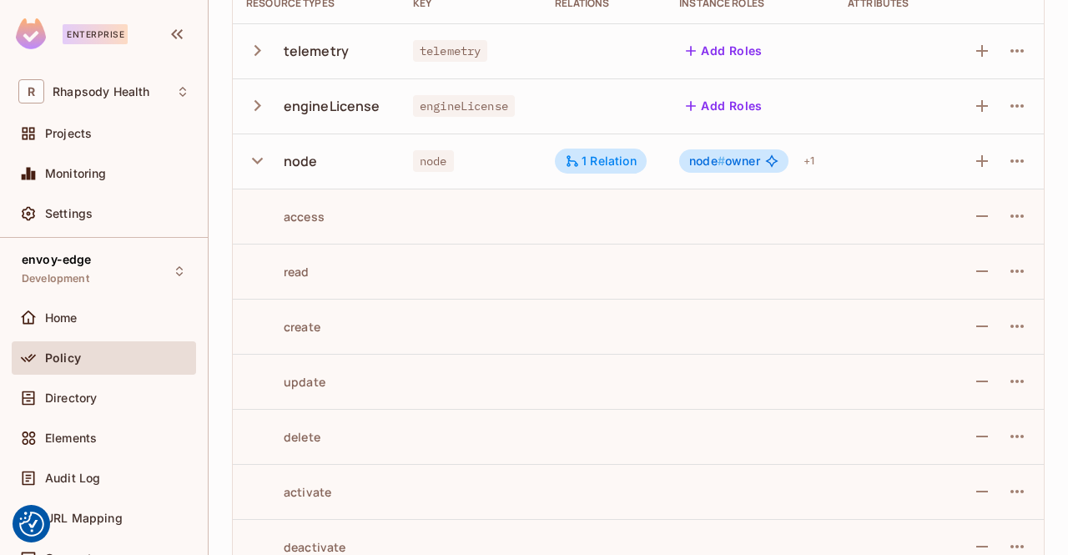
click at [296, 217] on div "access" at bounding box center [285, 217] width 78 height 16
click at [1011, 216] on icon "button" at bounding box center [1017, 215] width 13 height 3
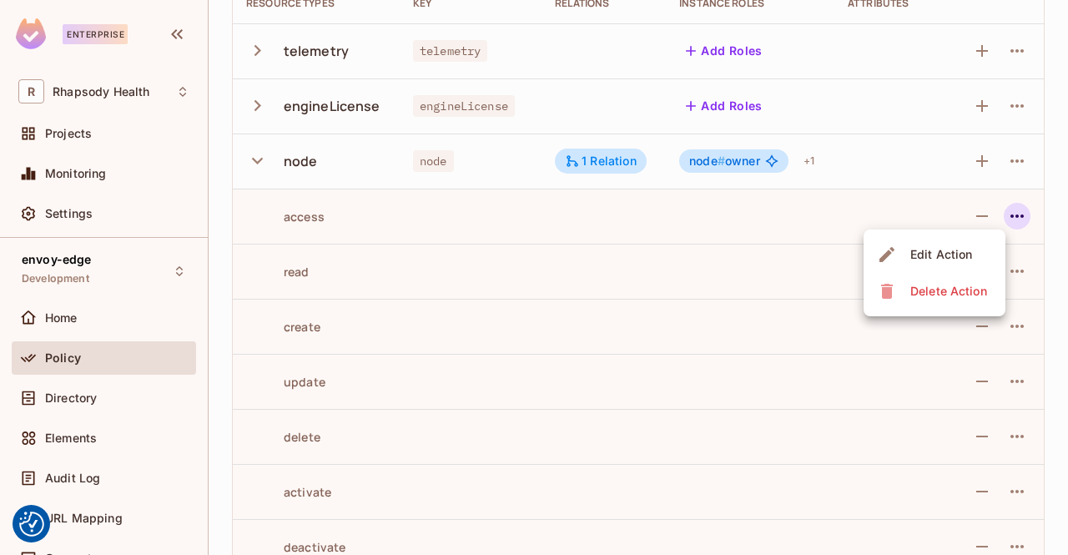
click at [254, 164] on div at bounding box center [534, 277] width 1068 height 555
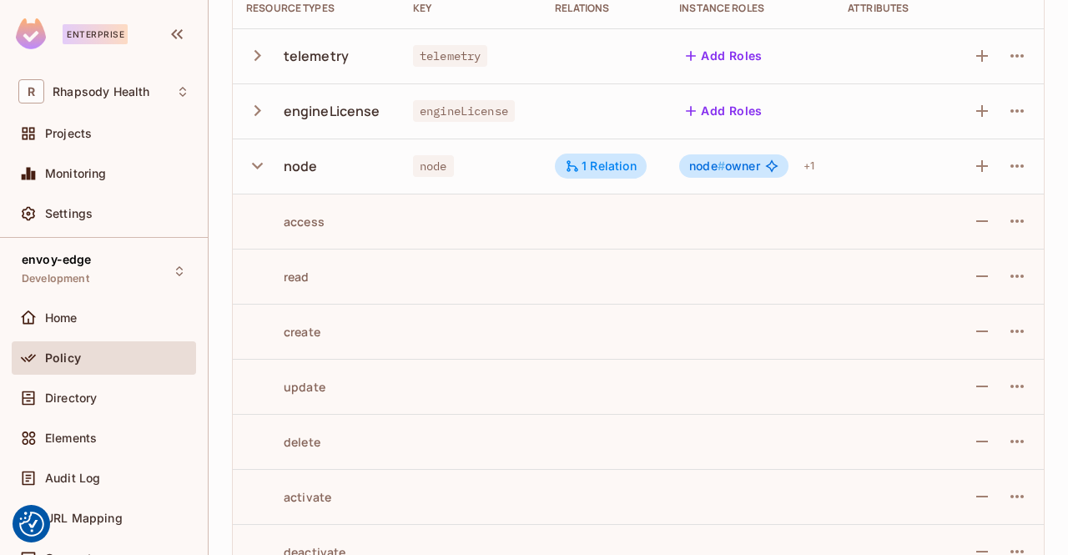
scroll to position [176, 0]
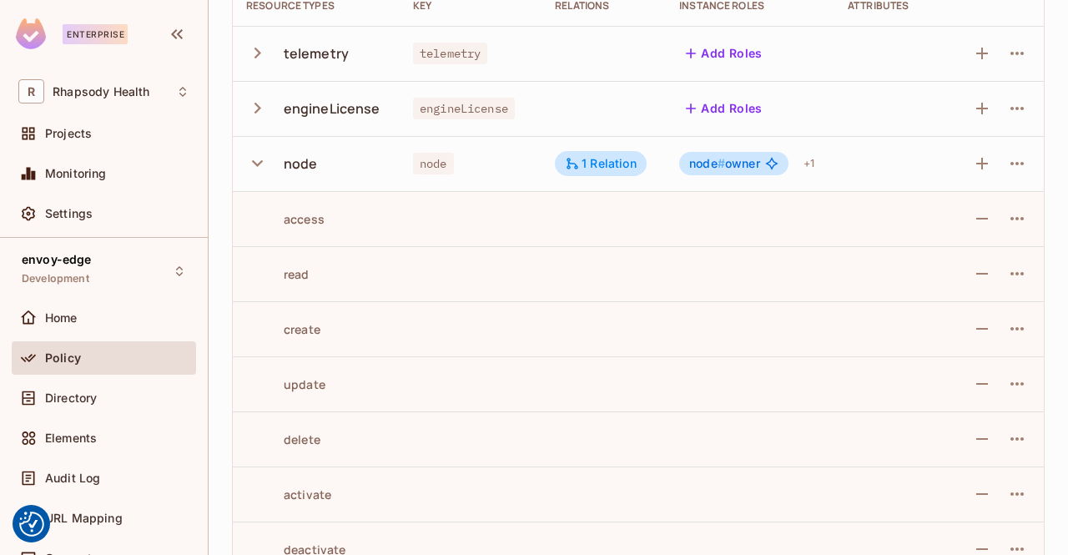
click at [257, 163] on icon "button" at bounding box center [257, 163] width 23 height 23
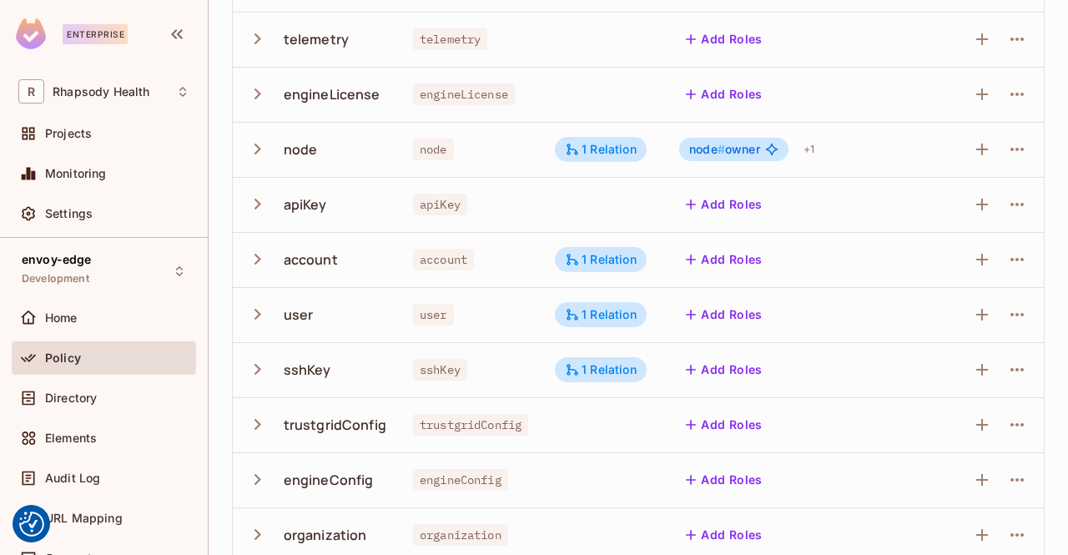
scroll to position [212, 0]
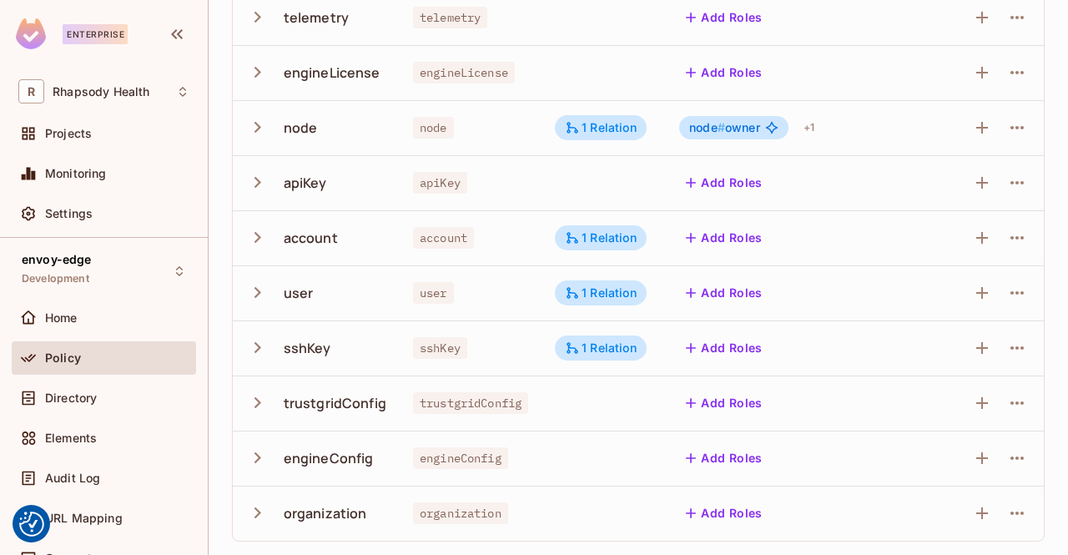
click at [251, 290] on icon "button" at bounding box center [257, 292] width 23 height 23
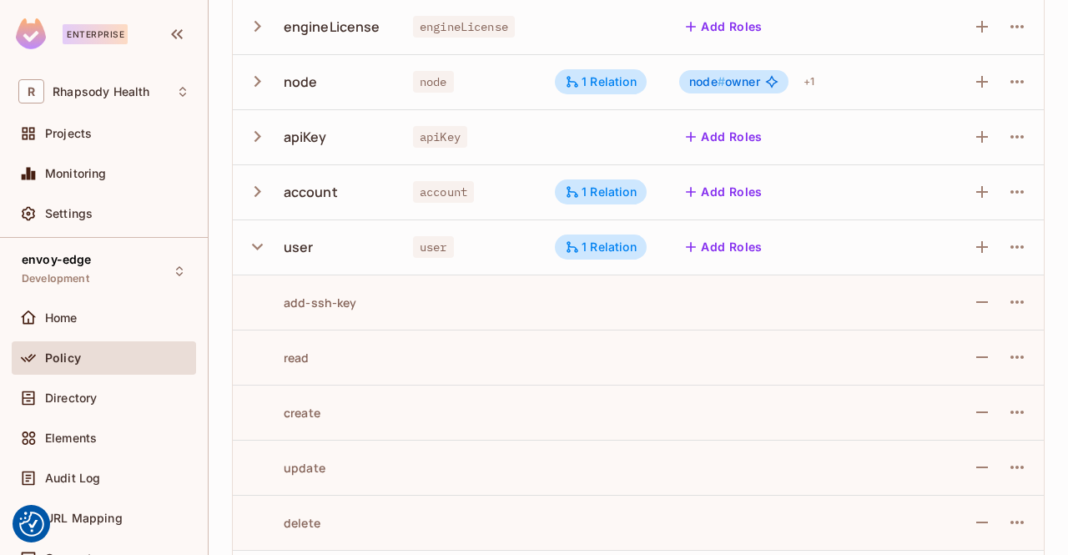
click at [257, 246] on icon "button" at bounding box center [257, 246] width 23 height 23
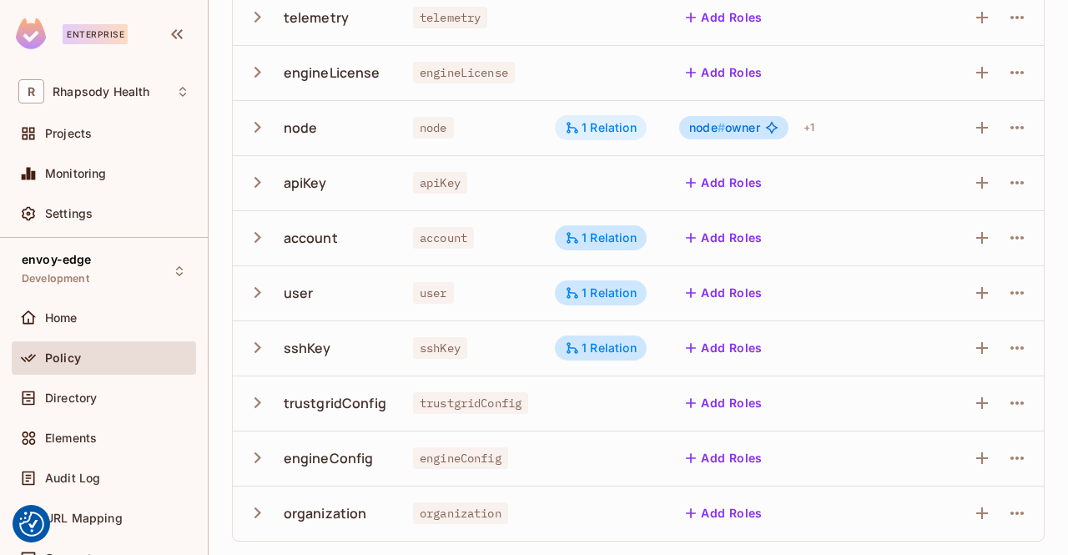
click at [612, 129] on div "1 Relation" at bounding box center [601, 127] width 72 height 15
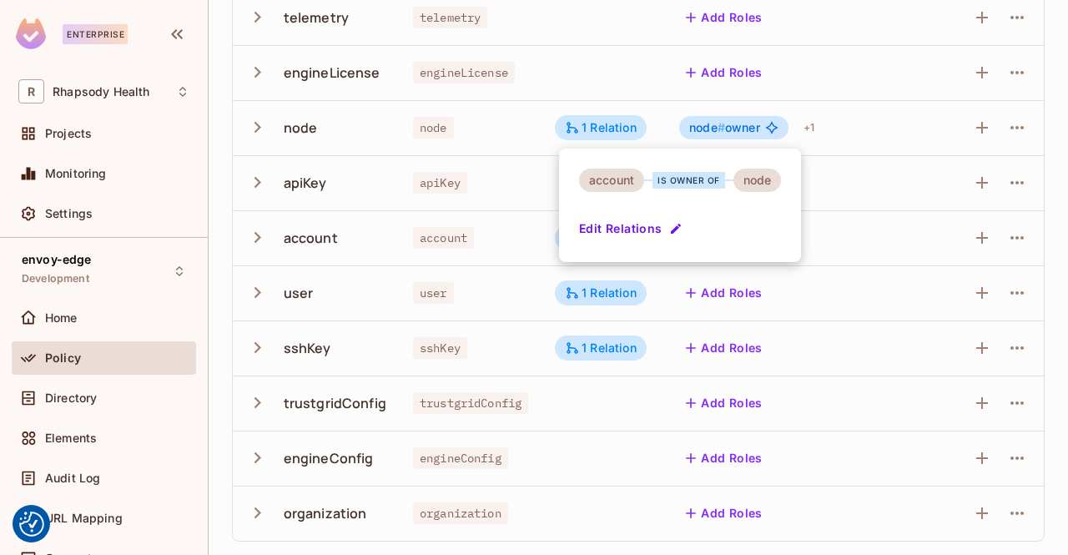
click at [940, 273] on div at bounding box center [534, 277] width 1068 height 555
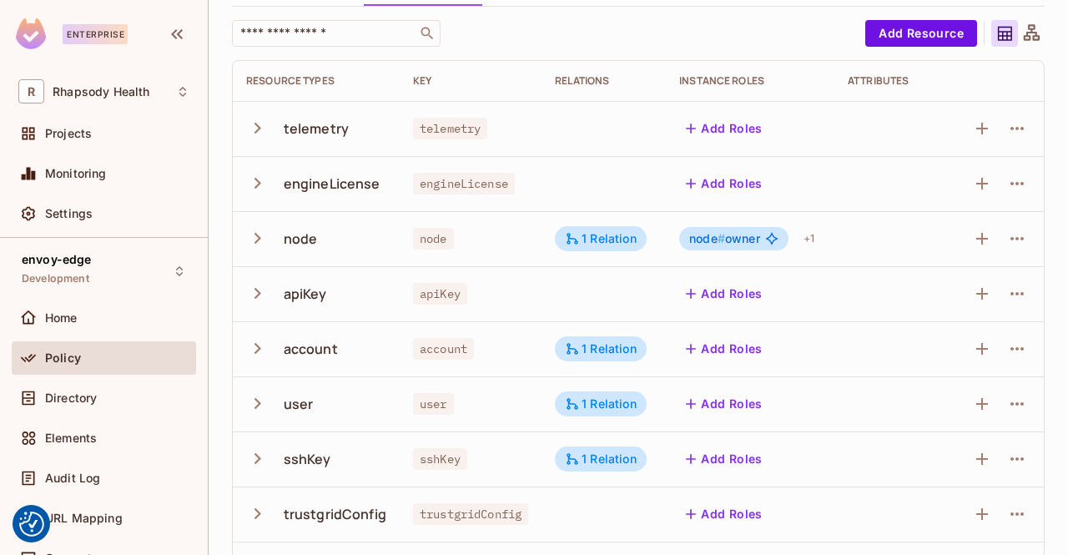
scroll to position [0, 0]
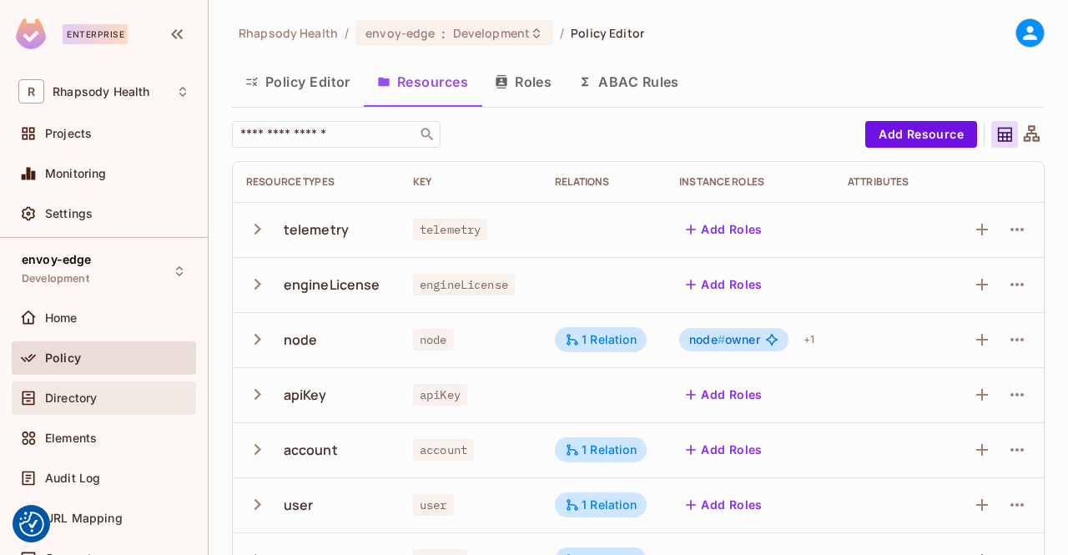
click at [66, 392] on span "Directory" at bounding box center [71, 397] width 52 height 13
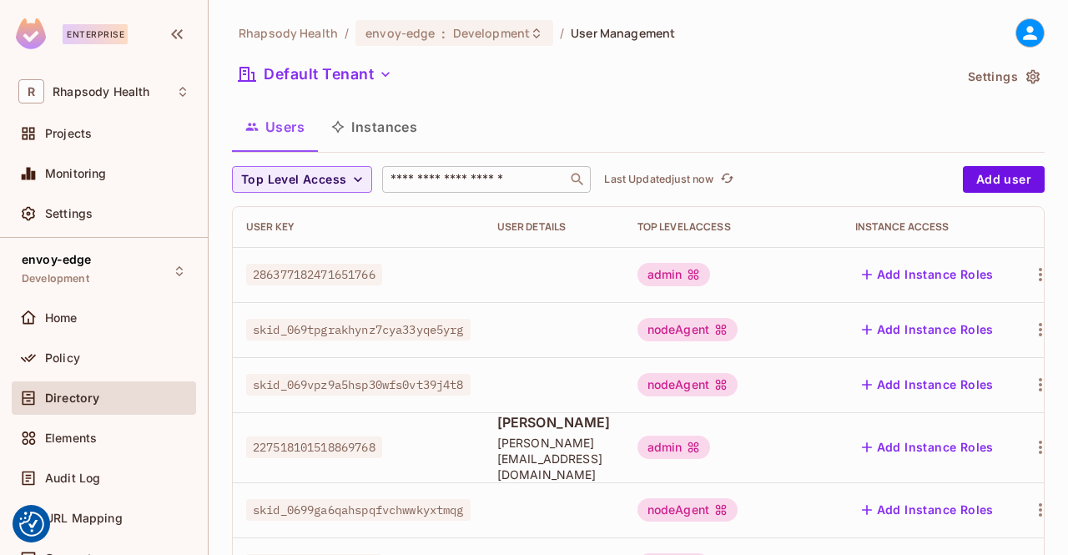
click at [511, 189] on div "​" at bounding box center [486, 179] width 209 height 27
paste input "**********"
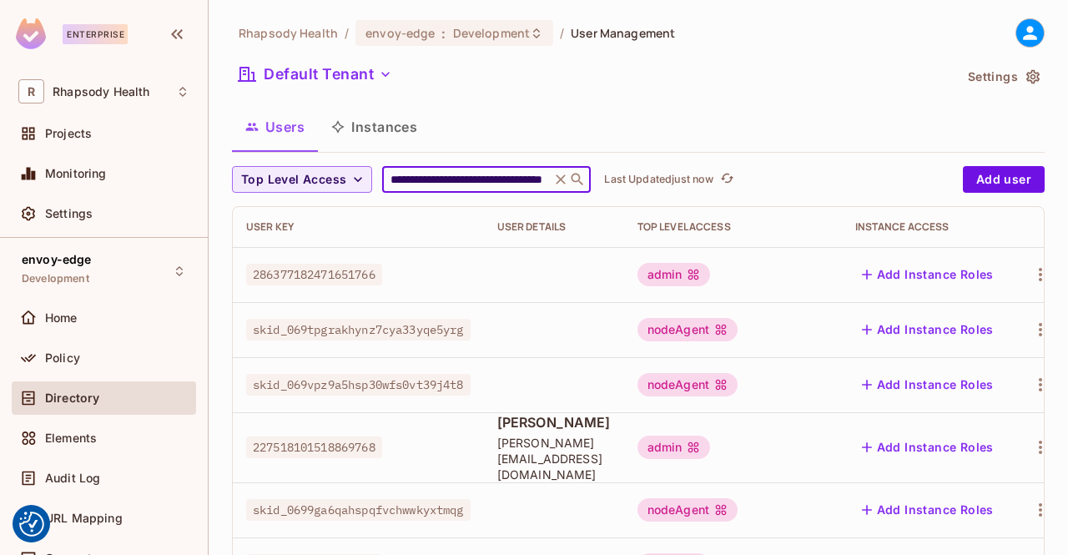
scroll to position [0, 82]
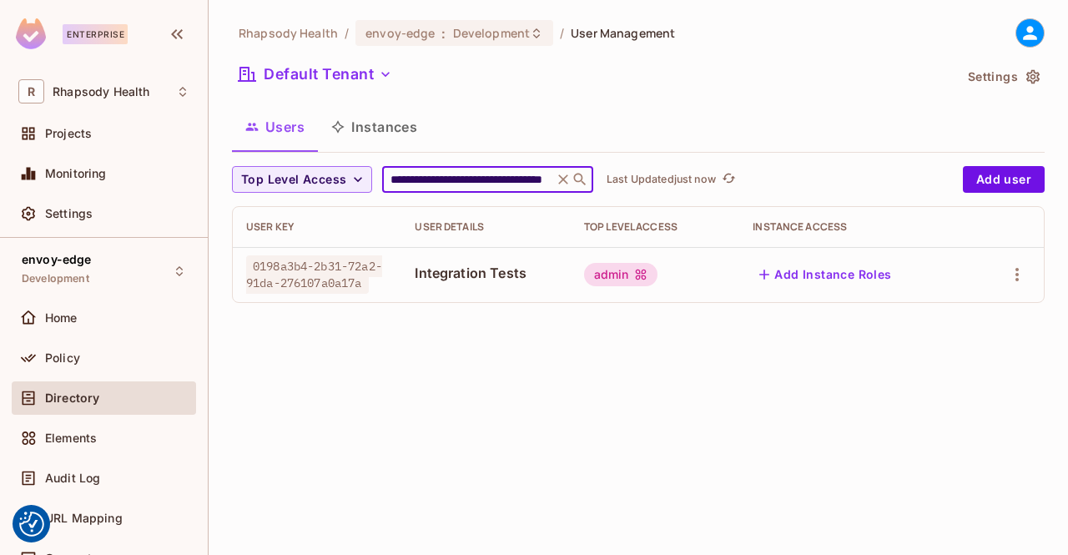
type input "**********"
click at [869, 275] on button "Add Instance Roles" at bounding box center [825, 274] width 145 height 27
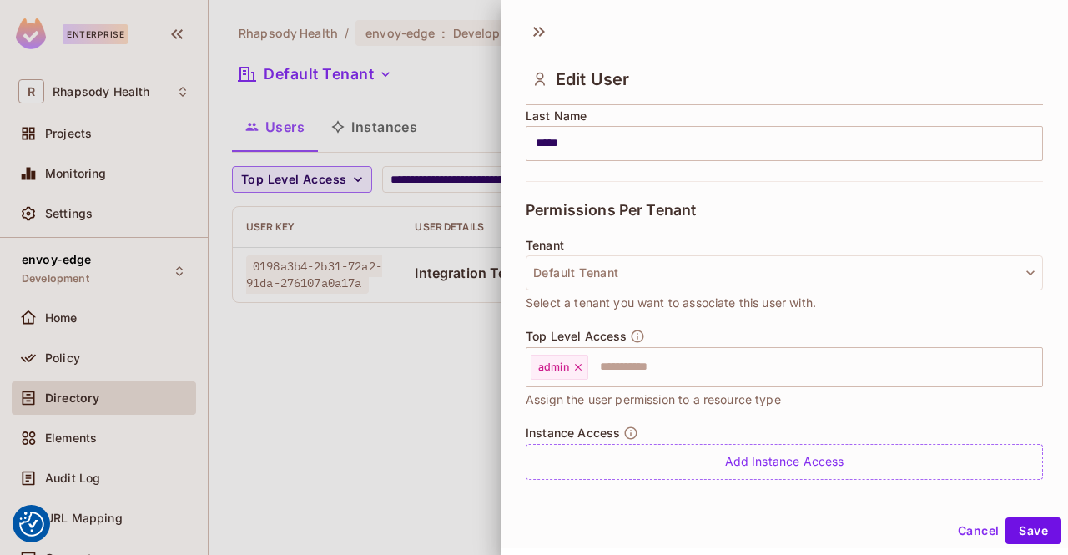
scroll to position [333, 0]
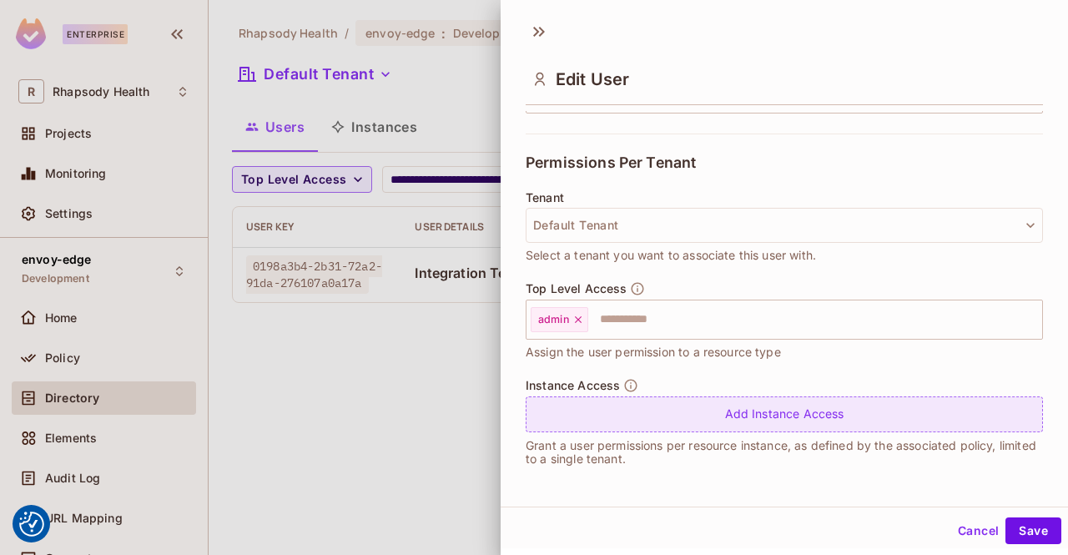
click at [812, 412] on div "Add Instance Access" at bounding box center [784, 414] width 517 height 36
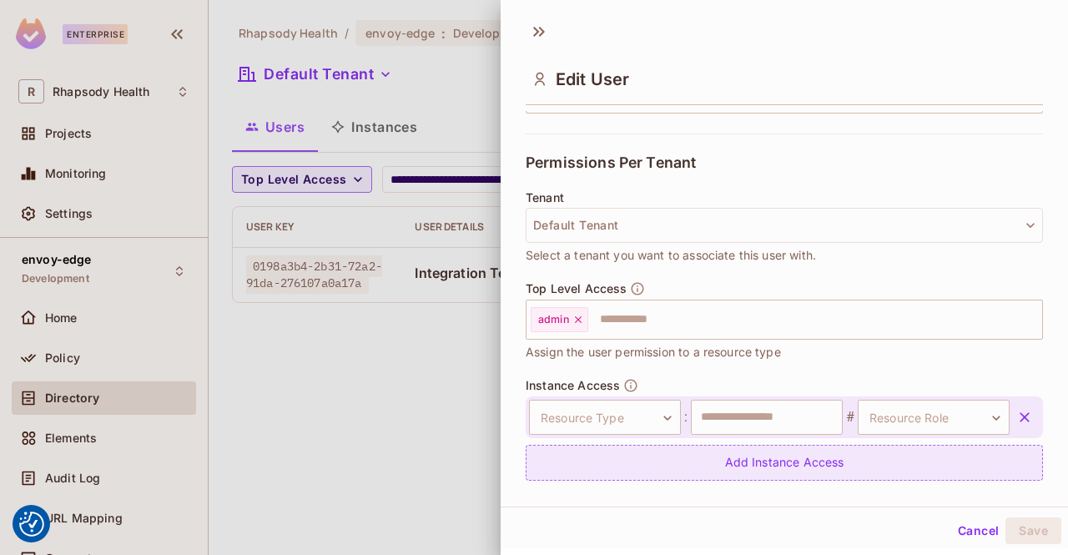
scroll to position [381, 0]
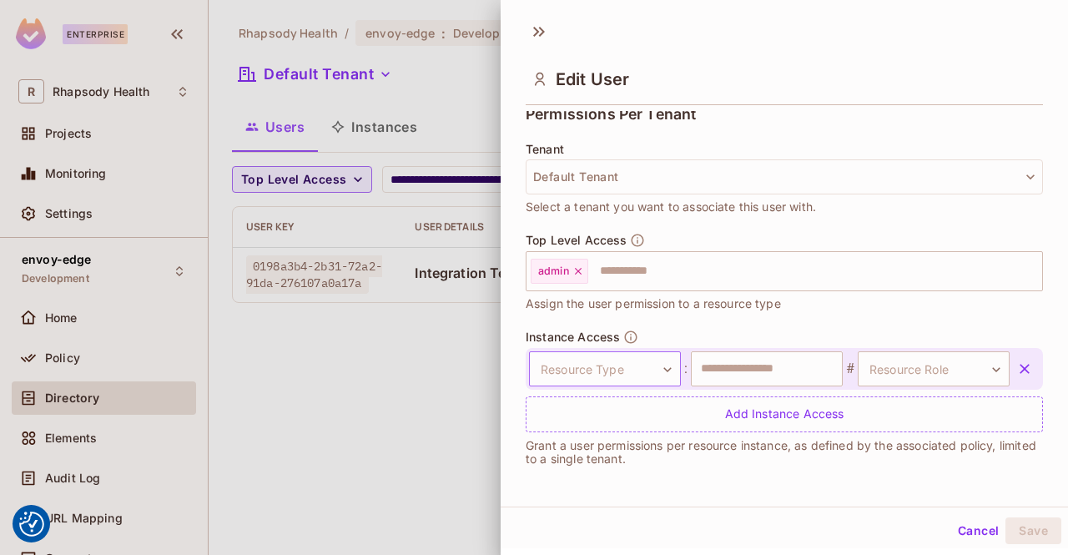
click at [663, 375] on body "We use cookies to enhance your browsing experience, serve personalized ads or c…" at bounding box center [534, 277] width 1068 height 555
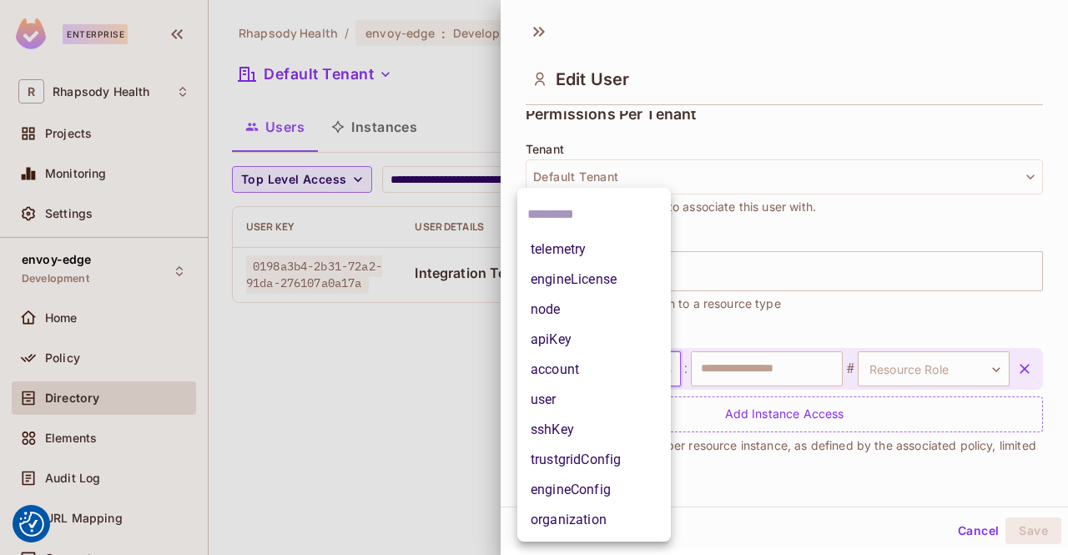
click at [636, 310] on li "node" at bounding box center [594, 310] width 154 height 30
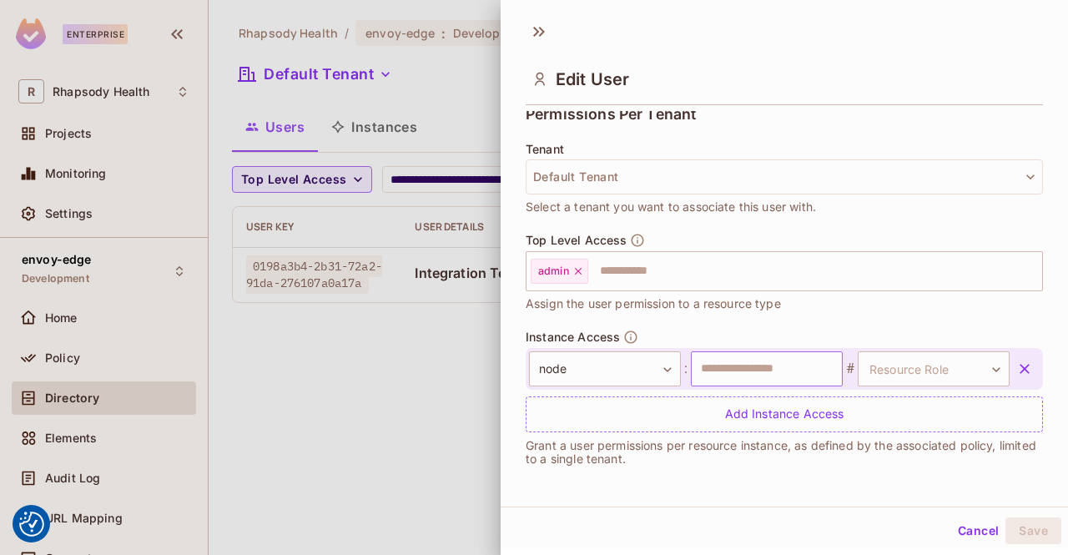
click at [803, 372] on input "text" at bounding box center [767, 368] width 152 height 35
click at [941, 367] on body "We use cookies to enhance your browsing experience, serve personalized ads or c…" at bounding box center [534, 277] width 1068 height 555
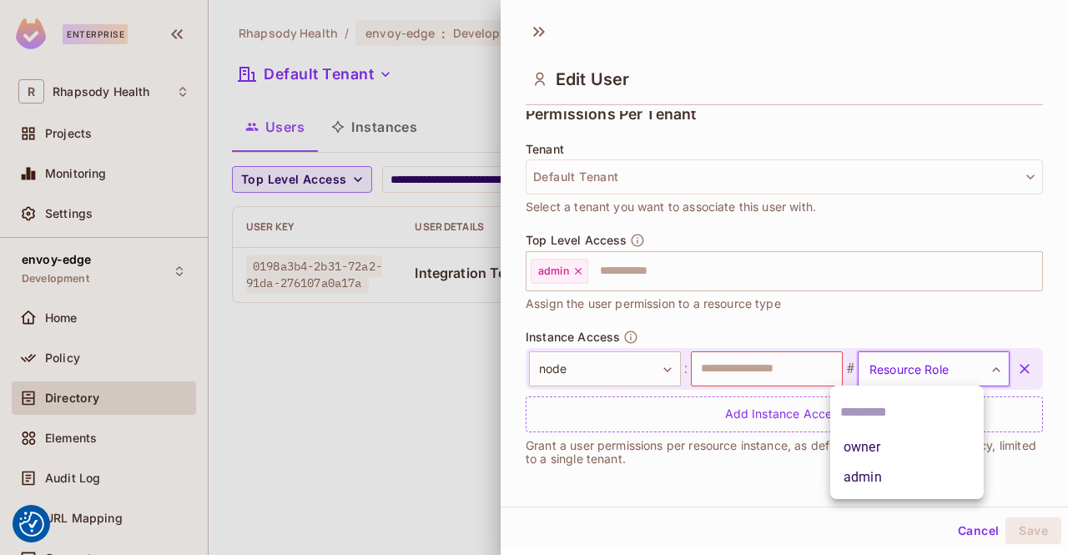
click at [906, 472] on li "admin" at bounding box center [907, 477] width 154 height 30
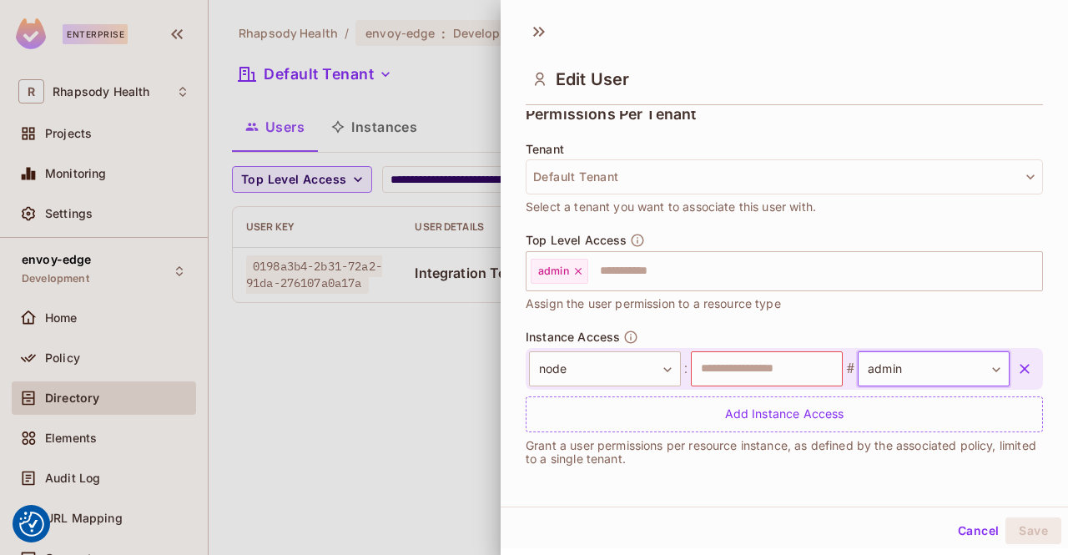
type input "*****"
click at [779, 370] on input "text" at bounding box center [767, 368] width 152 height 35
click at [629, 336] on icon "button" at bounding box center [630, 337] width 15 height 15
click at [635, 334] on icon "button" at bounding box center [631, 336] width 13 height 13
click at [658, 373] on body "We use cookies to enhance your browsing experience, serve personalized ads or c…" at bounding box center [534, 277] width 1068 height 555
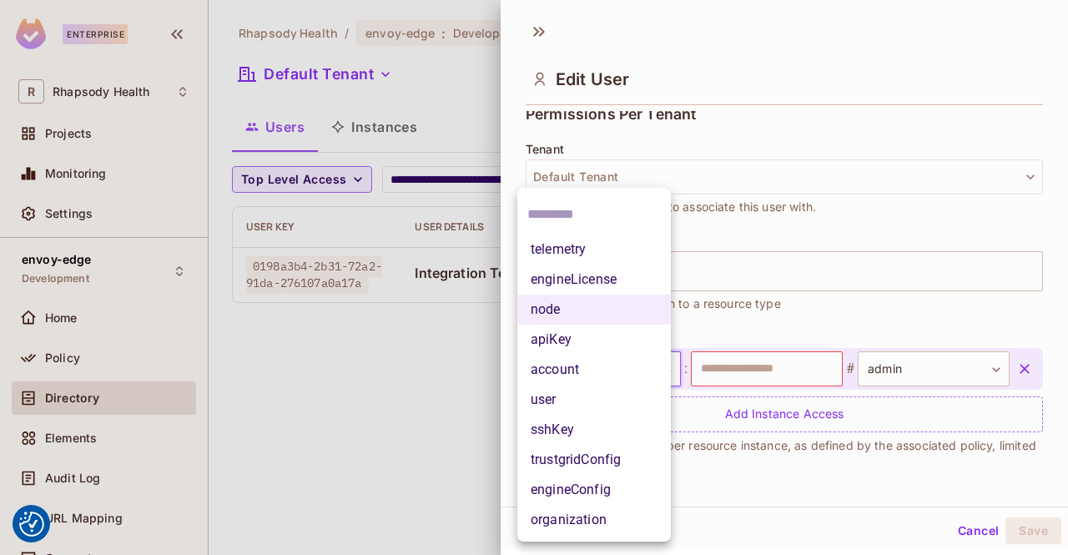
click at [779, 376] on div at bounding box center [534, 277] width 1068 height 555
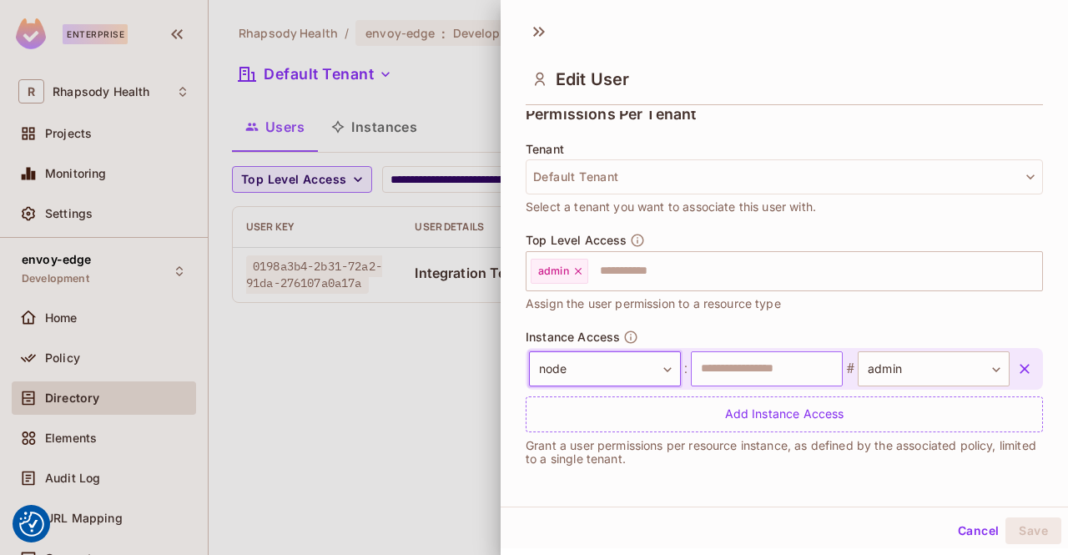
click at [775, 371] on input "text" at bounding box center [767, 368] width 152 height 35
click at [1026, 532] on button "Save" at bounding box center [1034, 530] width 56 height 27
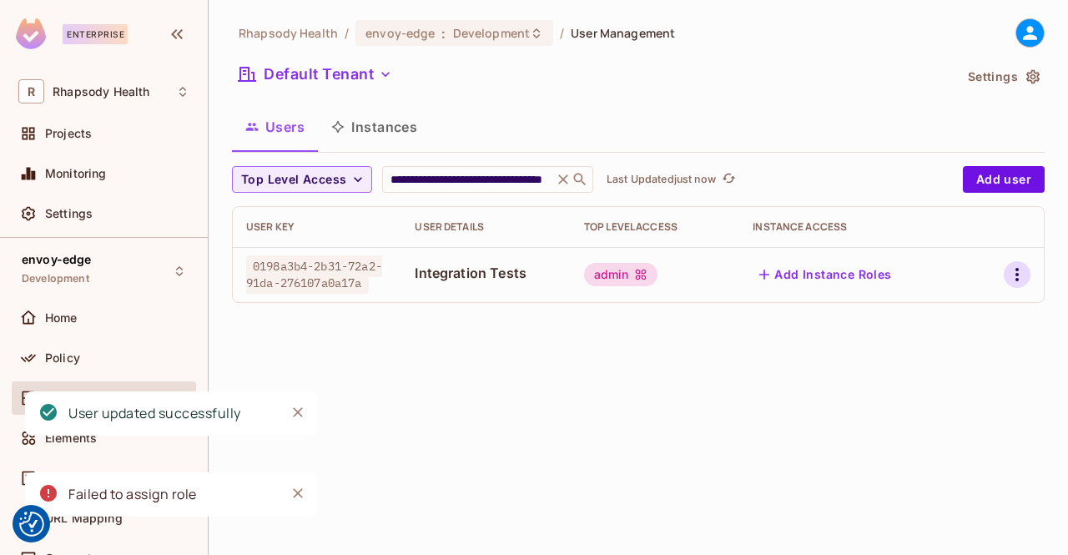
click at [1017, 277] on icon "button" at bounding box center [1017, 275] width 20 height 20
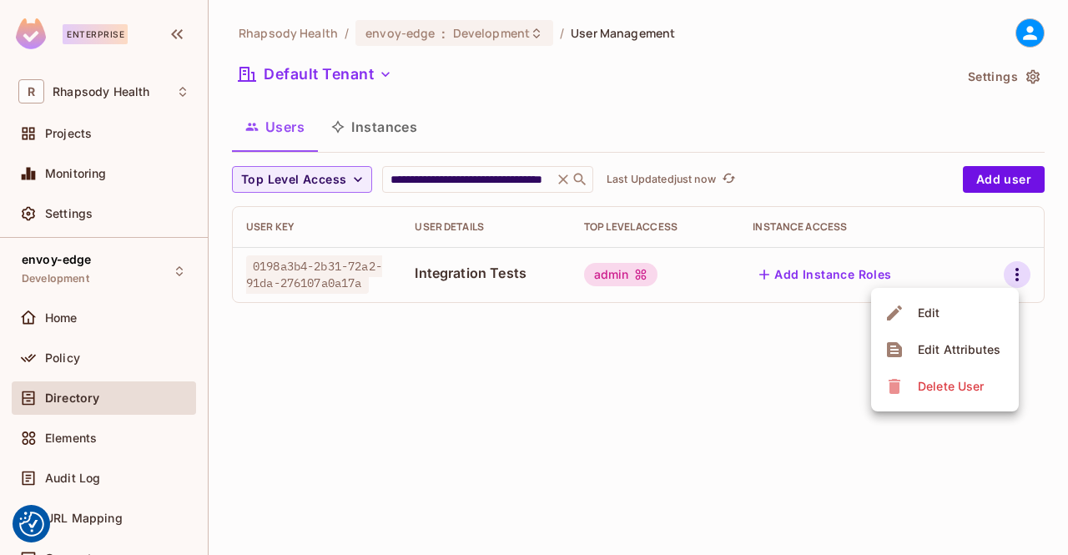
click at [953, 314] on li "Edit" at bounding box center [945, 313] width 148 height 37
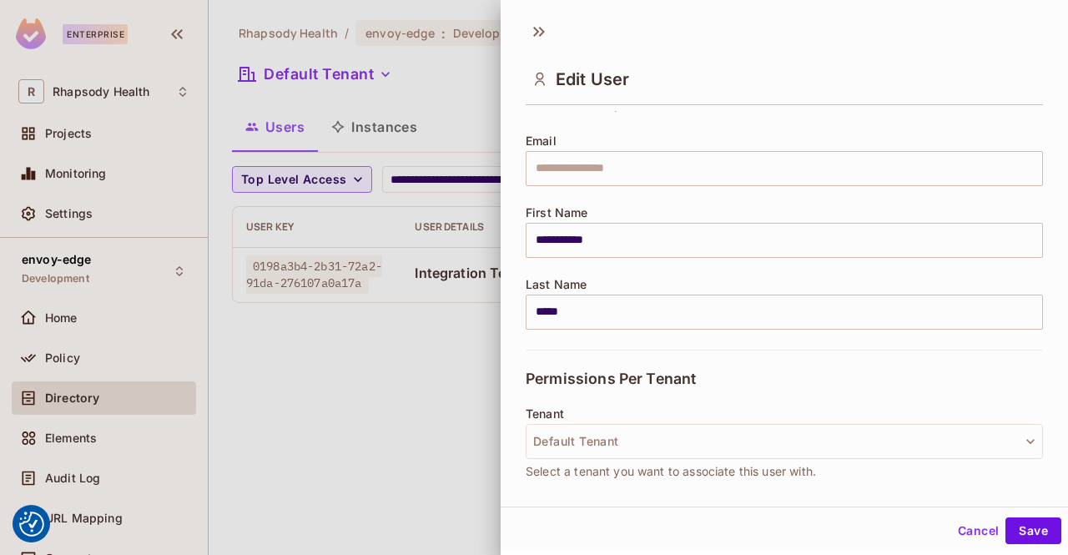
scroll to position [333, 0]
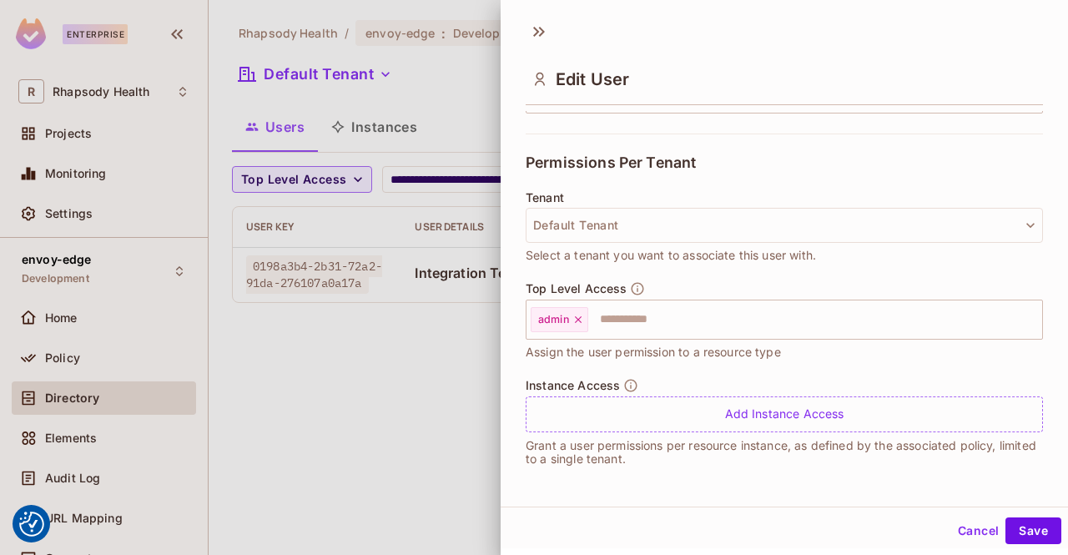
click at [416, 452] on div at bounding box center [534, 277] width 1068 height 555
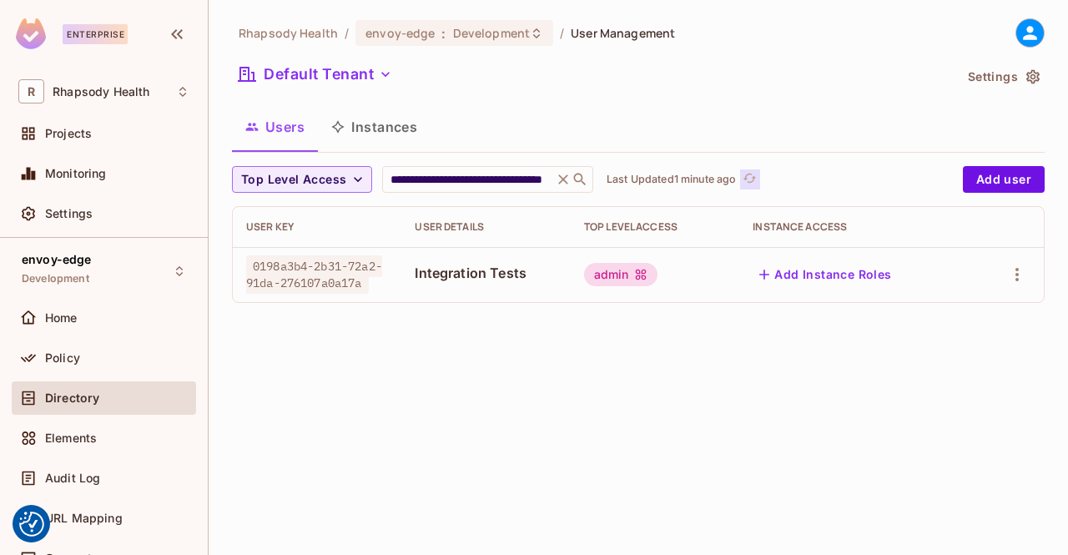
click at [753, 178] on icon "refresh" at bounding box center [750, 178] width 14 height 14
click at [449, 266] on span "Integration Tests" at bounding box center [486, 273] width 142 height 18
click at [1017, 275] on icon "button" at bounding box center [1017, 274] width 3 height 13
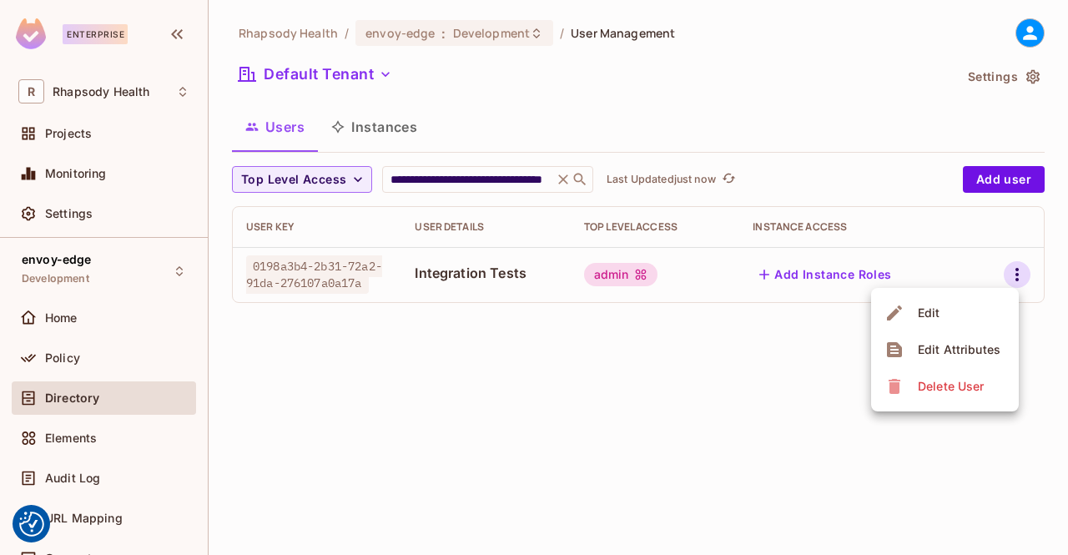
click at [985, 351] on div "Edit Attributes" at bounding box center [959, 349] width 83 height 17
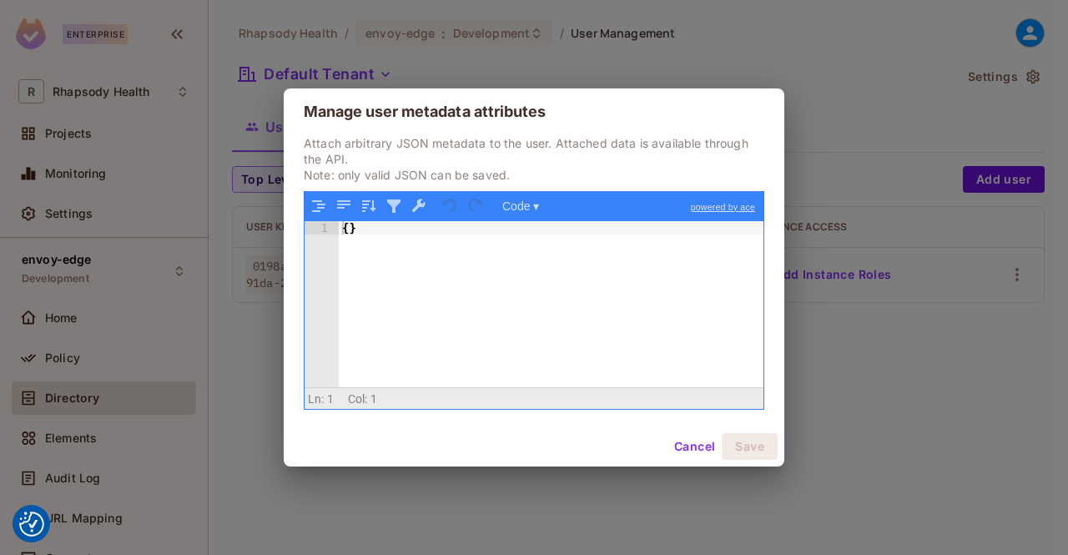
click at [693, 446] on button "Cancel" at bounding box center [695, 446] width 54 height 27
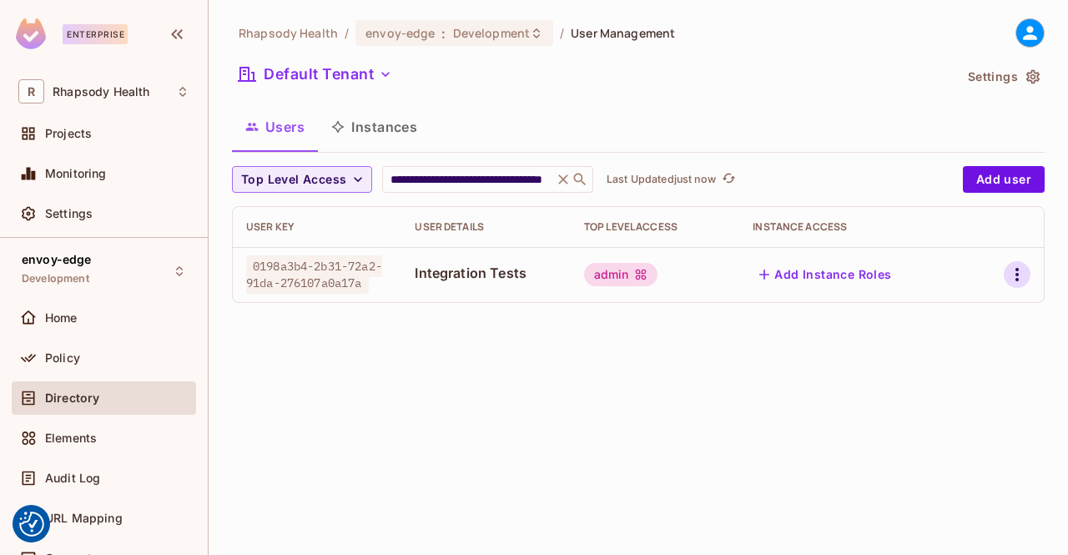
click at [1010, 273] on icon "button" at bounding box center [1017, 275] width 20 height 20
click at [937, 313] on div "Edit" at bounding box center [929, 313] width 23 height 17
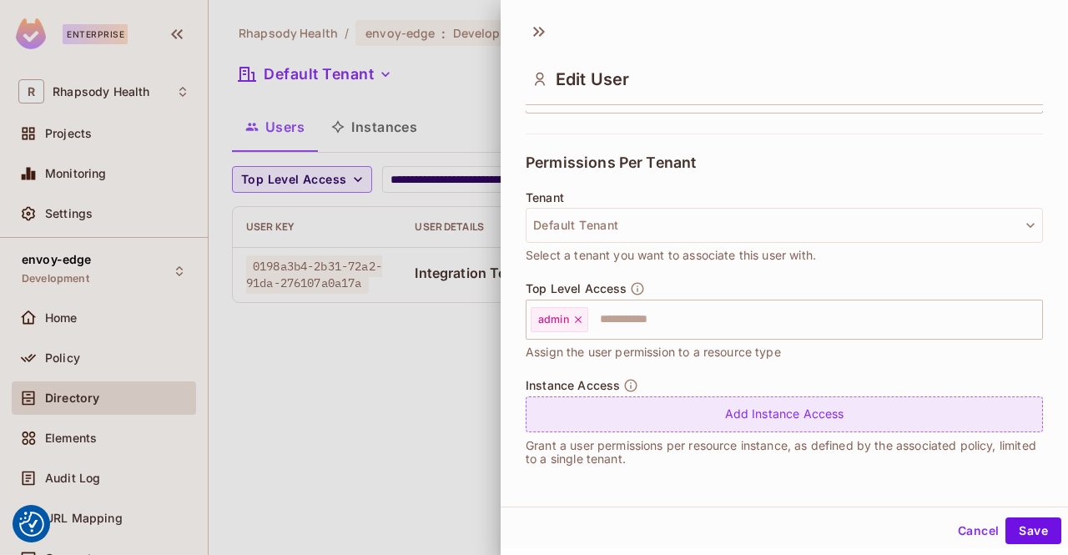
click at [811, 426] on div "Add Instance Access" at bounding box center [784, 414] width 517 height 36
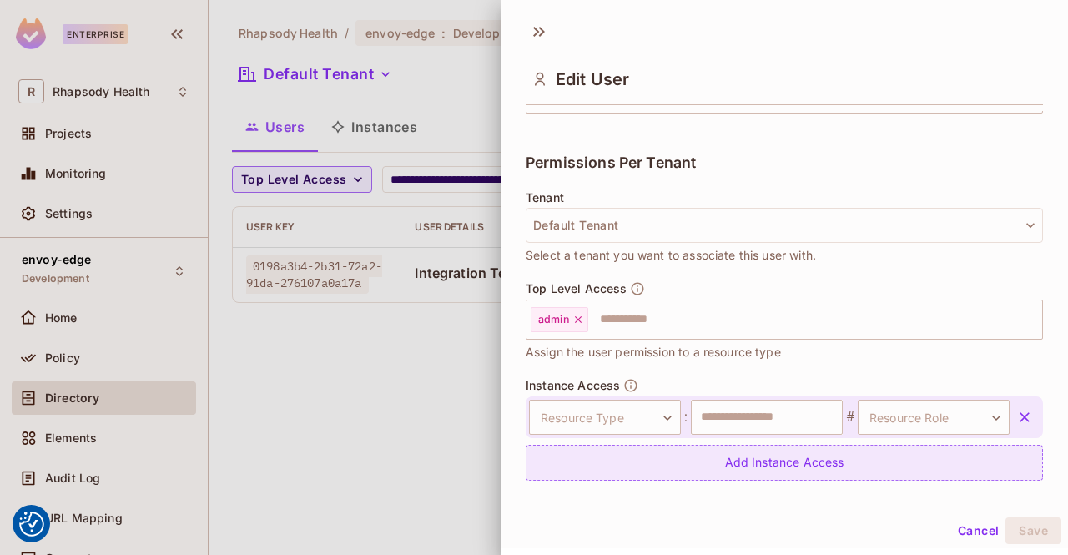
click at [811, 464] on div "Add Instance Access" at bounding box center [784, 463] width 517 height 36
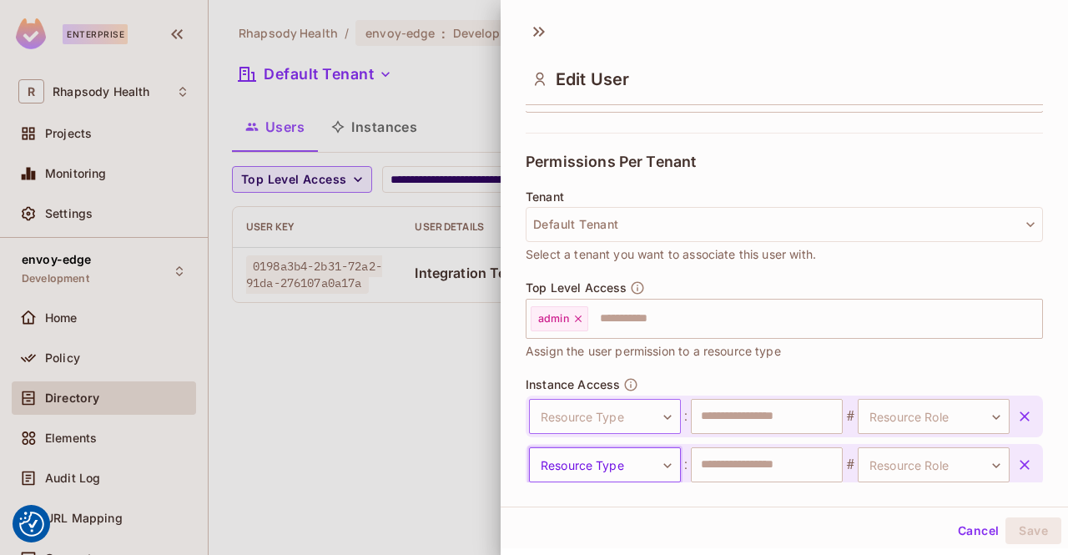
click at [664, 421] on body "We use cookies to enhance your browsing experience, serve personalized ads or c…" at bounding box center [534, 277] width 1068 height 555
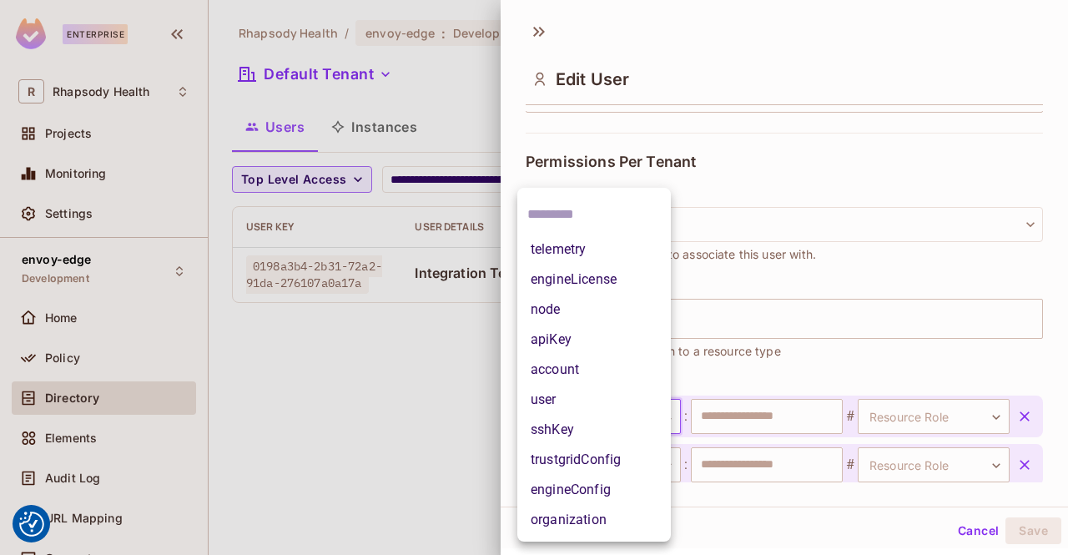
click at [618, 311] on li "node" at bounding box center [594, 310] width 154 height 30
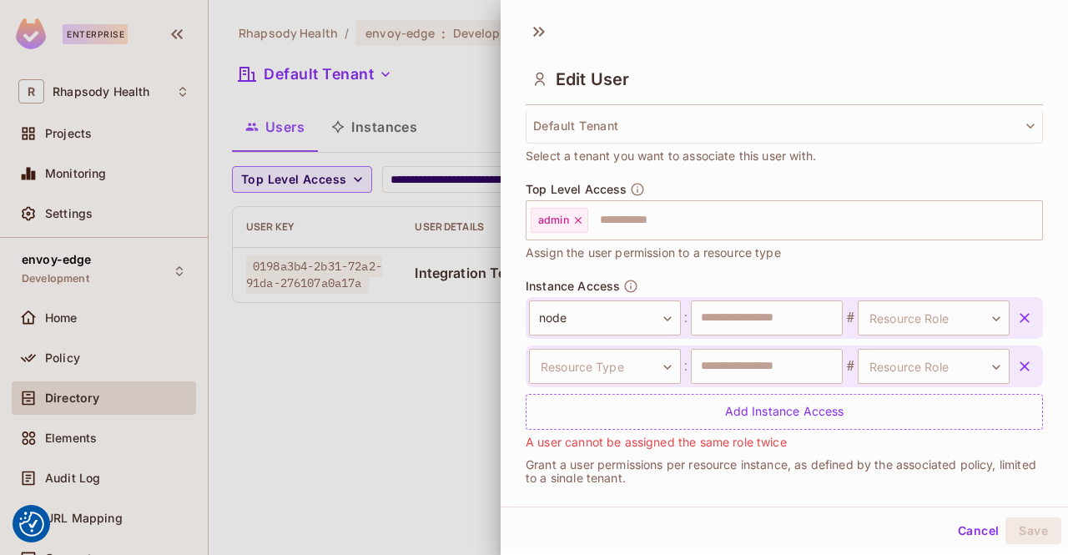
scroll to position [435, 0]
click at [1016, 365] on icon "button" at bounding box center [1024, 363] width 17 height 17
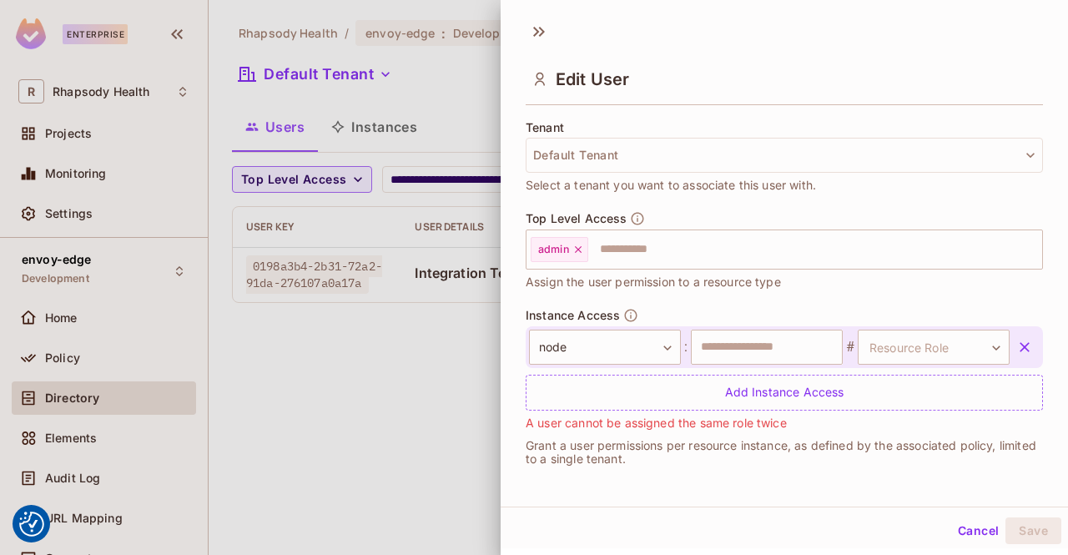
scroll to position [403, 0]
click at [961, 349] on body "We use cookies to enhance your browsing experience, serve personalized ads or c…" at bounding box center [534, 277] width 1068 height 555
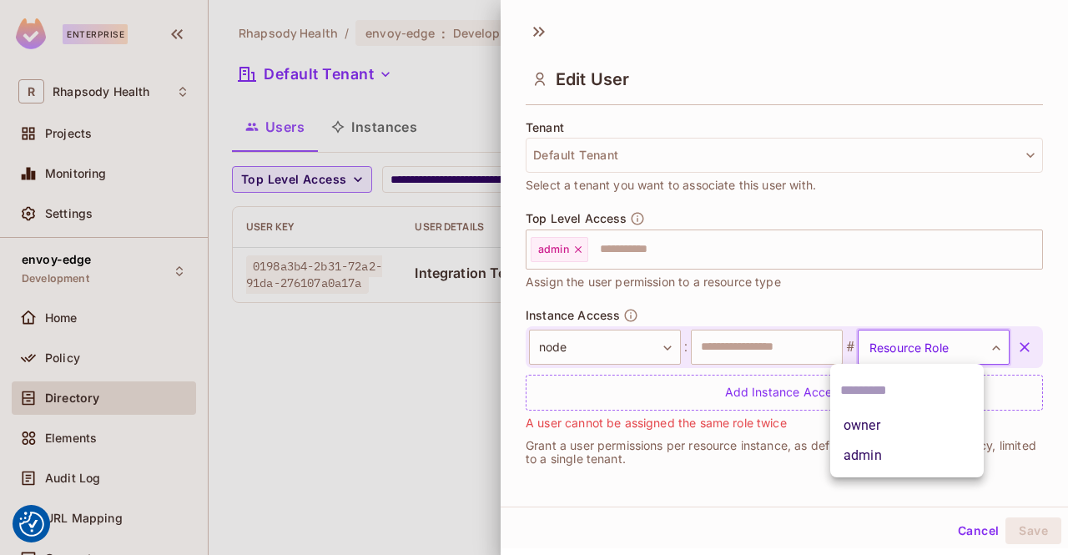
click at [884, 451] on li "admin" at bounding box center [907, 456] width 154 height 30
type input "*****"
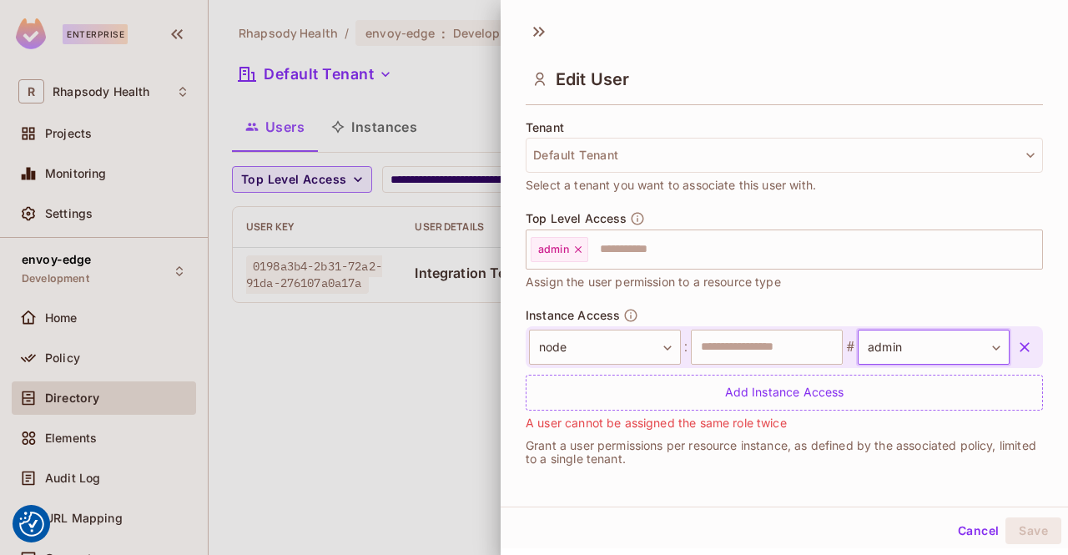
click at [943, 284] on div "Top Level Access admin ​ Assign the user permission to a resource type" at bounding box center [784, 251] width 517 height 80
click at [799, 349] on input "text" at bounding box center [767, 347] width 152 height 35
click at [1021, 537] on button "Save" at bounding box center [1034, 530] width 56 height 27
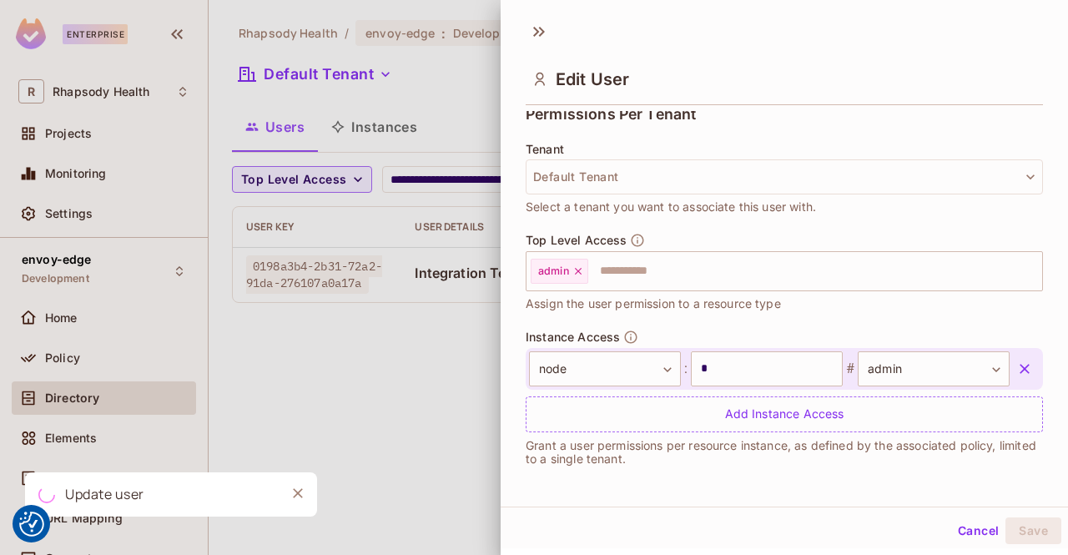
scroll to position [381, 0]
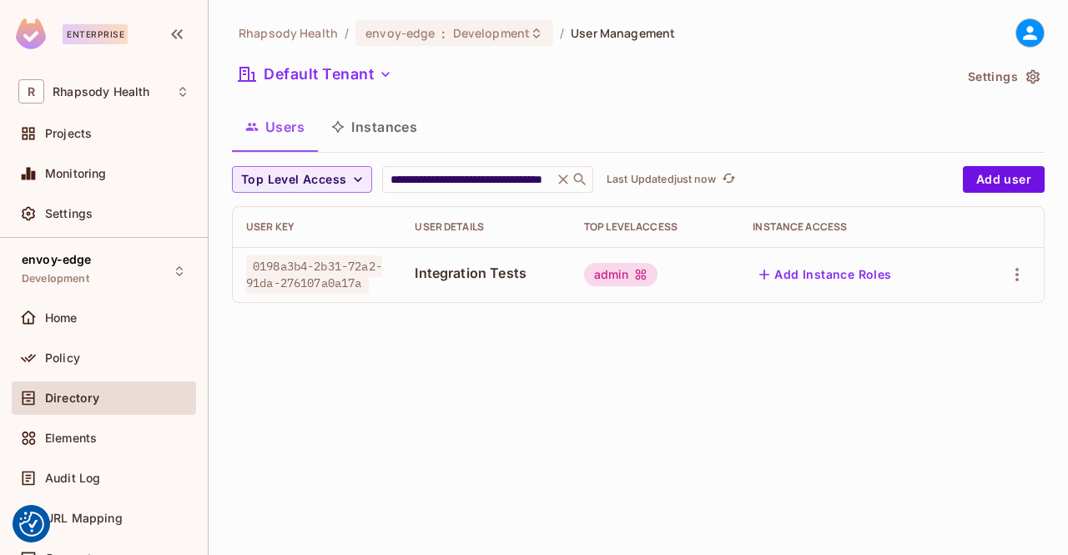
click at [635, 273] on icon at bounding box center [640, 274] width 13 height 13
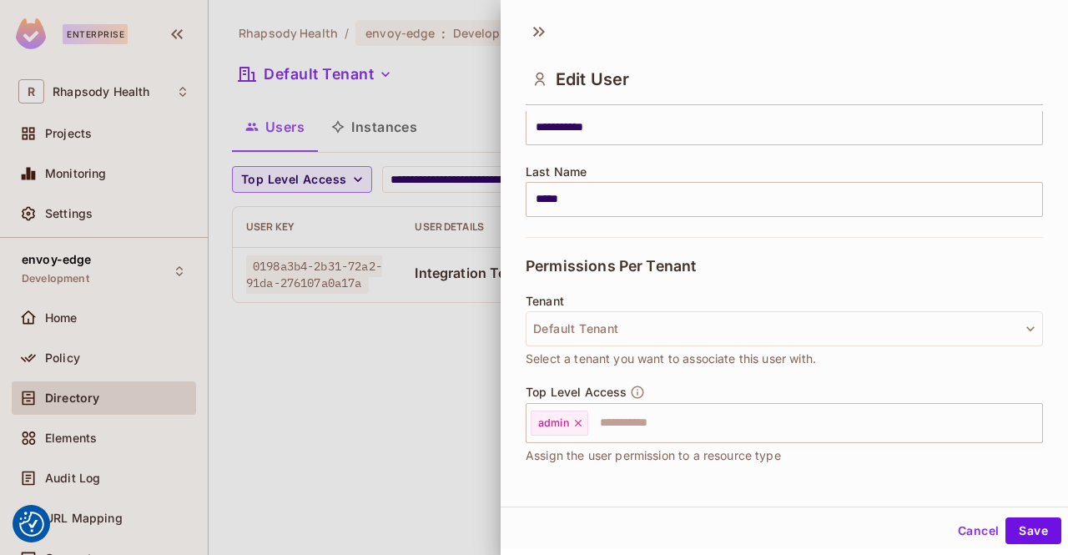
scroll to position [333, 0]
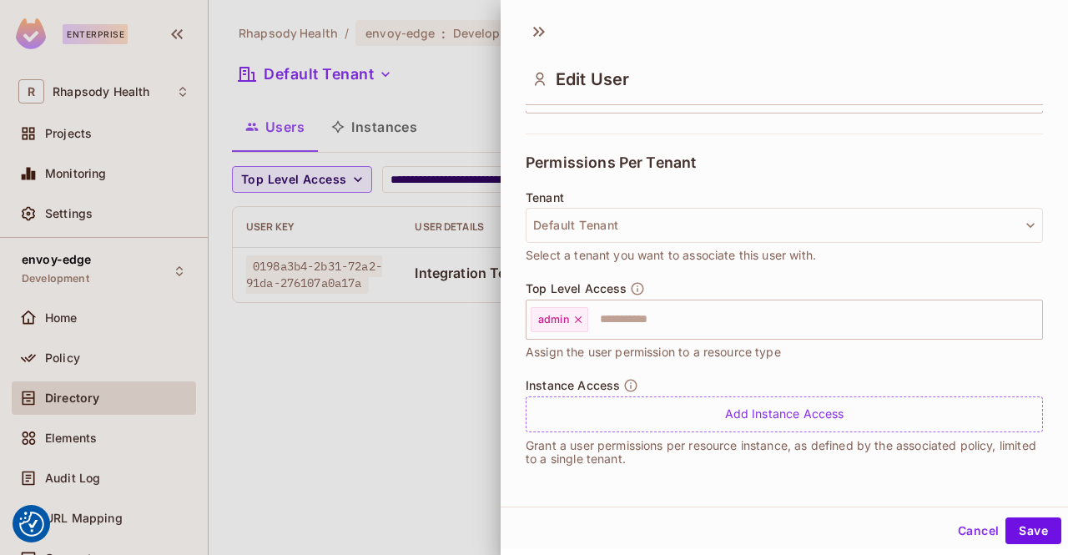
click at [641, 282] on icon "button" at bounding box center [637, 288] width 15 height 15
click at [381, 411] on div at bounding box center [534, 277] width 1068 height 555
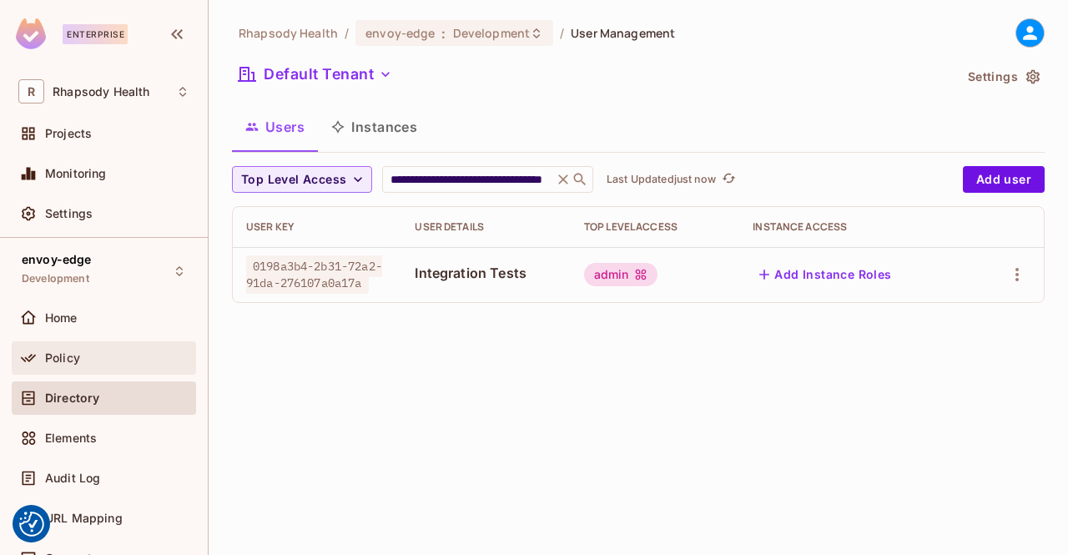
click at [55, 357] on span "Policy" at bounding box center [62, 357] width 35 height 13
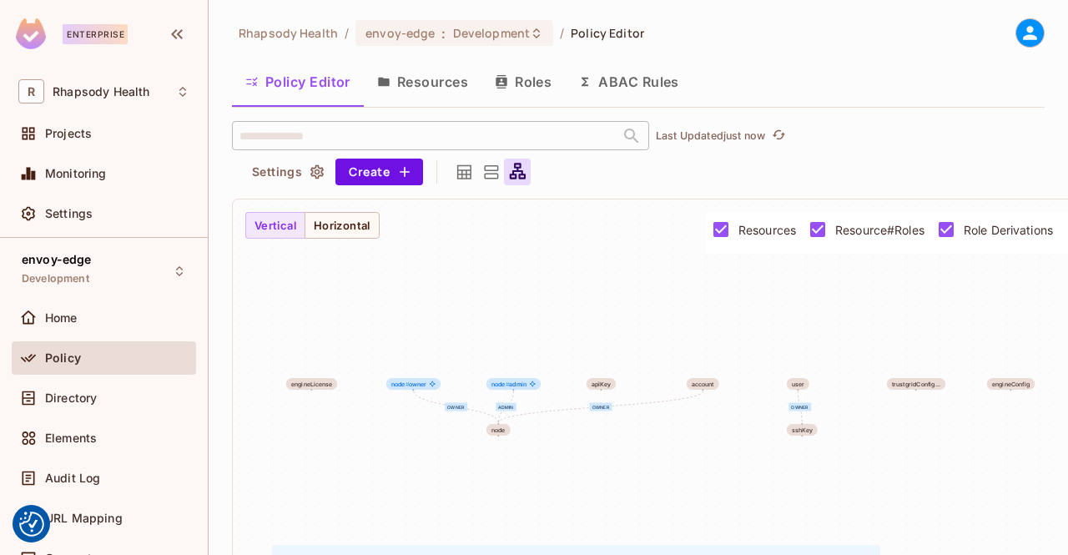
click at [415, 78] on button "Resources" at bounding box center [423, 82] width 118 height 42
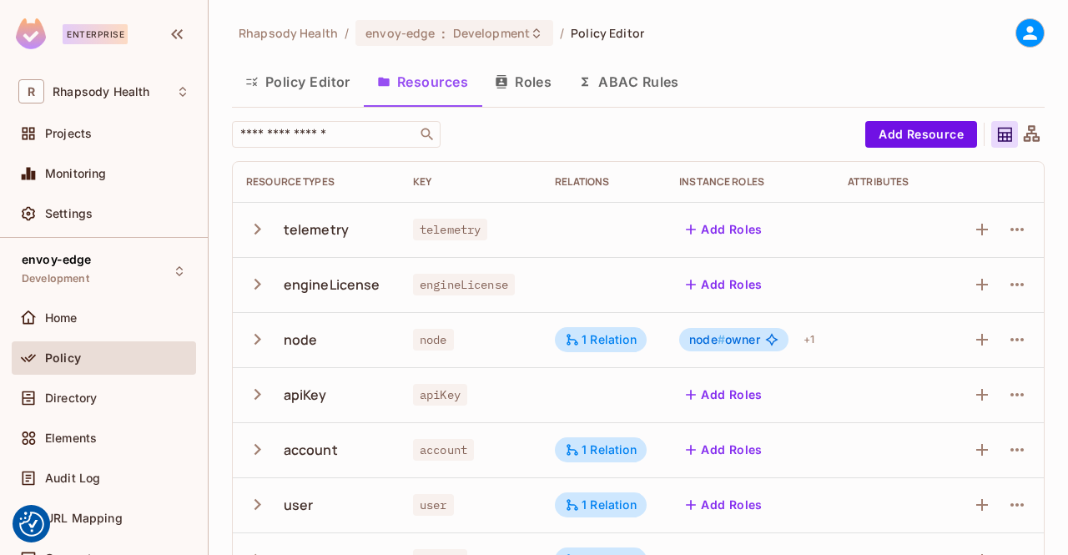
click at [255, 345] on icon "button" at bounding box center [258, 339] width 7 height 11
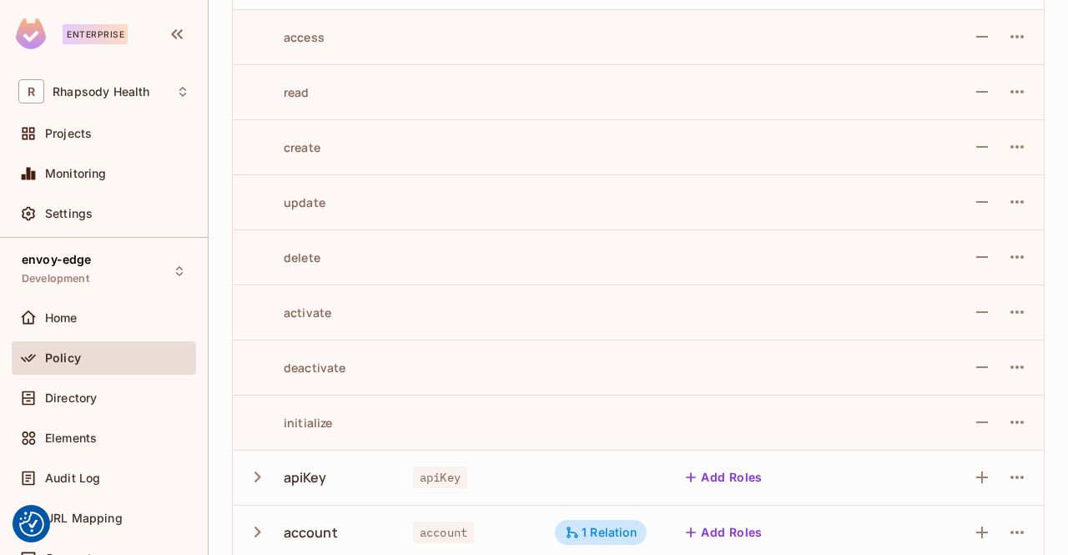
scroll to position [359, 0]
click at [1011, 366] on icon "button" at bounding box center [1017, 366] width 13 height 3
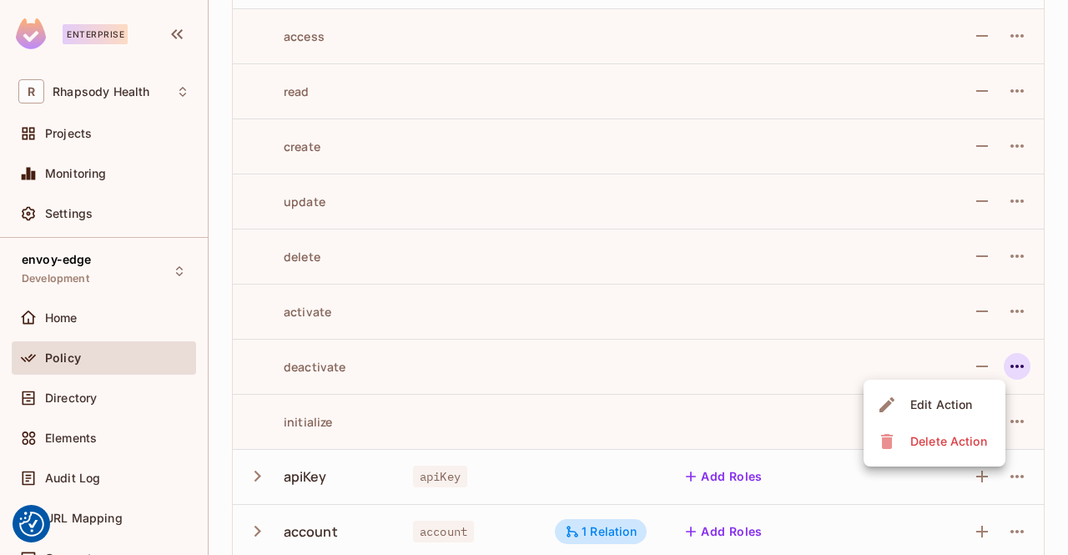
click at [963, 398] on div "Edit Action" at bounding box center [941, 404] width 62 height 17
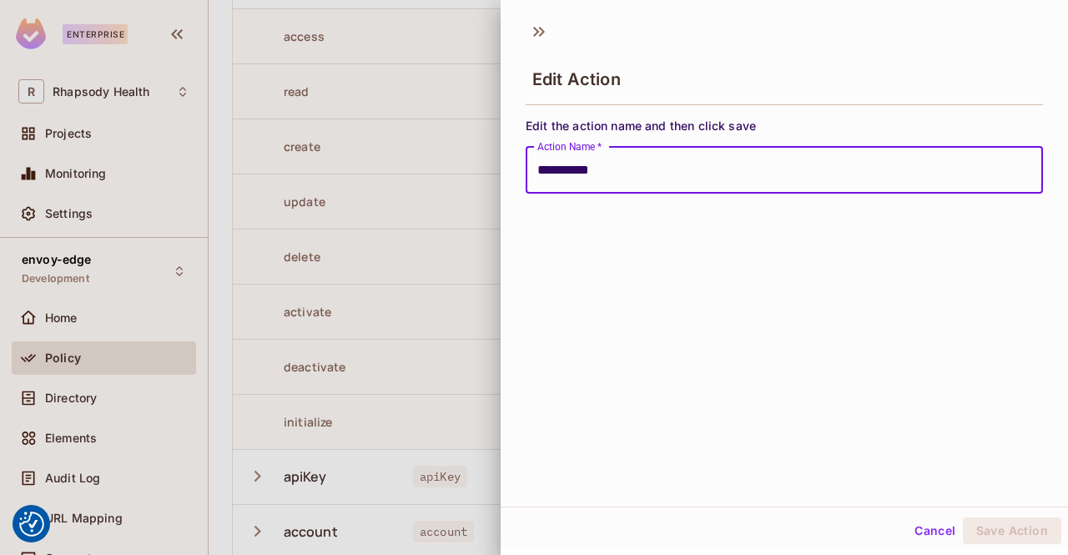
click at [375, 211] on div at bounding box center [534, 277] width 1068 height 555
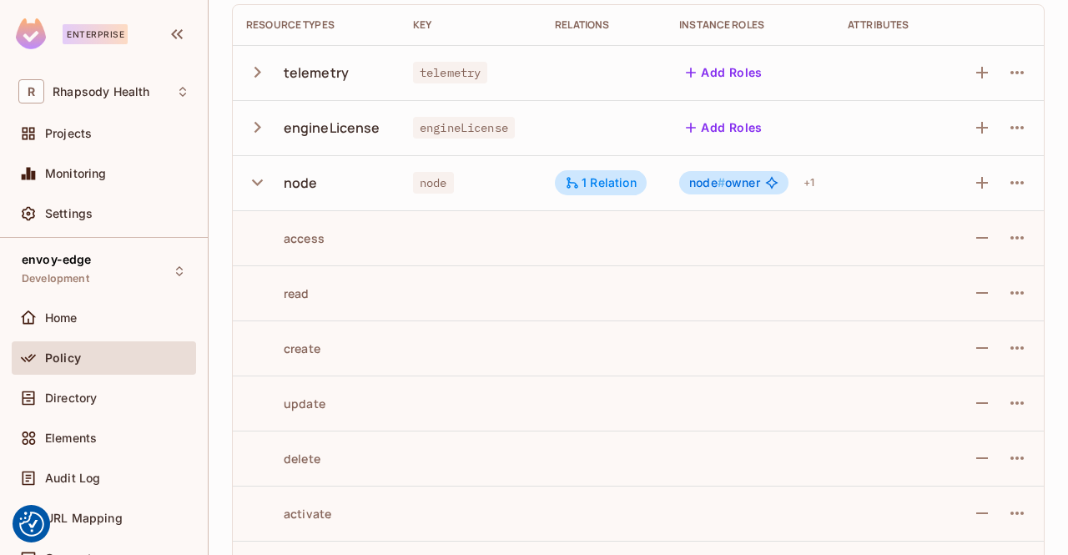
scroll to position [156, 0]
click at [254, 184] on icon "button" at bounding box center [257, 183] width 23 height 23
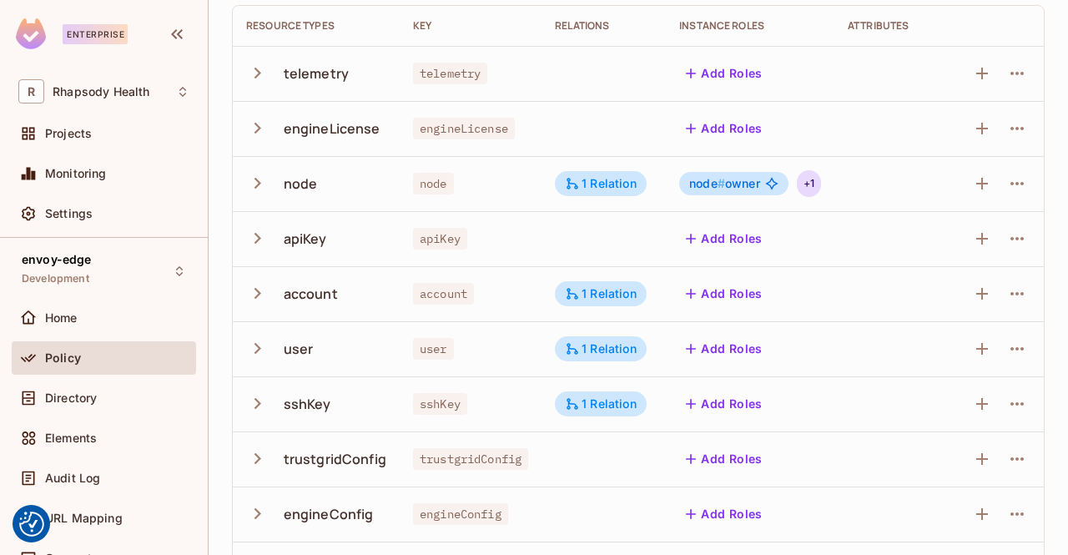
click at [814, 183] on div "+ 1" at bounding box center [809, 183] width 24 height 27
click at [904, 169] on div at bounding box center [534, 277] width 1068 height 555
click at [628, 180] on div "1 Relation" at bounding box center [601, 183] width 72 height 15
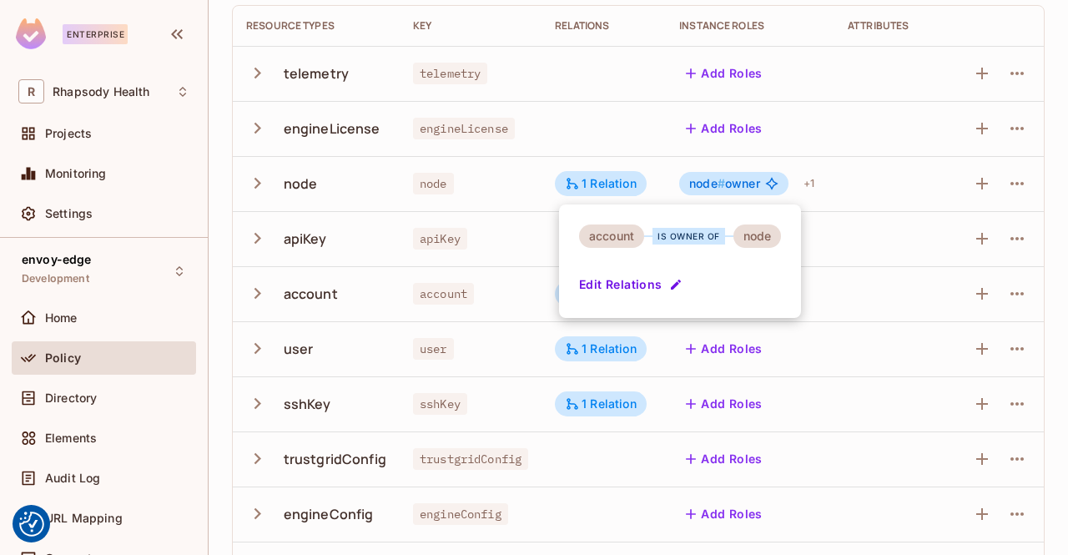
click at [1047, 43] on div at bounding box center [534, 277] width 1068 height 555
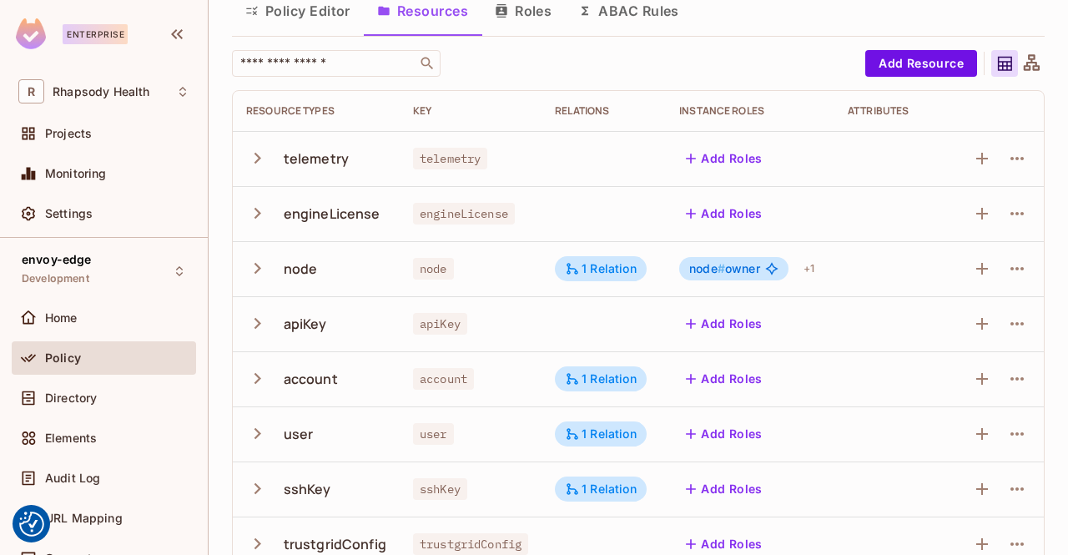
scroll to position [0, 0]
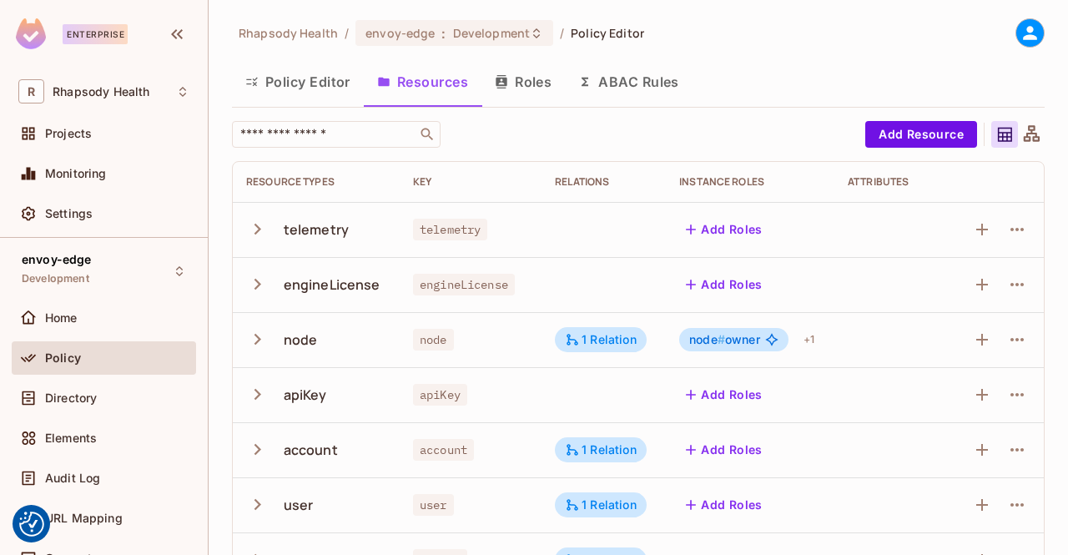
click at [774, 57] on div "Rhapsody Health / envoy-edge : Development / Policy Editor Policy Editor Resour…" at bounding box center [638, 392] width 813 height 749
click at [83, 143] on div "Projects" at bounding box center [103, 134] width 171 height 20
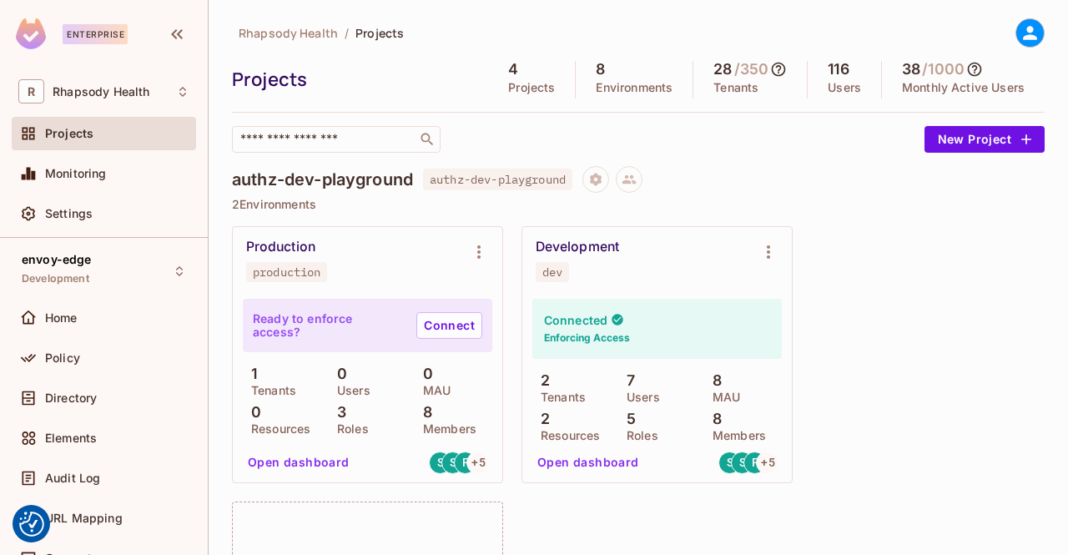
click at [63, 378] on div "Policy" at bounding box center [104, 361] width 184 height 40
click at [66, 372] on div "Policy" at bounding box center [104, 357] width 184 height 33
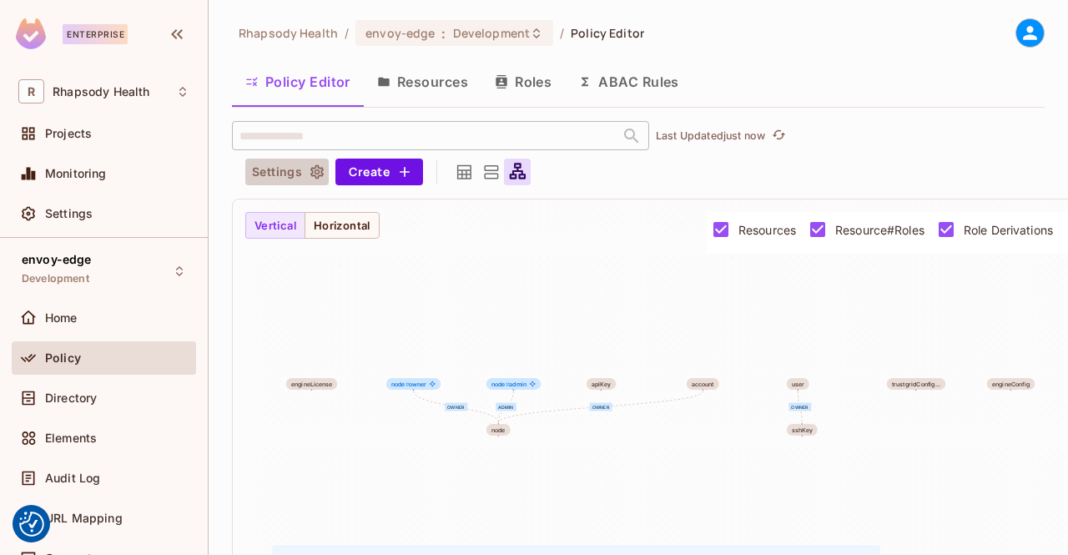
click at [310, 174] on icon "button" at bounding box center [316, 172] width 13 height 14
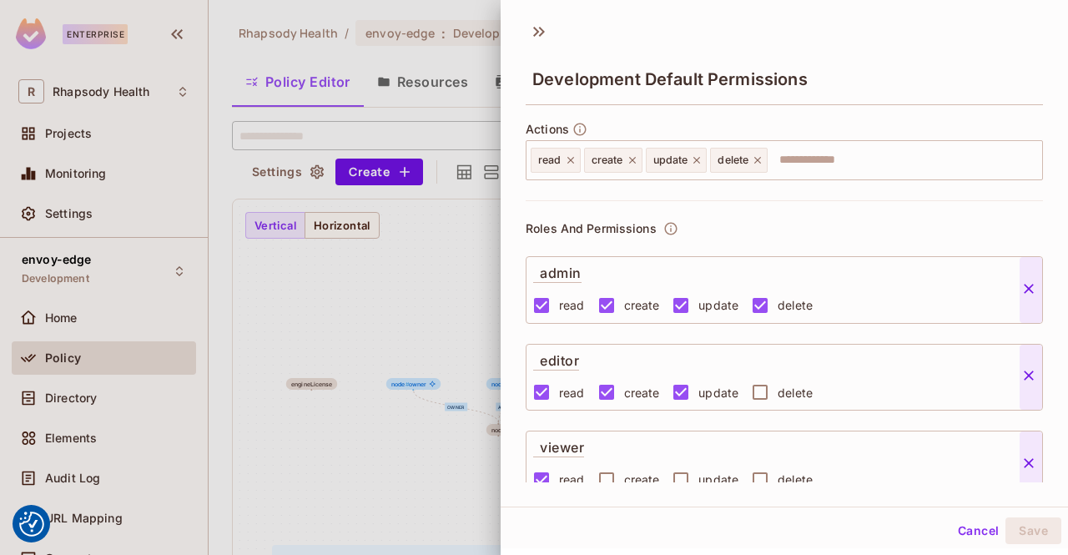
click at [835, 237] on div "Roles And Permissions admin read create update delete editor read create update…" at bounding box center [784, 385] width 517 height 371
click at [537, 31] on icon at bounding box center [536, 32] width 6 height 10
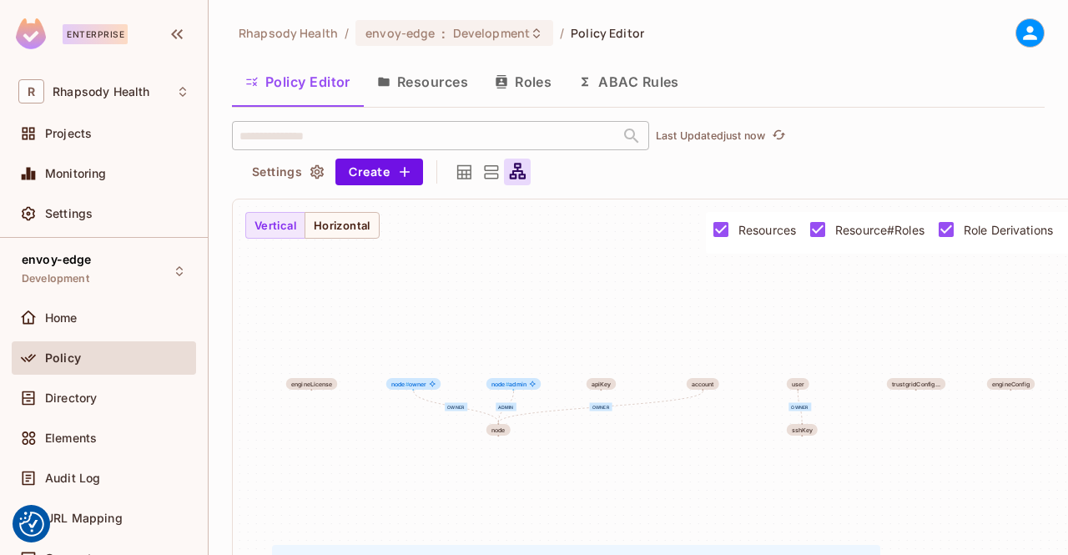
click at [317, 174] on icon "button" at bounding box center [316, 172] width 13 height 14
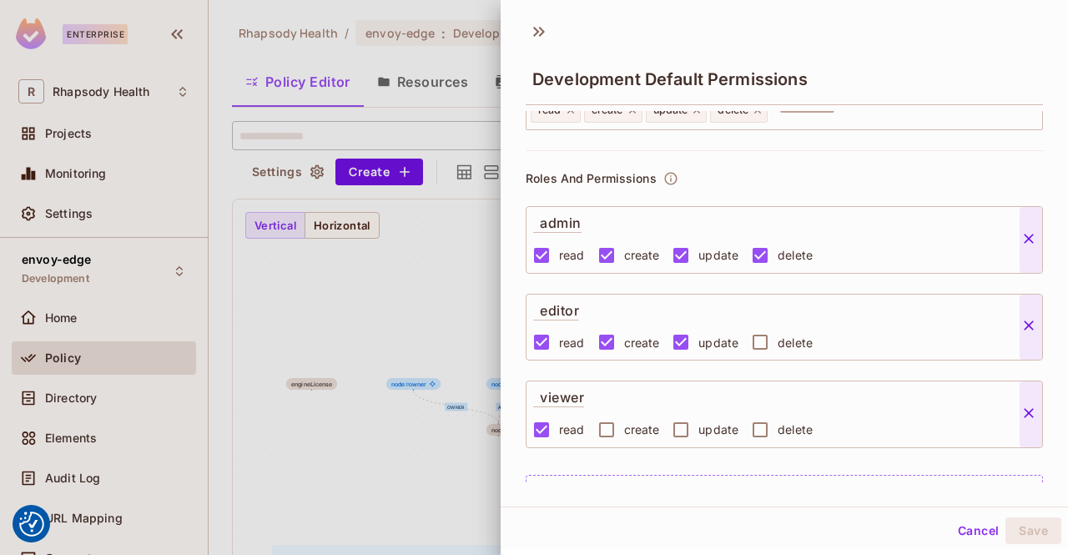
scroll to position [49, 0]
click at [660, 180] on div "Roles And Permissions" at bounding box center [602, 179] width 153 height 15
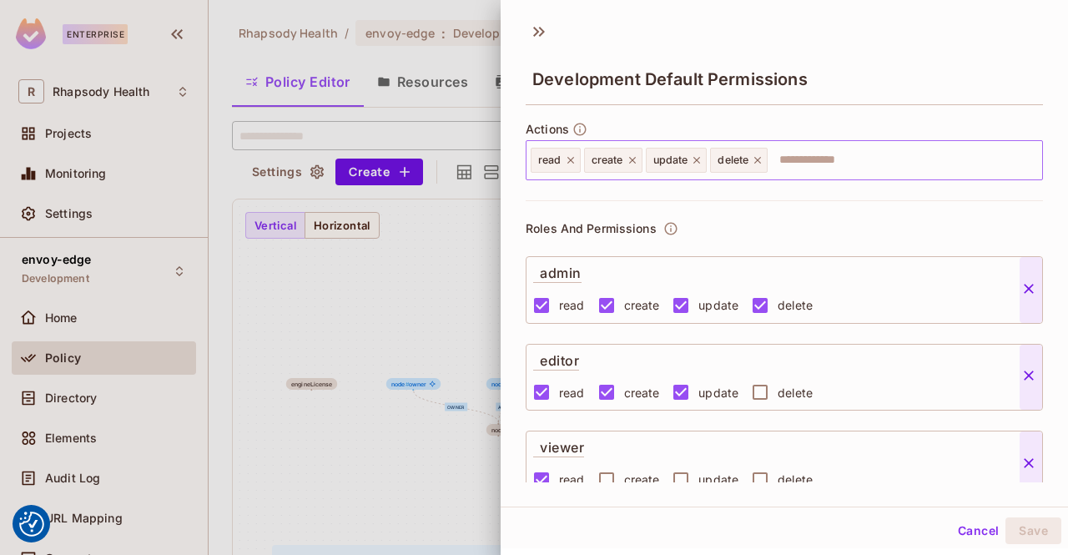
click at [917, 163] on input "text" at bounding box center [902, 160] width 266 height 33
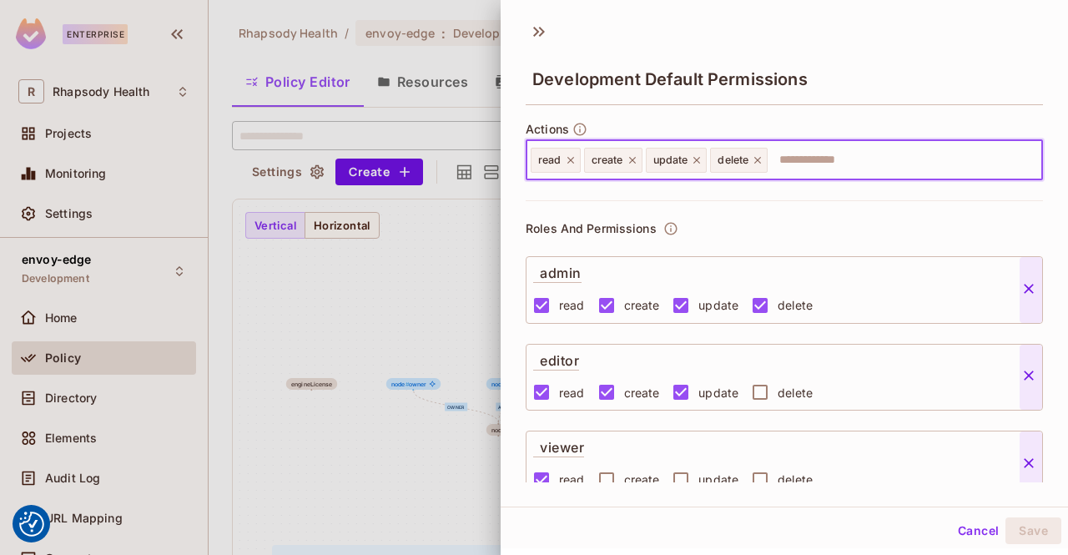
click at [400, 321] on div at bounding box center [534, 277] width 1068 height 555
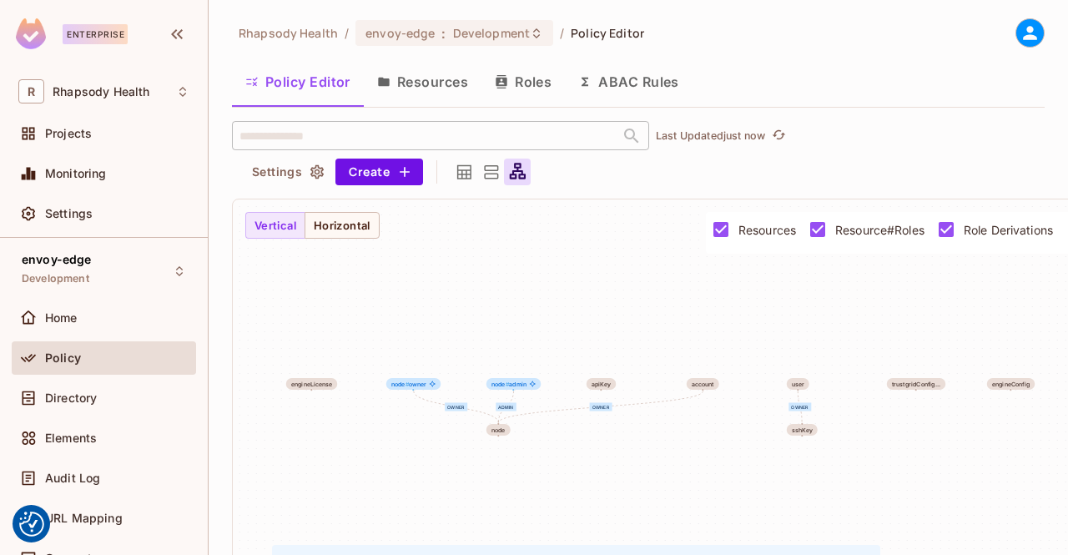
click at [435, 80] on button "Resources" at bounding box center [423, 82] width 118 height 42
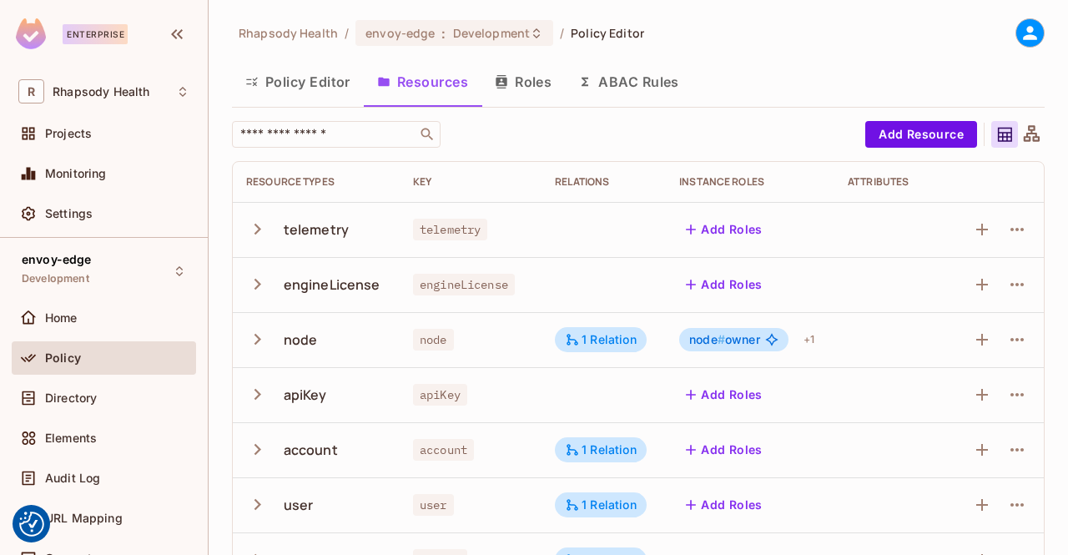
click at [254, 344] on icon "button" at bounding box center [257, 339] width 23 height 23
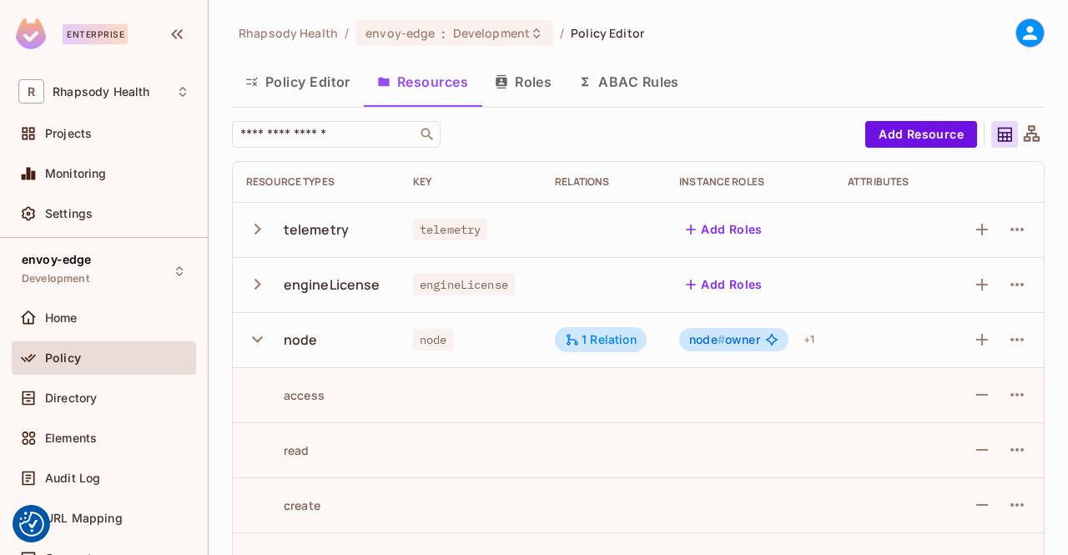
click at [535, 77] on button "Roles" at bounding box center [522, 82] width 83 height 42
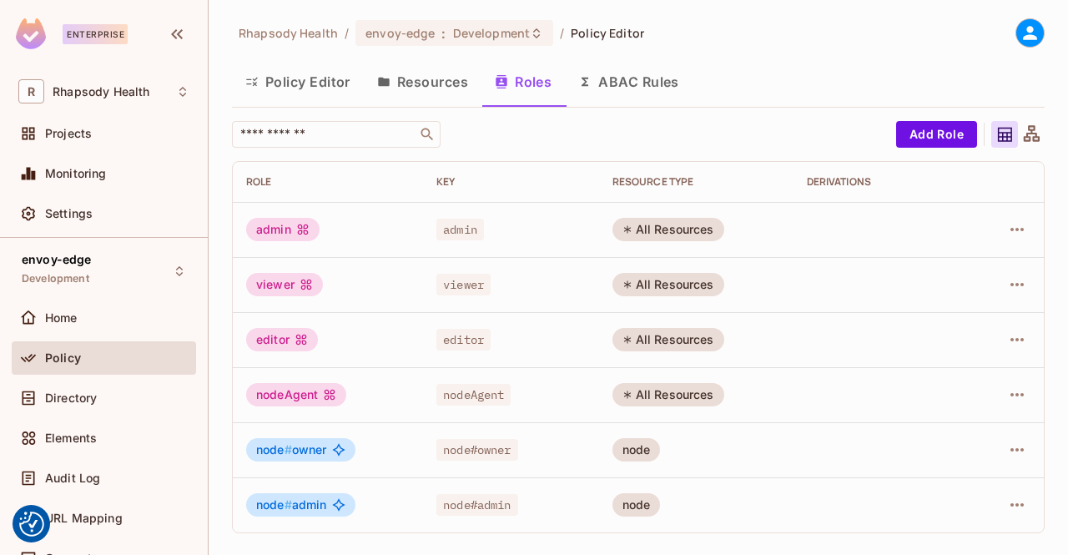
click at [1029, 237] on div at bounding box center [1006, 229] width 48 height 27
click at [1028, 236] on button "button" at bounding box center [1017, 229] width 27 height 27
click at [864, 41] on div at bounding box center [534, 277] width 1068 height 555
click at [407, 83] on button "Resources" at bounding box center [423, 82] width 118 height 42
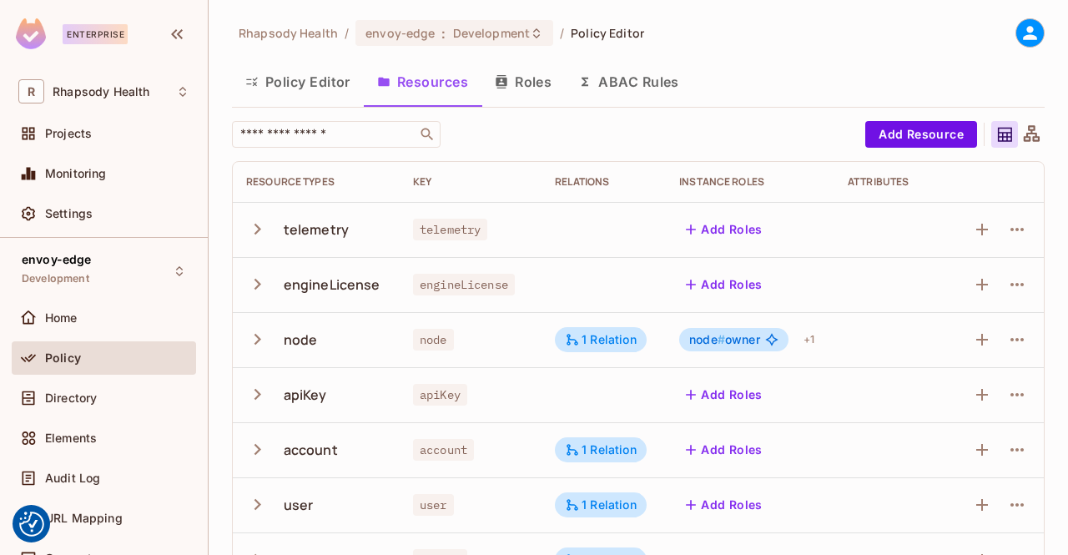
click at [307, 83] on button "Policy Editor" at bounding box center [298, 82] width 132 height 42
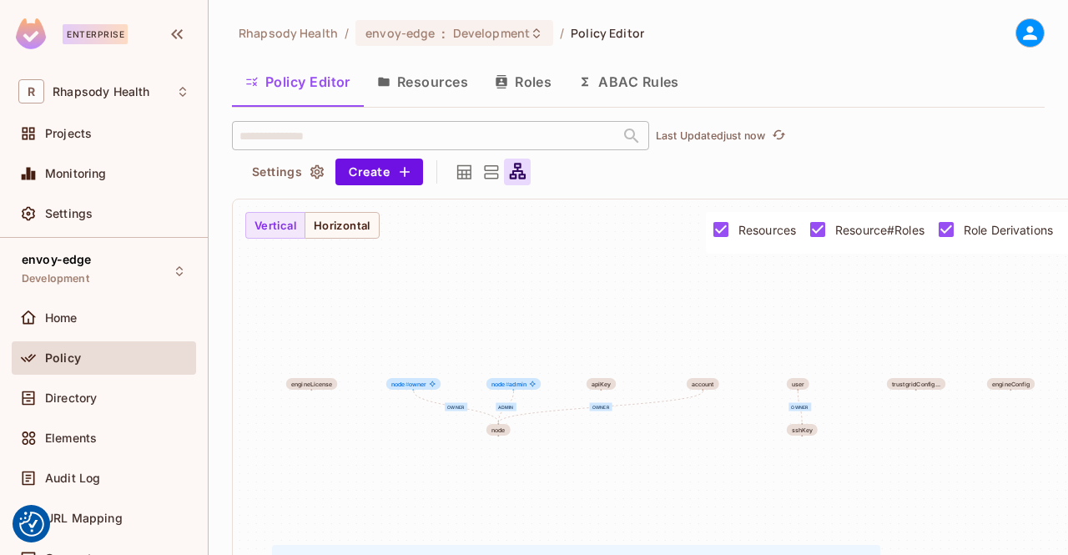
click at [493, 168] on icon at bounding box center [491, 172] width 21 height 21
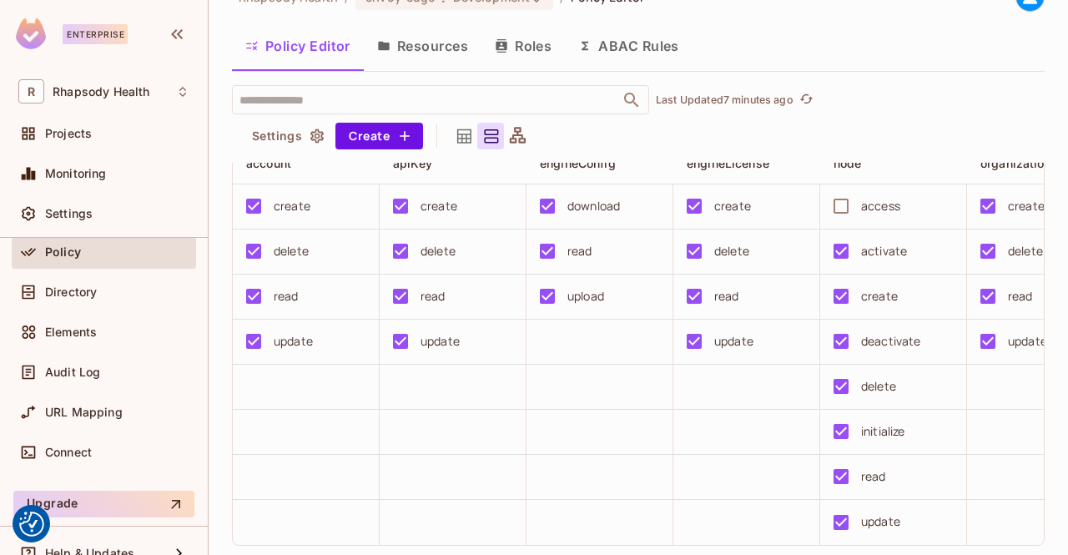
scroll to position [130, 0]
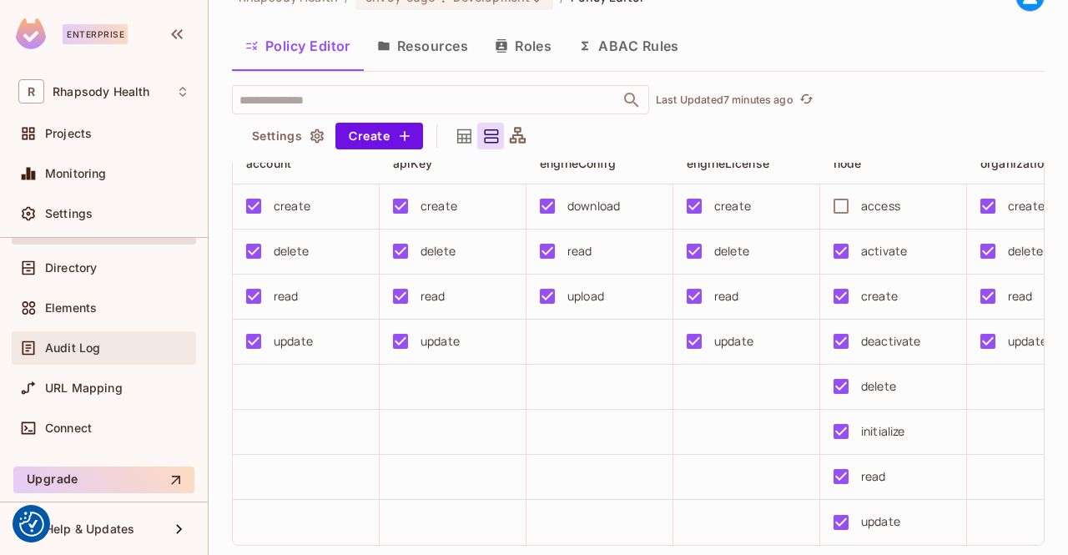
click at [46, 345] on span "Audit Log" at bounding box center [72, 347] width 55 height 13
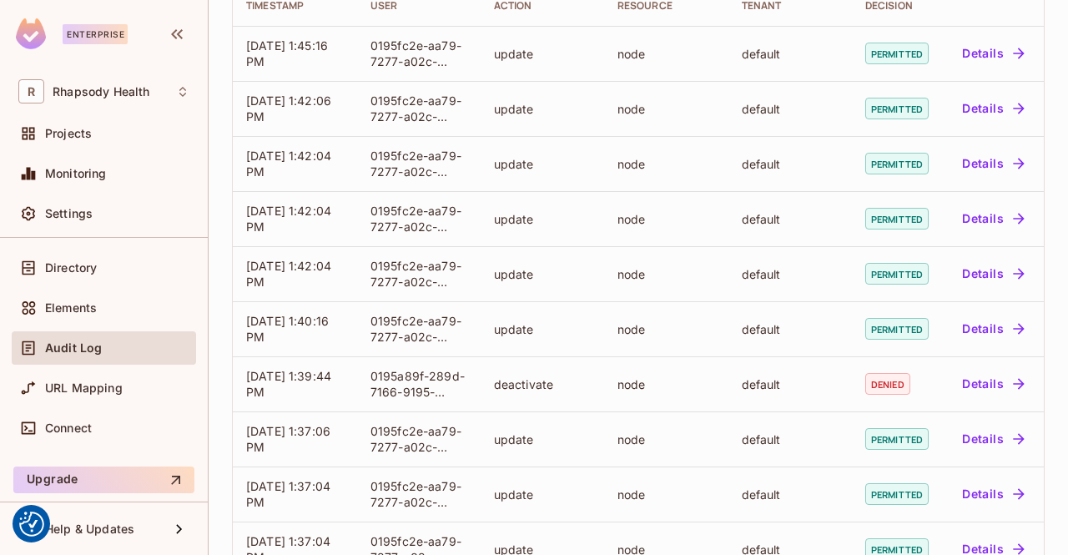
scroll to position [184, 0]
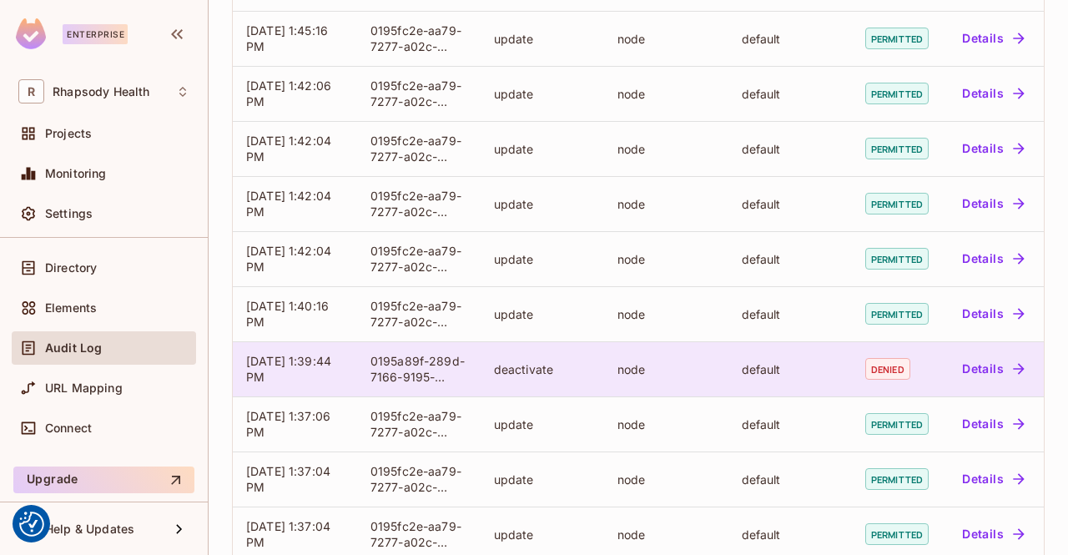
click at [991, 382] on button "Details" at bounding box center [992, 368] width 75 height 27
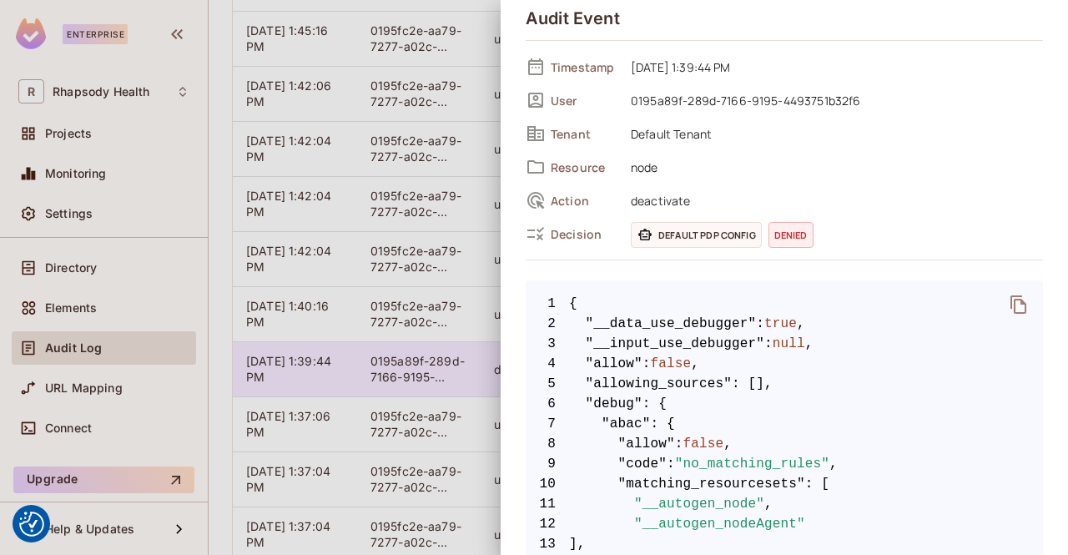
scroll to position [53, 0]
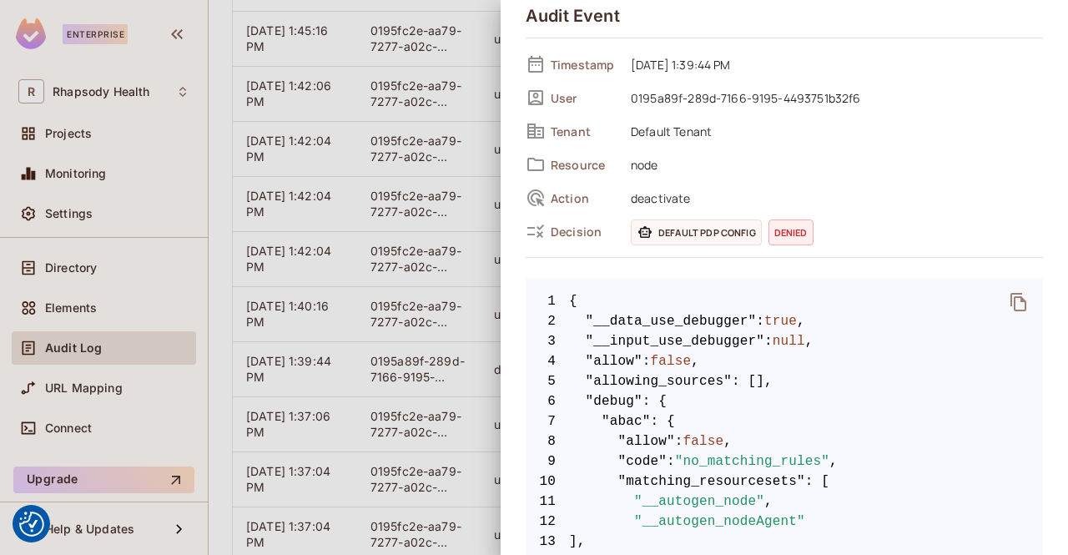
click at [328, 272] on div at bounding box center [534, 277] width 1068 height 555
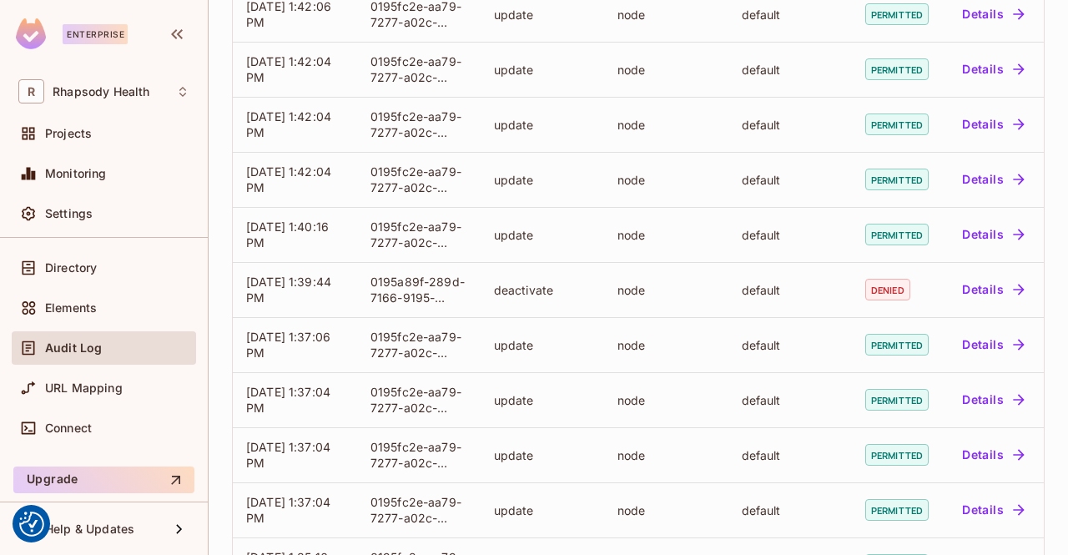
scroll to position [266, 0]
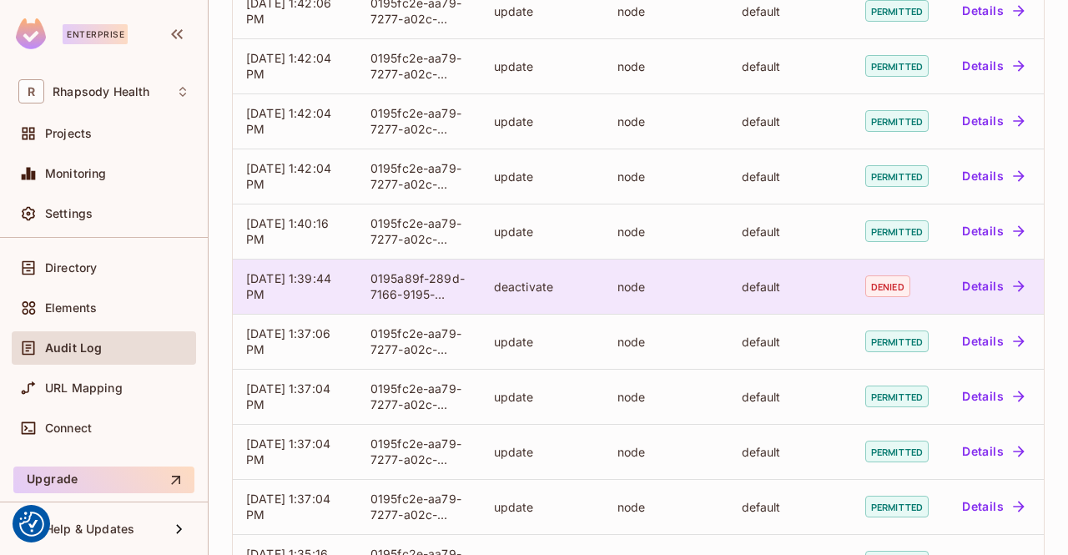
click at [997, 300] on button "Details" at bounding box center [992, 286] width 75 height 27
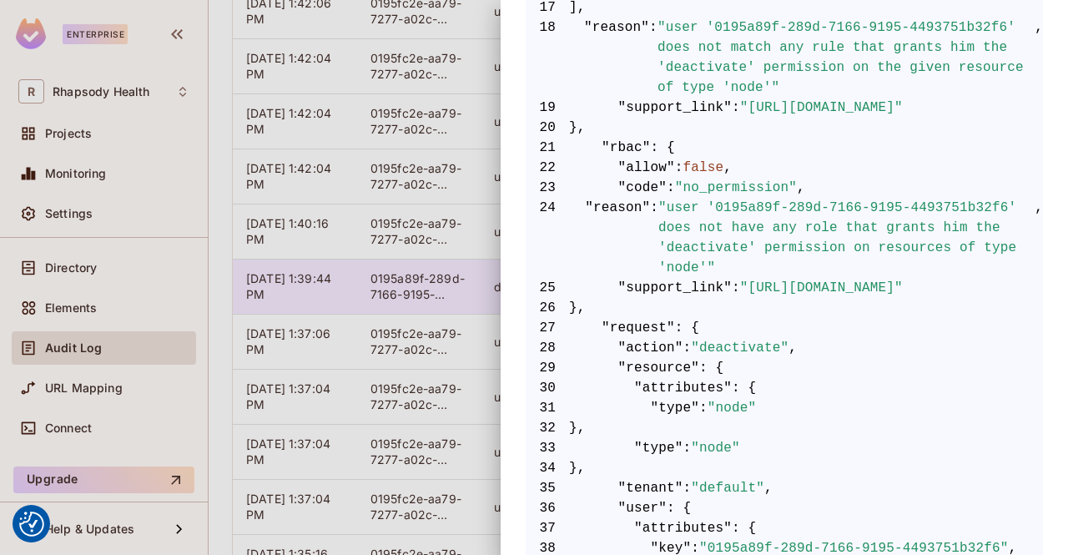
scroll to position [671, 0]
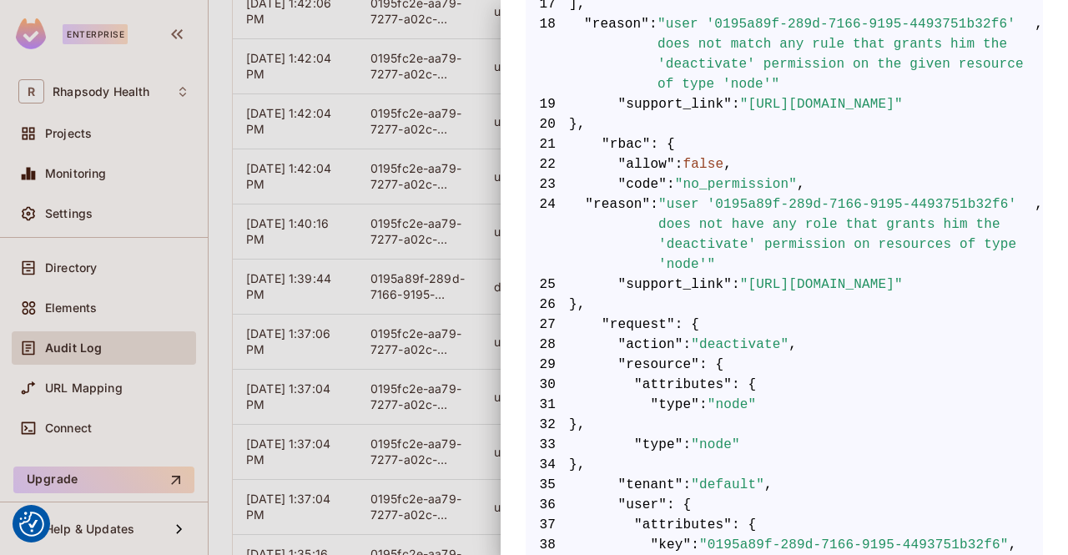
click at [325, 306] on div at bounding box center [534, 277] width 1068 height 555
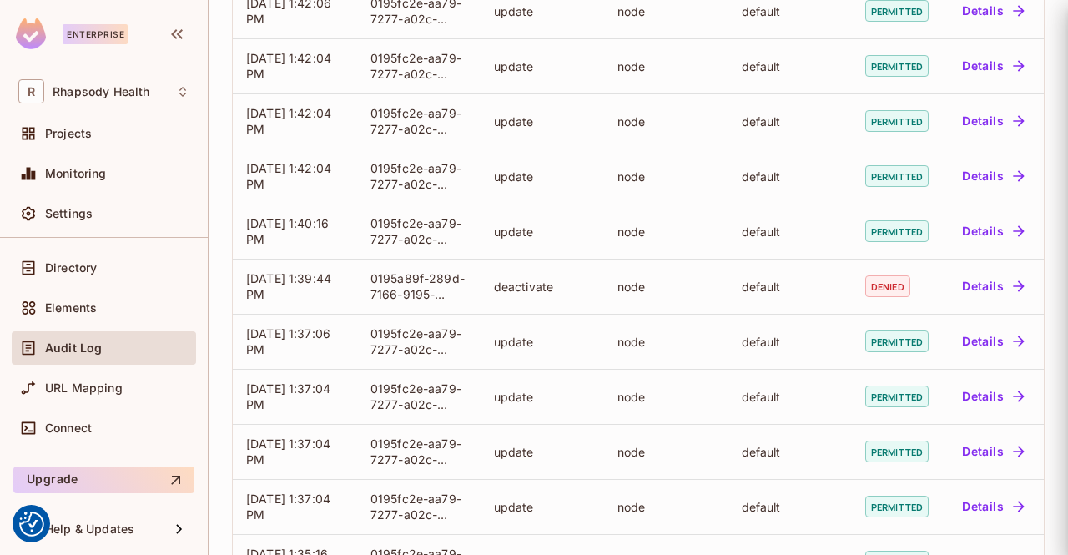
scroll to position [0, 0]
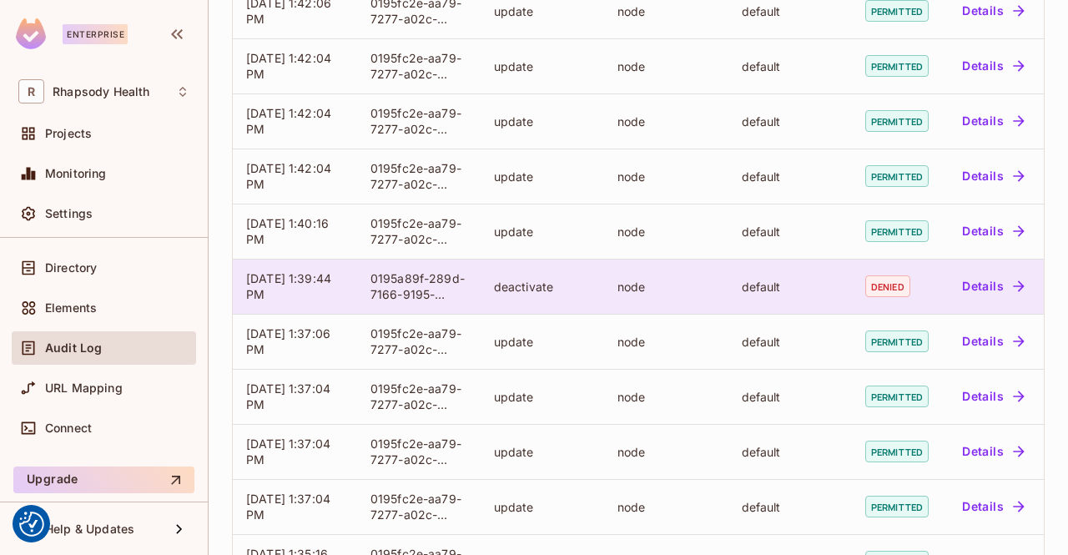
click at [399, 302] on div "0195a89f-289d-7166-9195-4493751b32f6" at bounding box center [419, 286] width 97 height 32
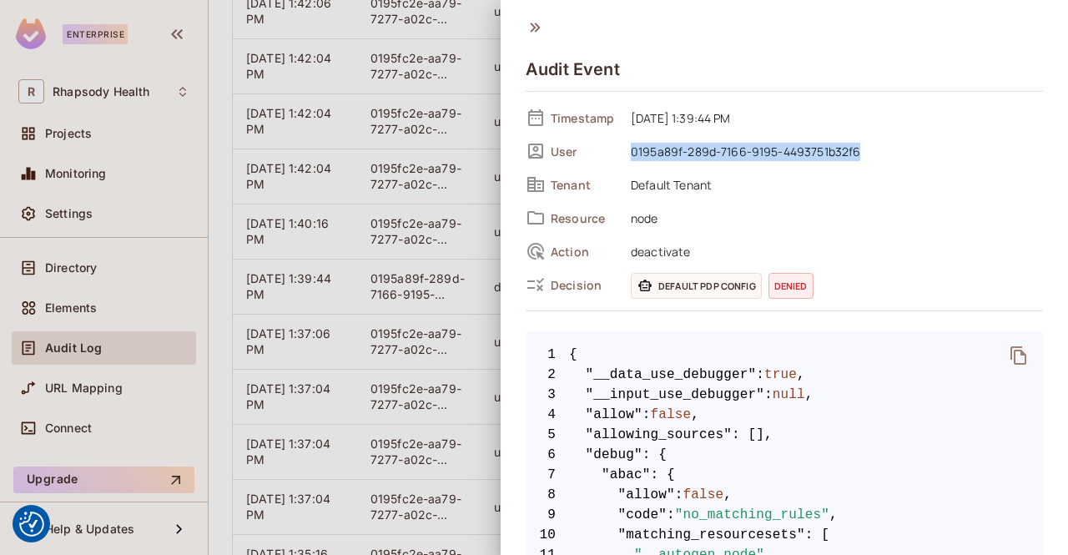
drag, startPoint x: 629, startPoint y: 153, endPoint x: 871, endPoint y: 158, distance: 242.1
click at [871, 158] on span "0195a89f-289d-7166-9195-4493751b32f6" at bounding box center [833, 151] width 421 height 20
copy span "0195a89f-289d-7166-9195-4493751b32f6"
click at [209, 178] on div at bounding box center [534, 277] width 1068 height 555
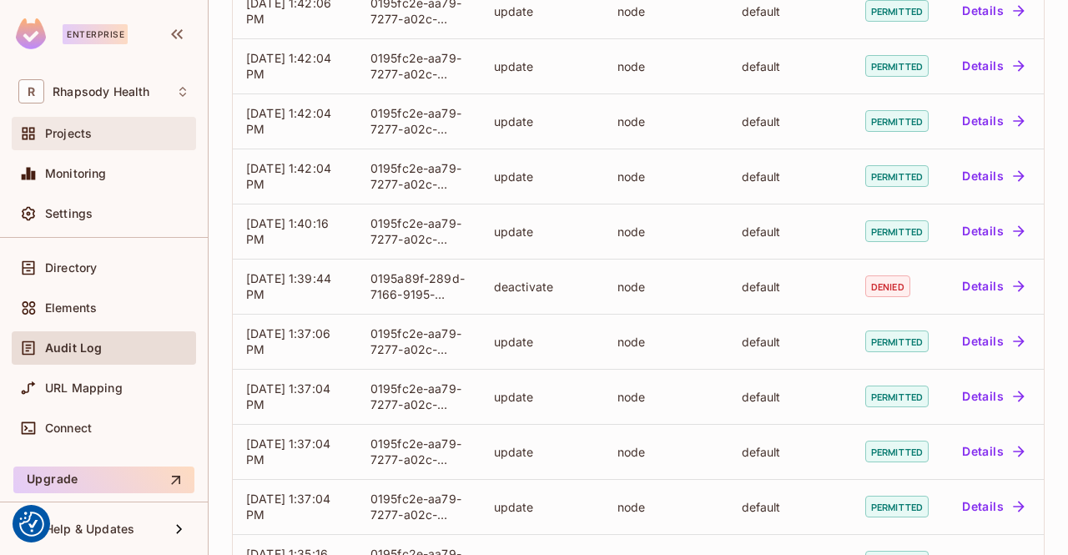
click at [87, 131] on span "Projects" at bounding box center [68, 133] width 47 height 13
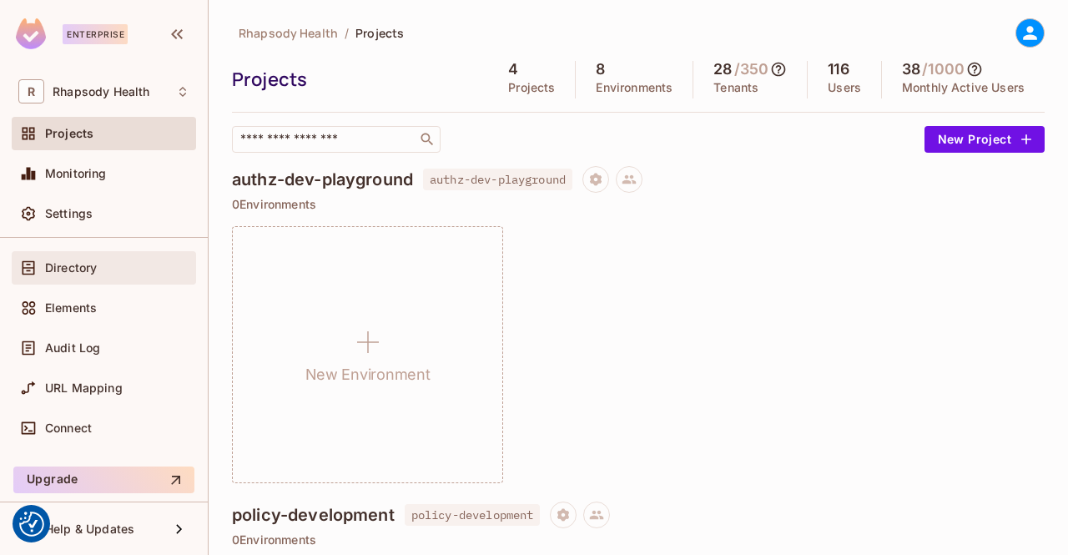
click at [94, 271] on span "Directory" at bounding box center [71, 267] width 52 height 13
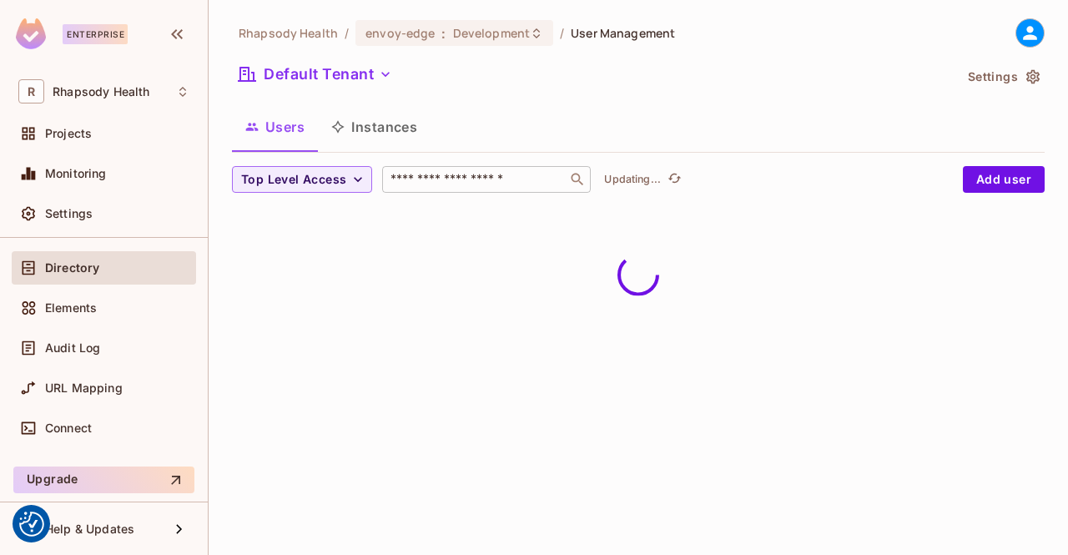
click at [451, 189] on div "​" at bounding box center [486, 179] width 209 height 27
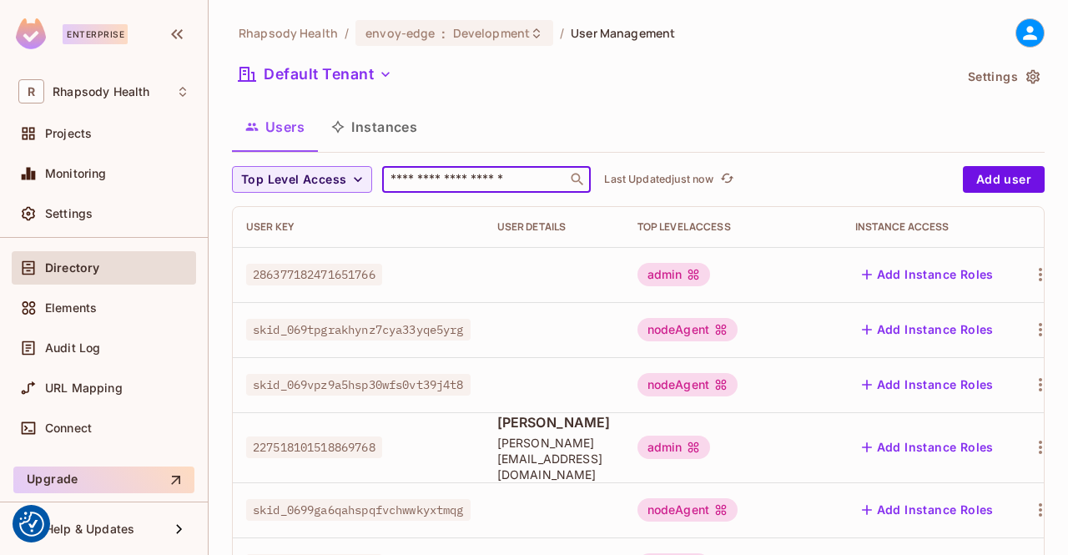
paste input "**********"
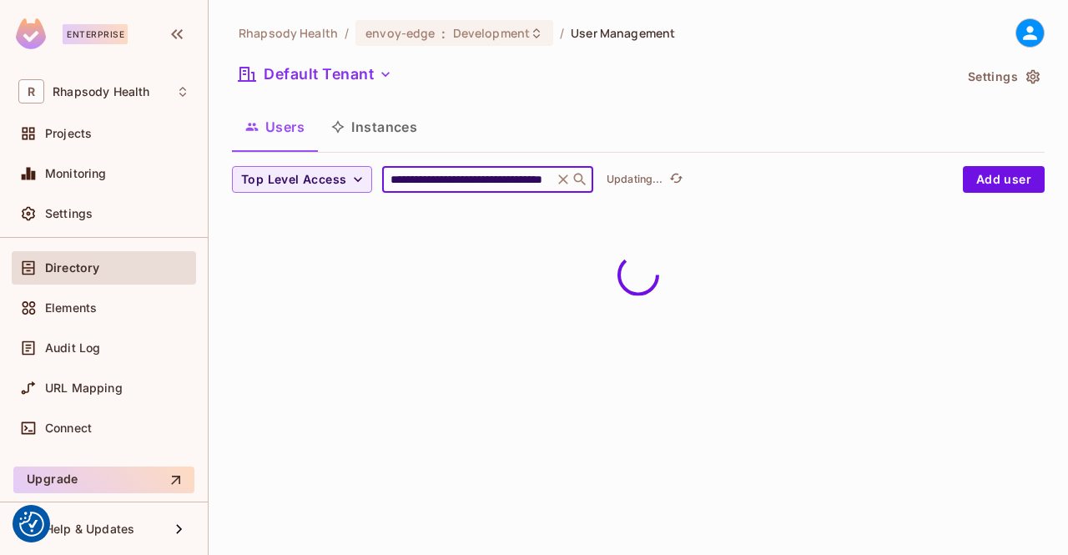
type input "**********"
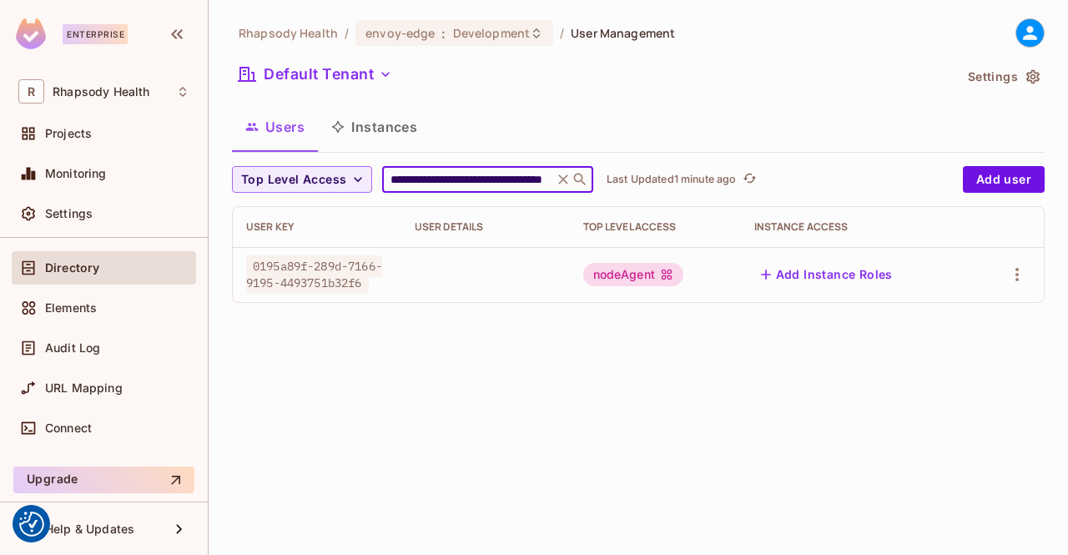
scroll to position [0, 0]
click at [1017, 275] on icon "button" at bounding box center [1017, 274] width 3 height 13
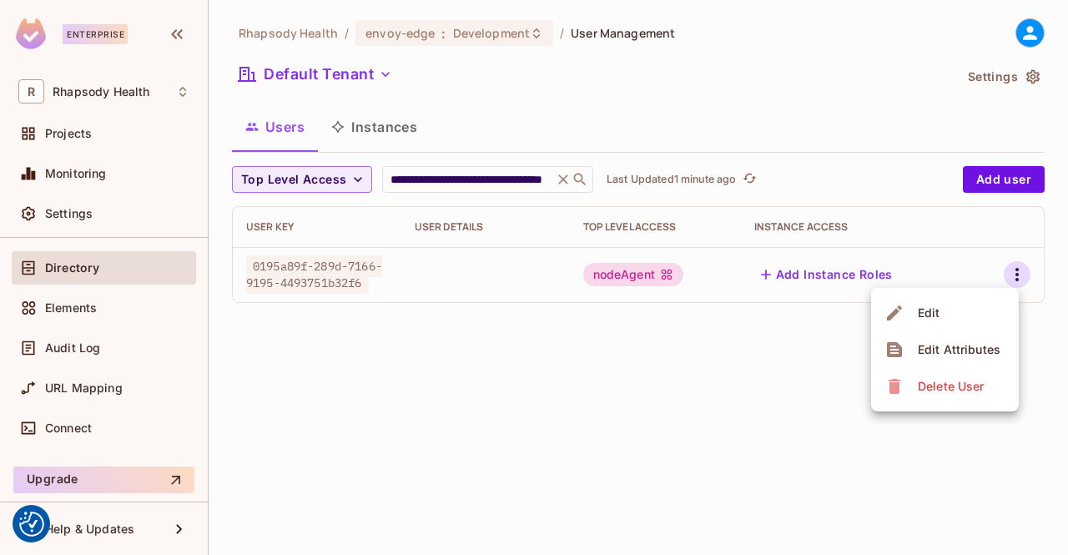
click at [975, 317] on li "Edit" at bounding box center [945, 313] width 148 height 37
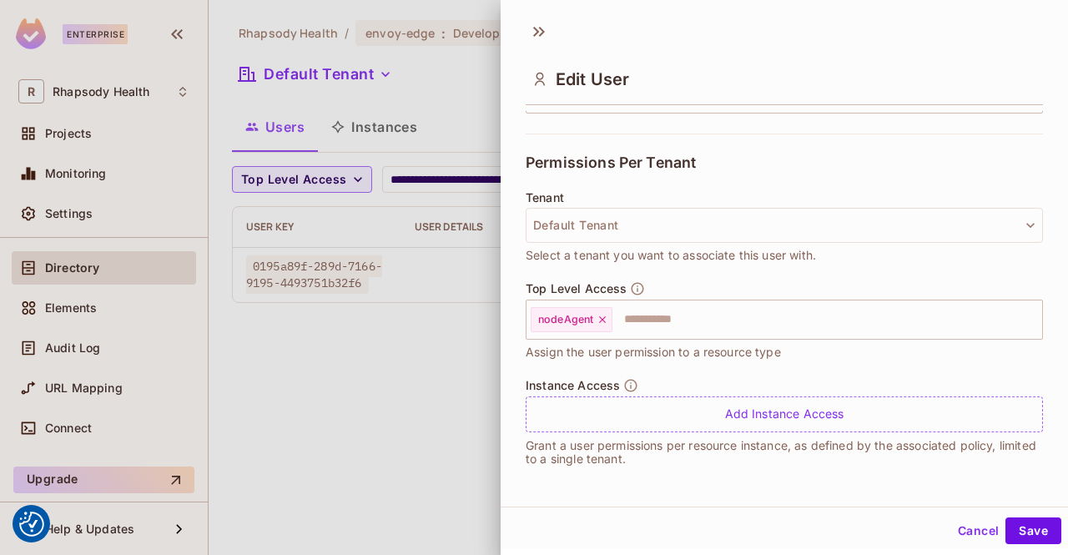
scroll to position [3, 0]
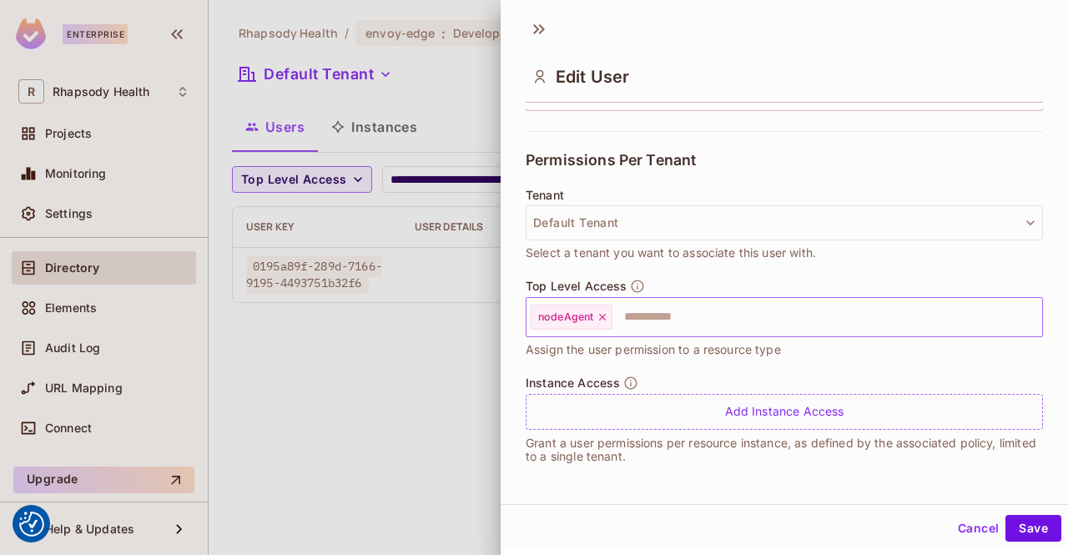
click at [605, 321] on icon at bounding box center [603, 317] width 12 height 12
click at [713, 322] on input "text" at bounding box center [769, 316] width 481 height 33
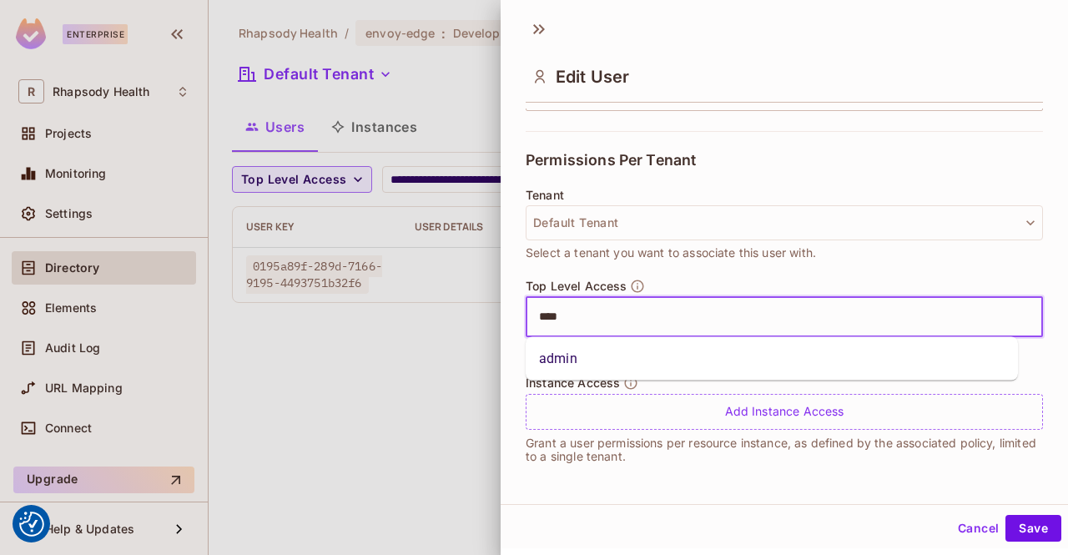
type input "*****"
click at [753, 349] on li "admin" at bounding box center [772, 359] width 492 height 30
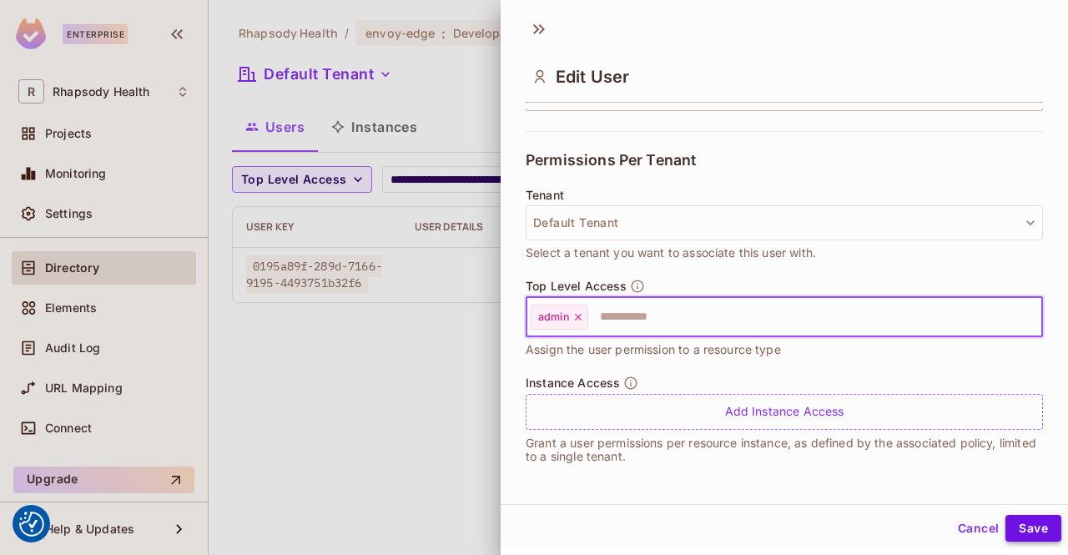
click at [1022, 530] on button "Save" at bounding box center [1034, 528] width 56 height 27
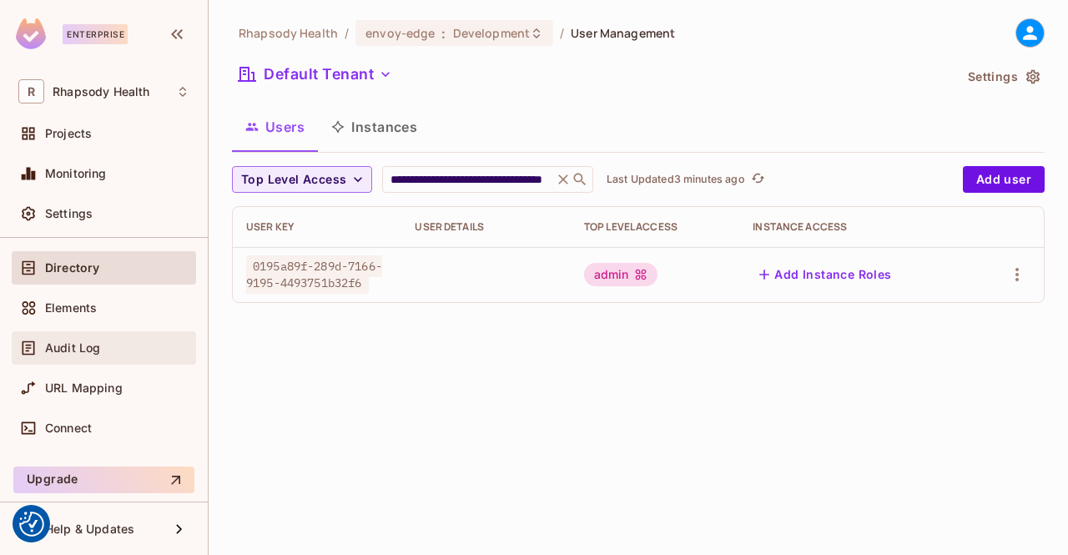
click at [65, 346] on span "Audit Log" at bounding box center [72, 347] width 55 height 13
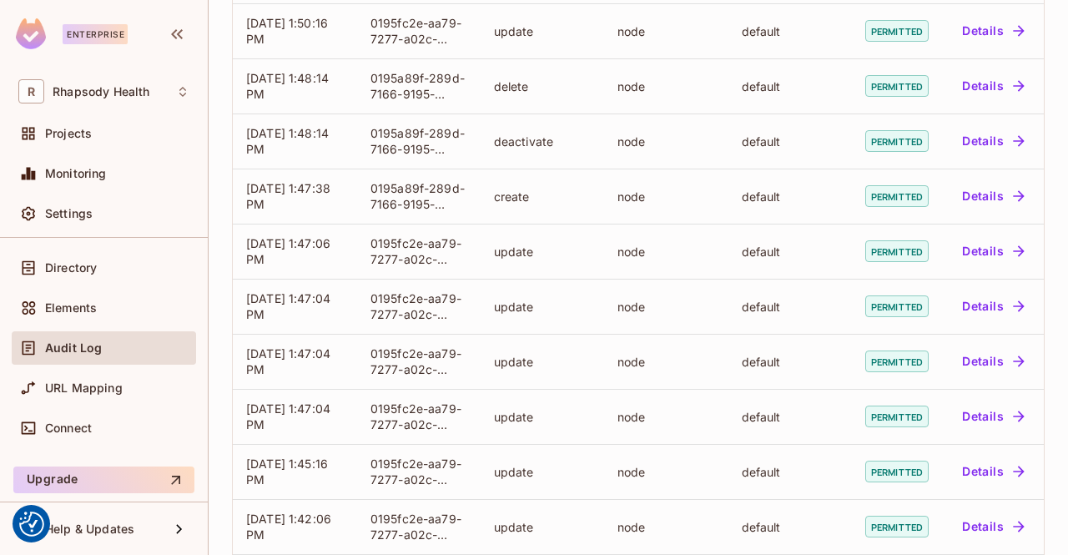
scroll to position [191, 0]
click at [52, 214] on span "Settings" at bounding box center [69, 213] width 48 height 13
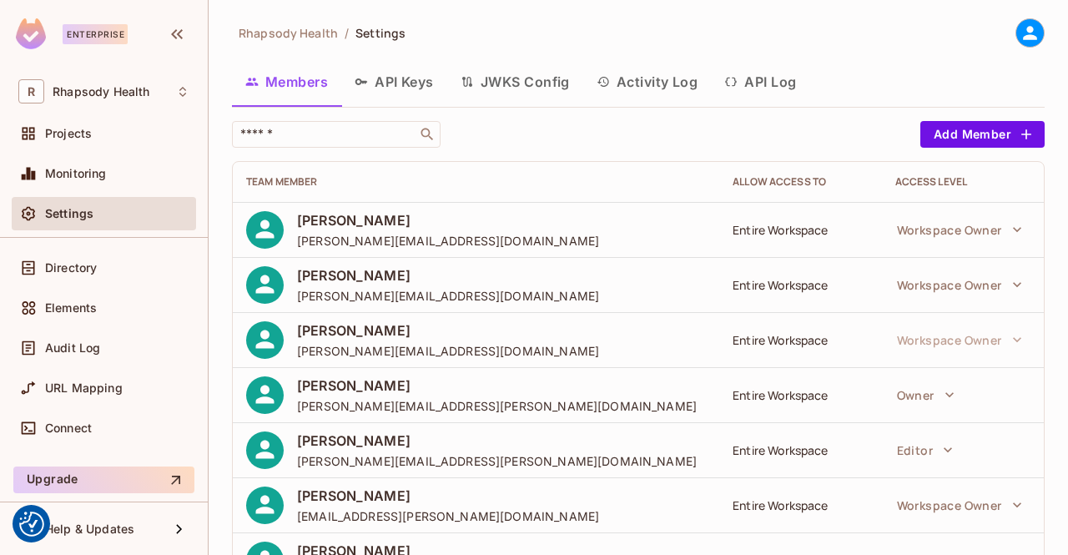
click at [789, 73] on button "API Log" at bounding box center [760, 82] width 98 height 42
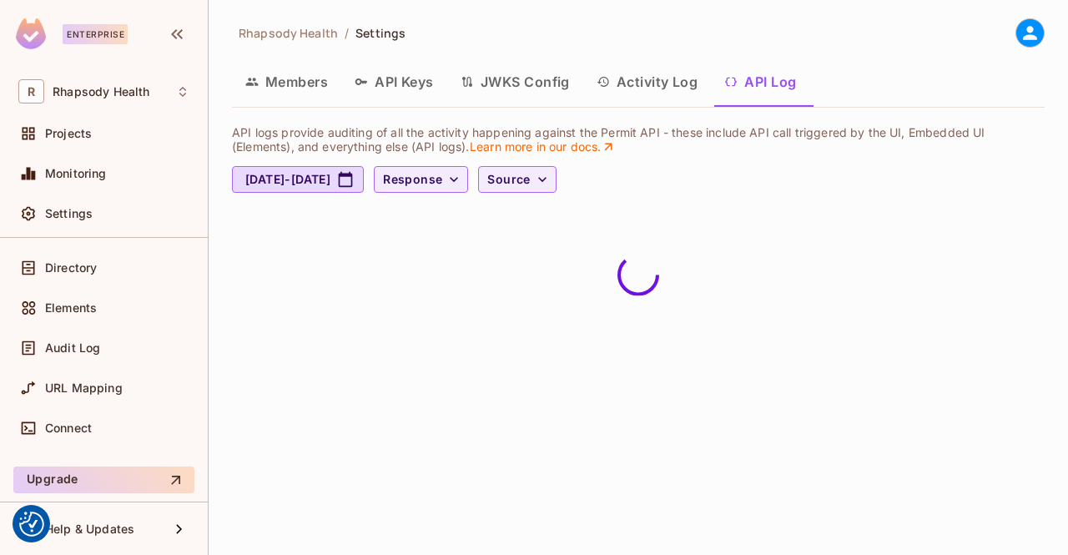
click at [665, 74] on button "Activity Log" at bounding box center [647, 82] width 129 height 42
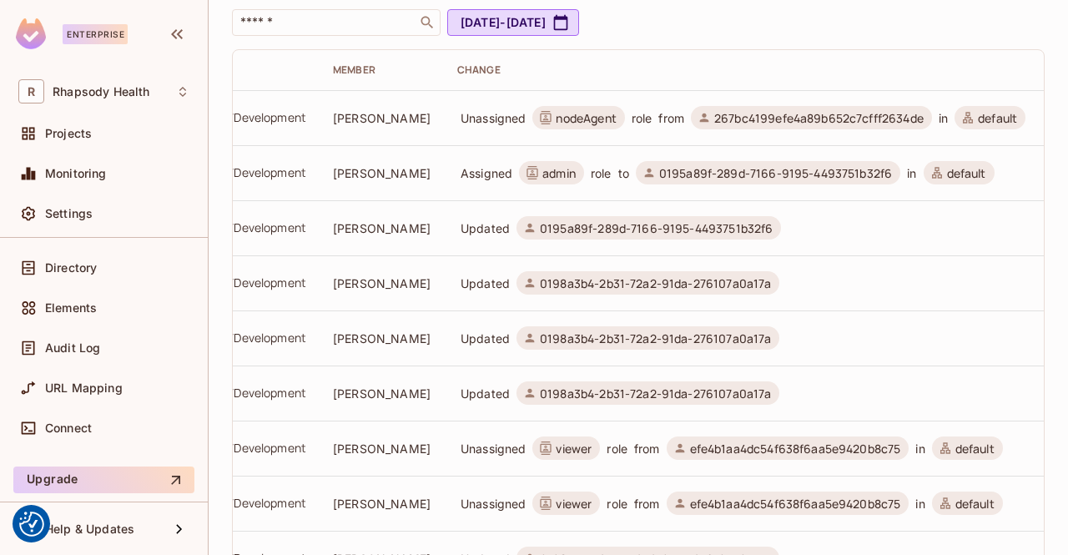
scroll to position [78, 0]
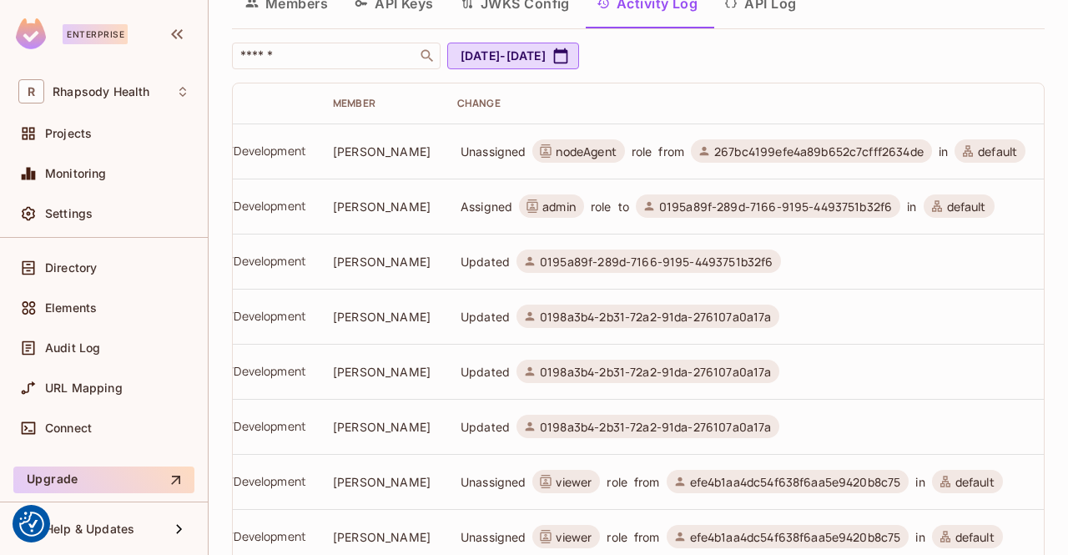
click at [978, 153] on span "default" at bounding box center [997, 152] width 39 height 16
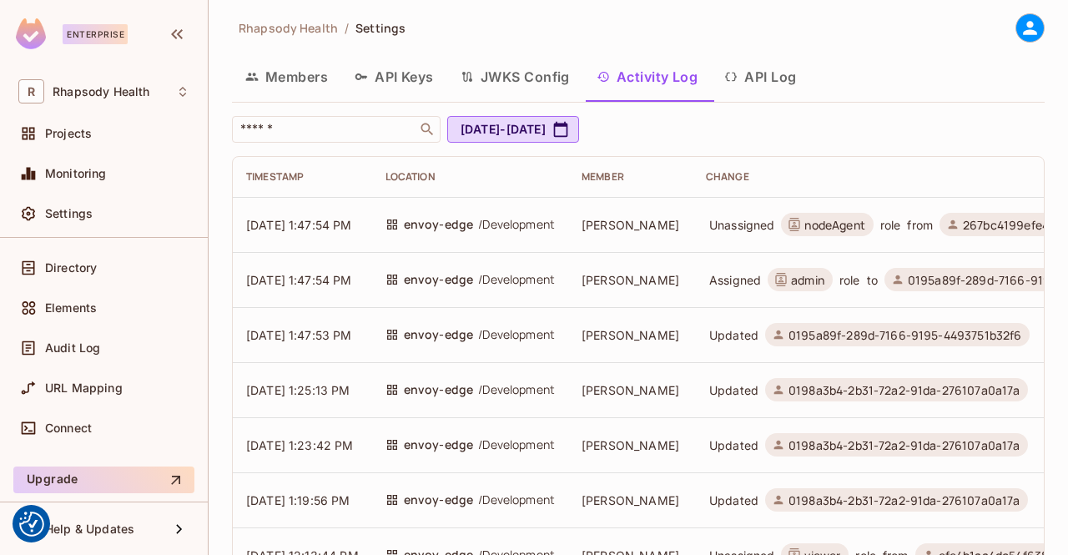
scroll to position [0, 0]
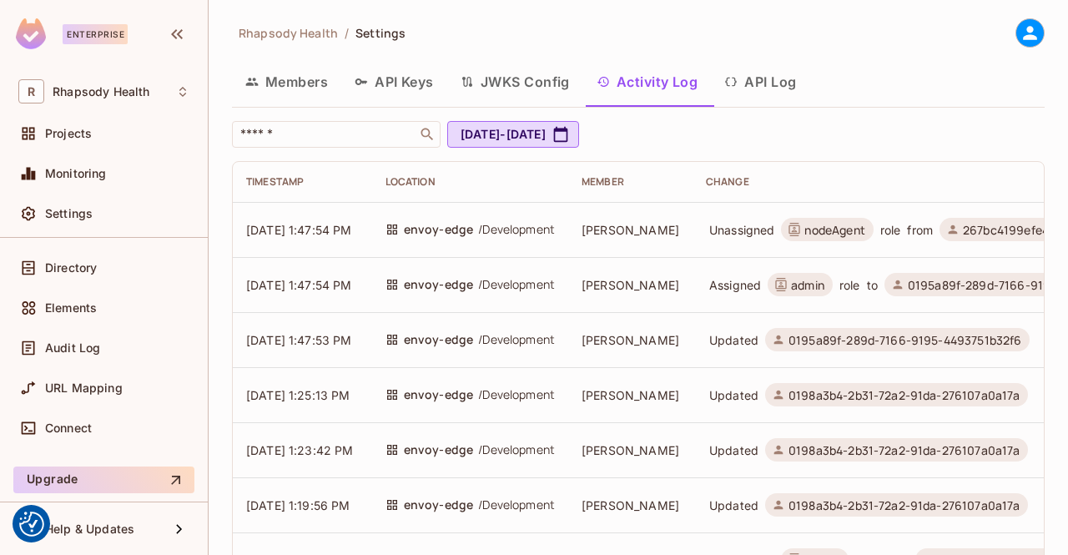
click at [305, 83] on button "Members" at bounding box center [286, 82] width 109 height 42
